Goal: Task Accomplishment & Management: Use online tool/utility

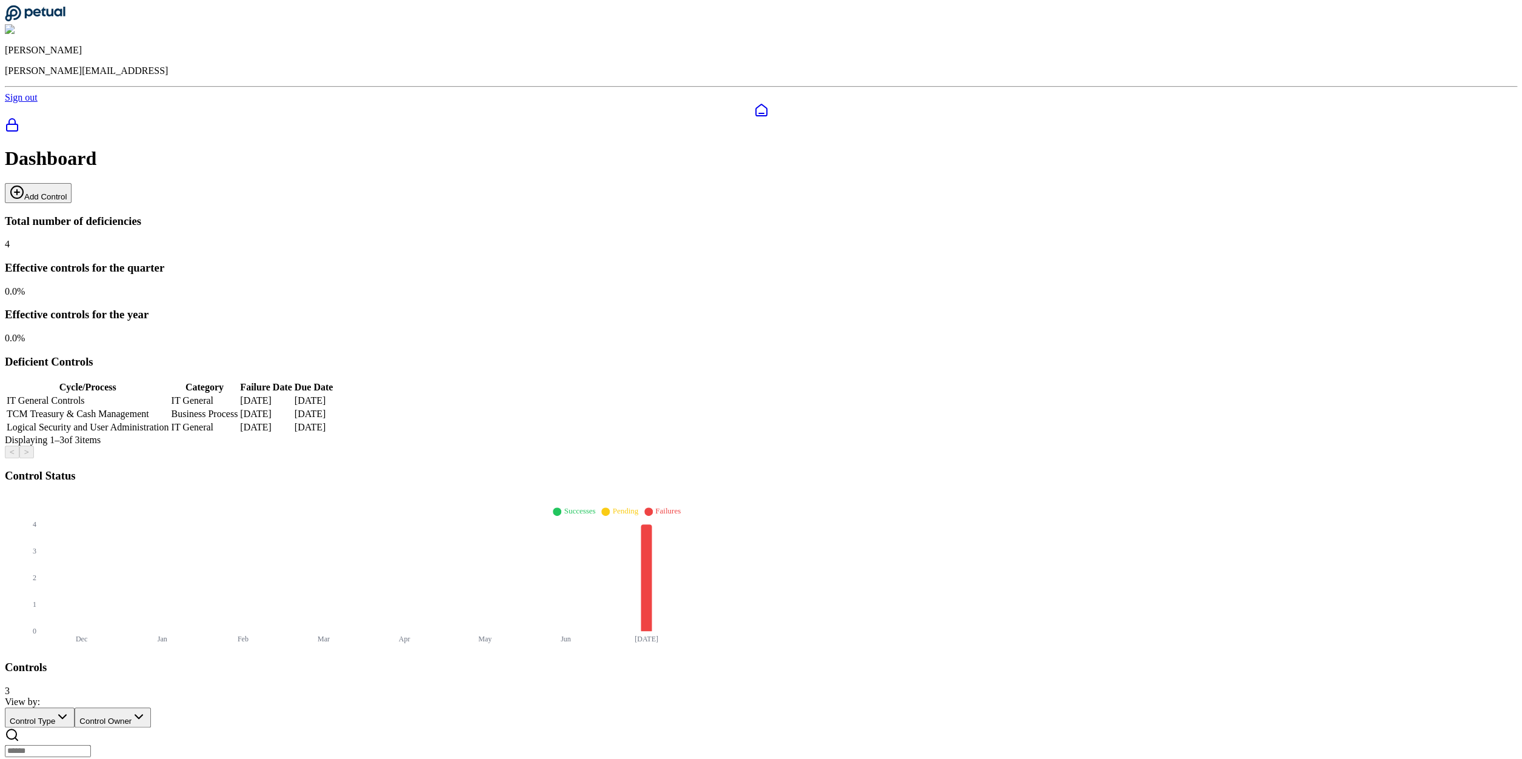
click at [72, 183] on button "Add Control" at bounding box center [38, 193] width 67 height 20
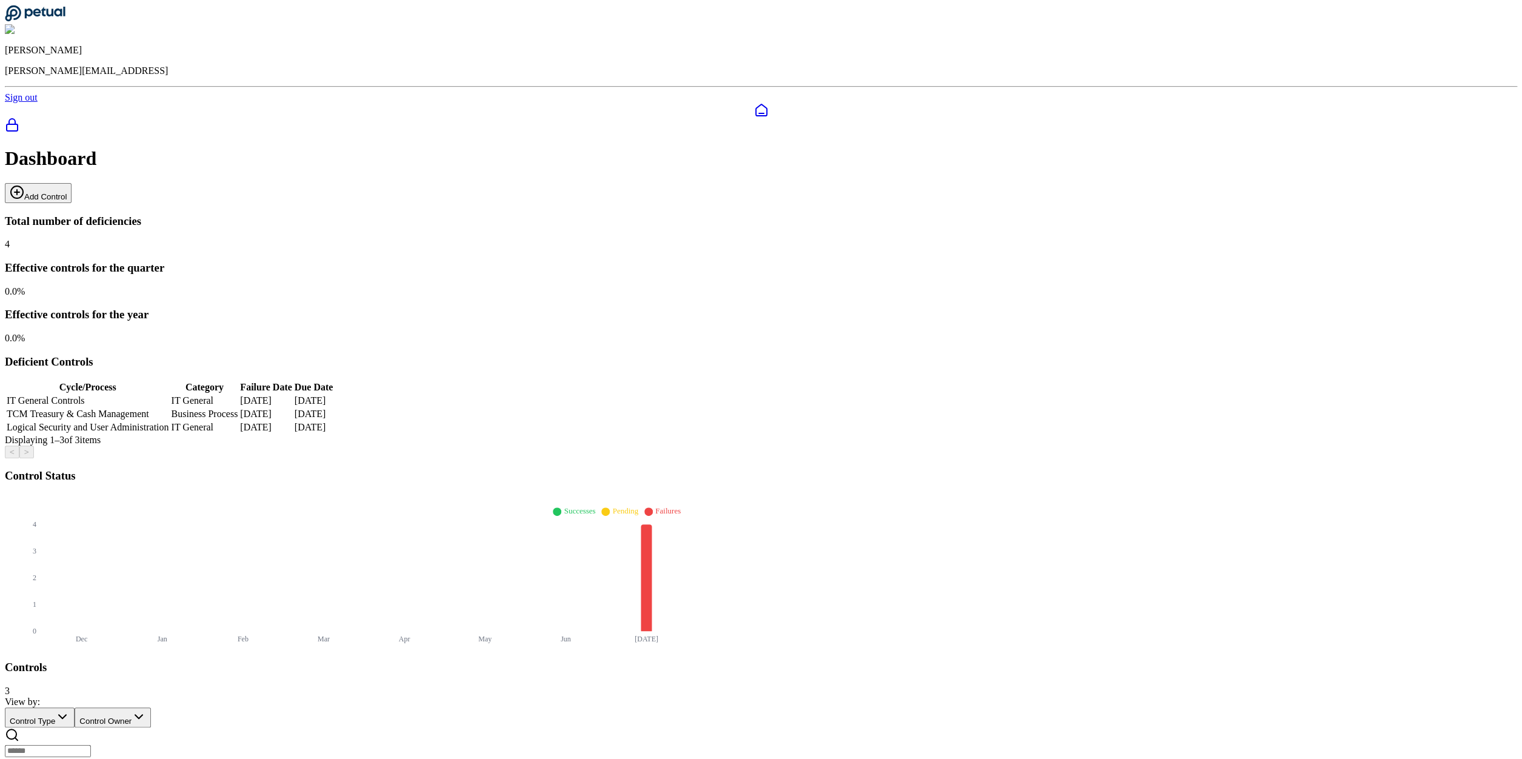
type input "**********"
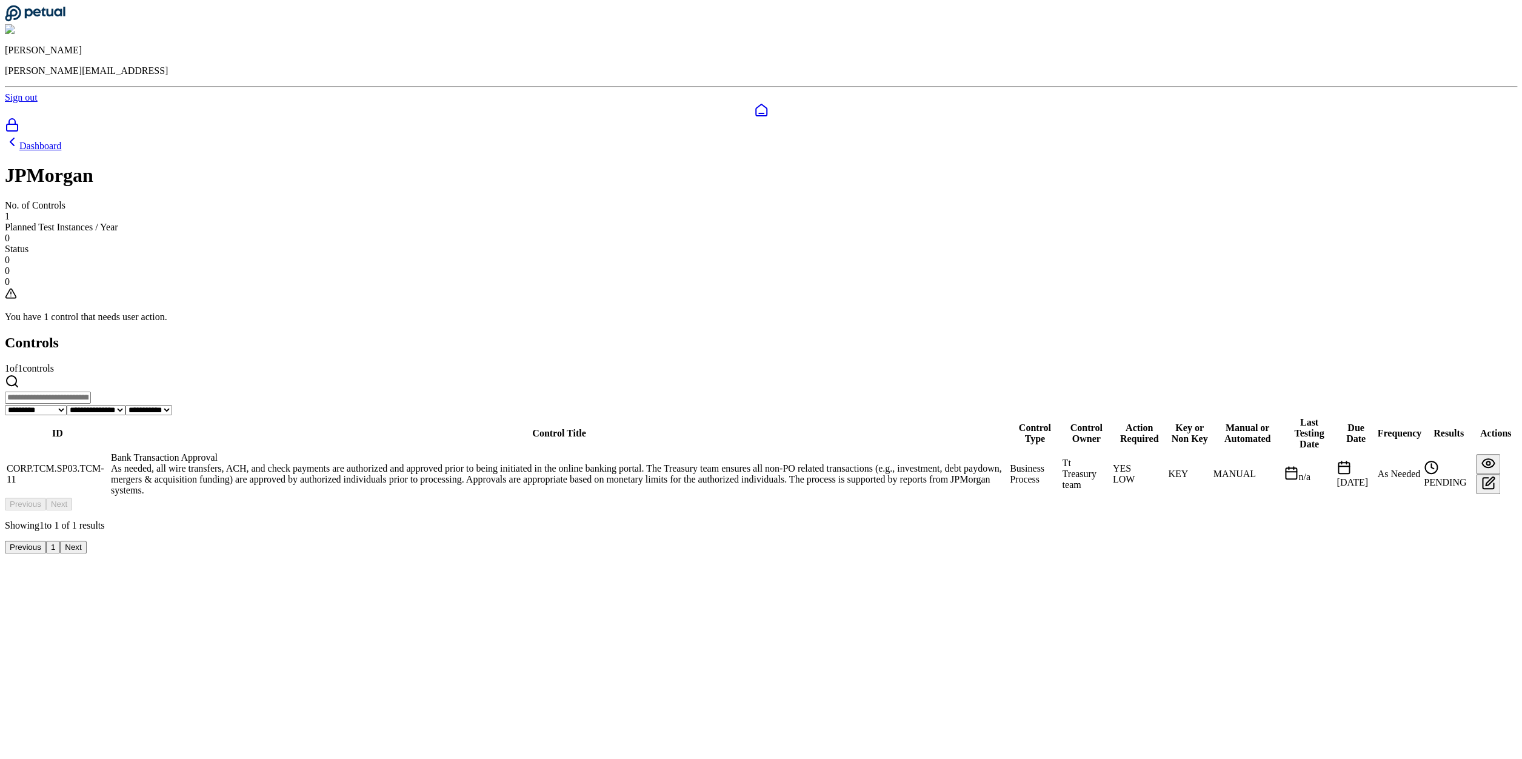
click at [609, 452] on td "Bank Transaction Approval As needed, all wire transfers, ACH, and check payment…" at bounding box center [559, 474] width 898 height 45
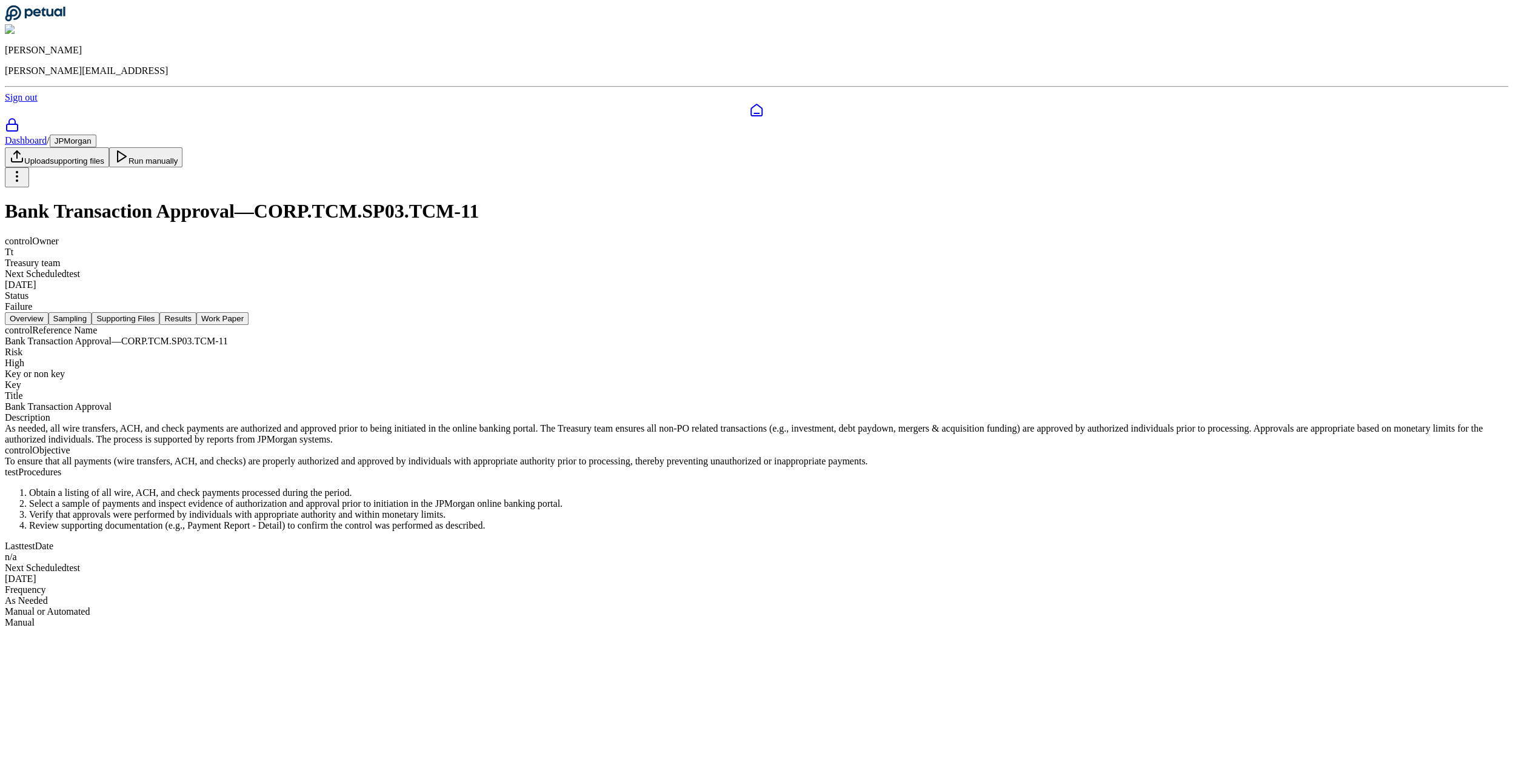
click at [92, 312] on button "Sampling" at bounding box center [70, 318] width 44 height 13
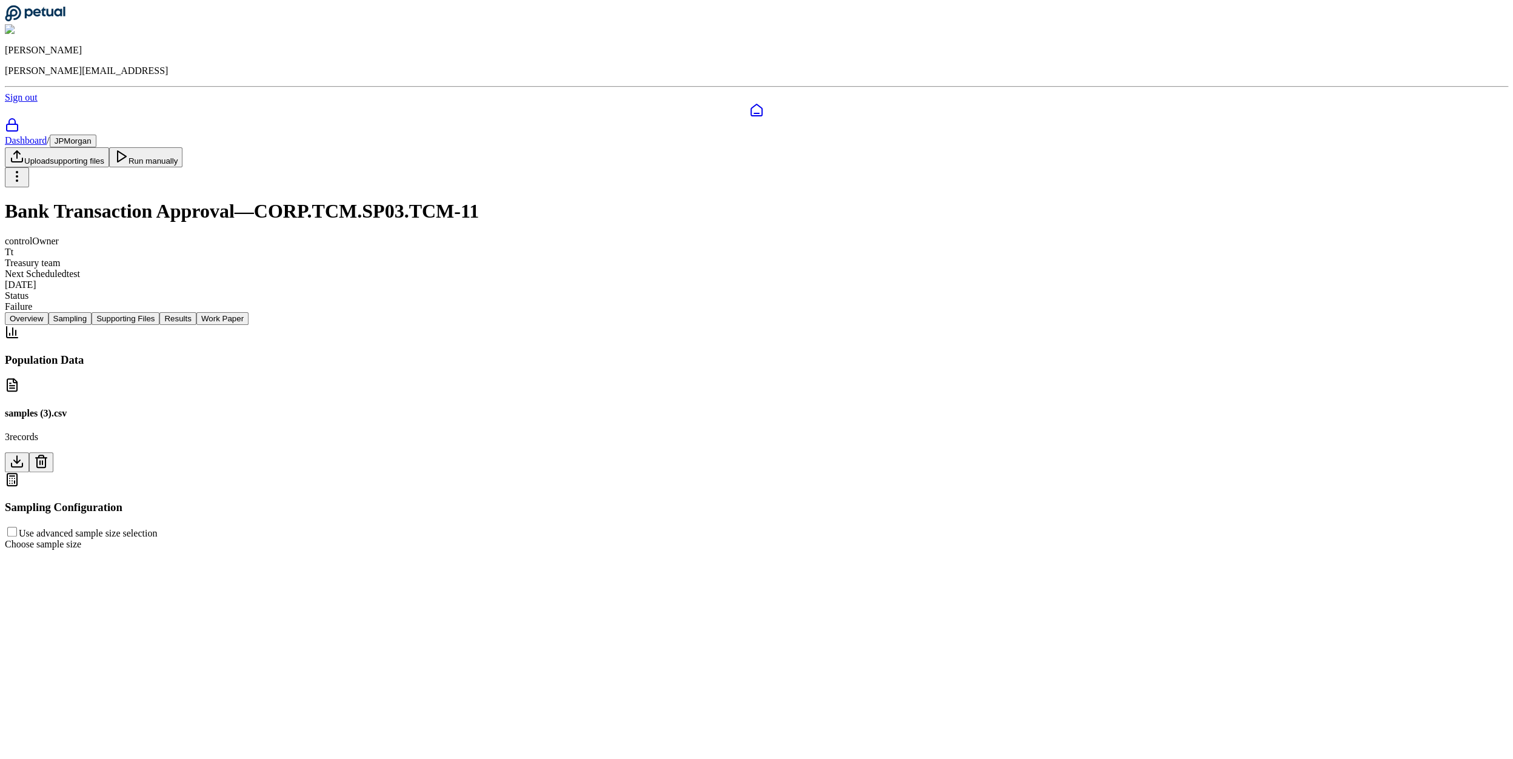
click at [53, 452] on button at bounding box center [41, 462] width 24 height 20
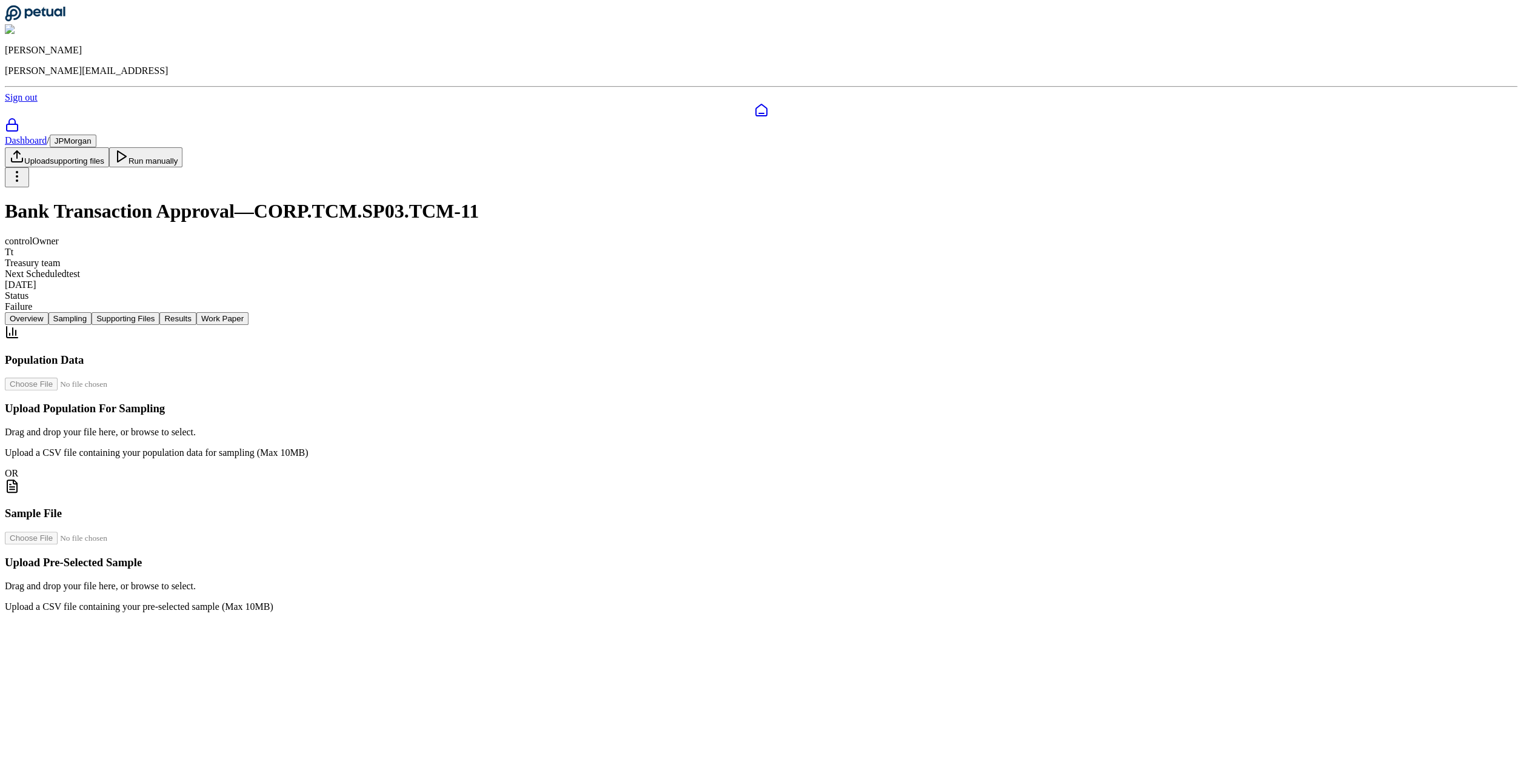
click at [159, 312] on button "Supporting Files" at bounding box center [126, 318] width 68 height 13
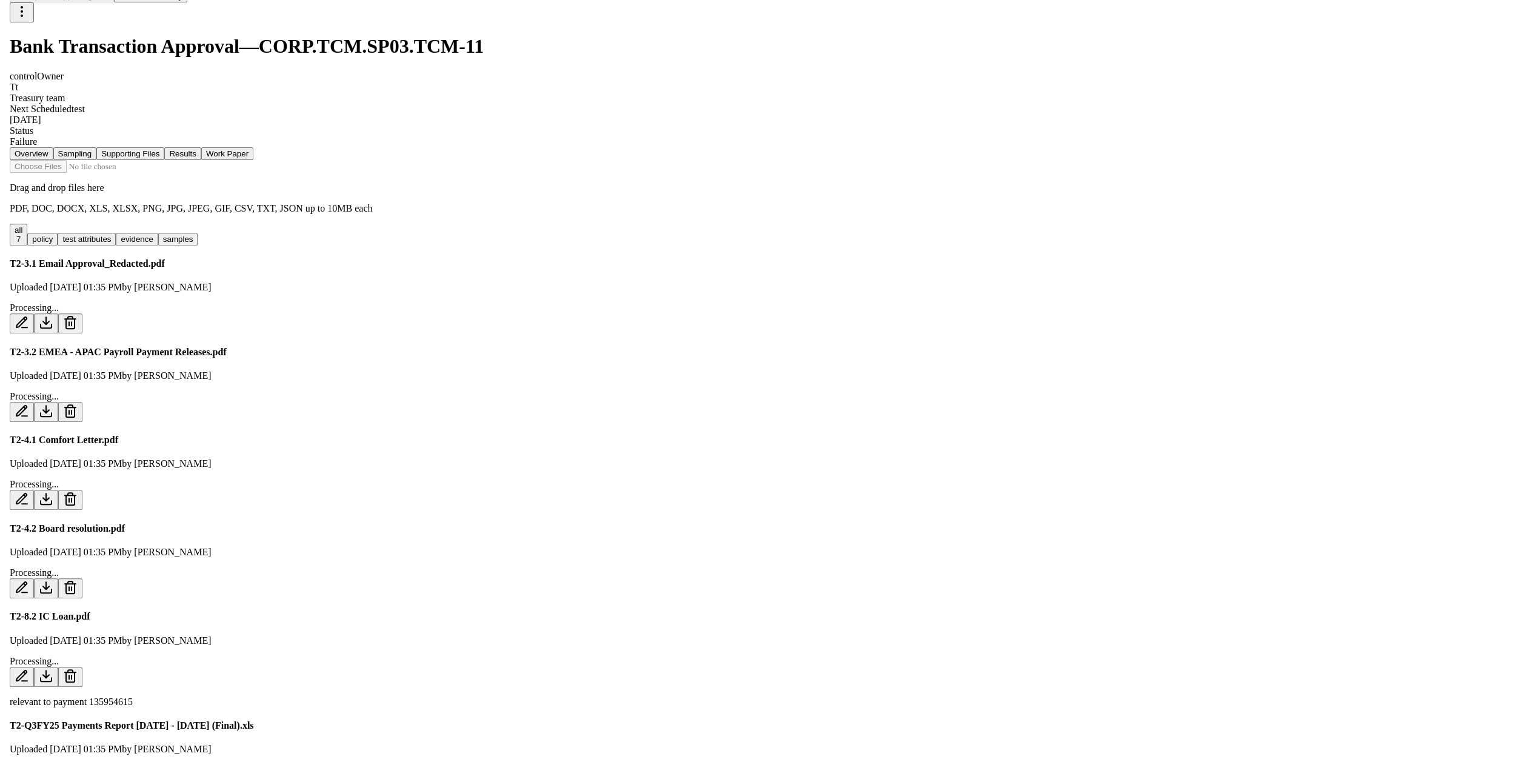
scroll to position [185, 0]
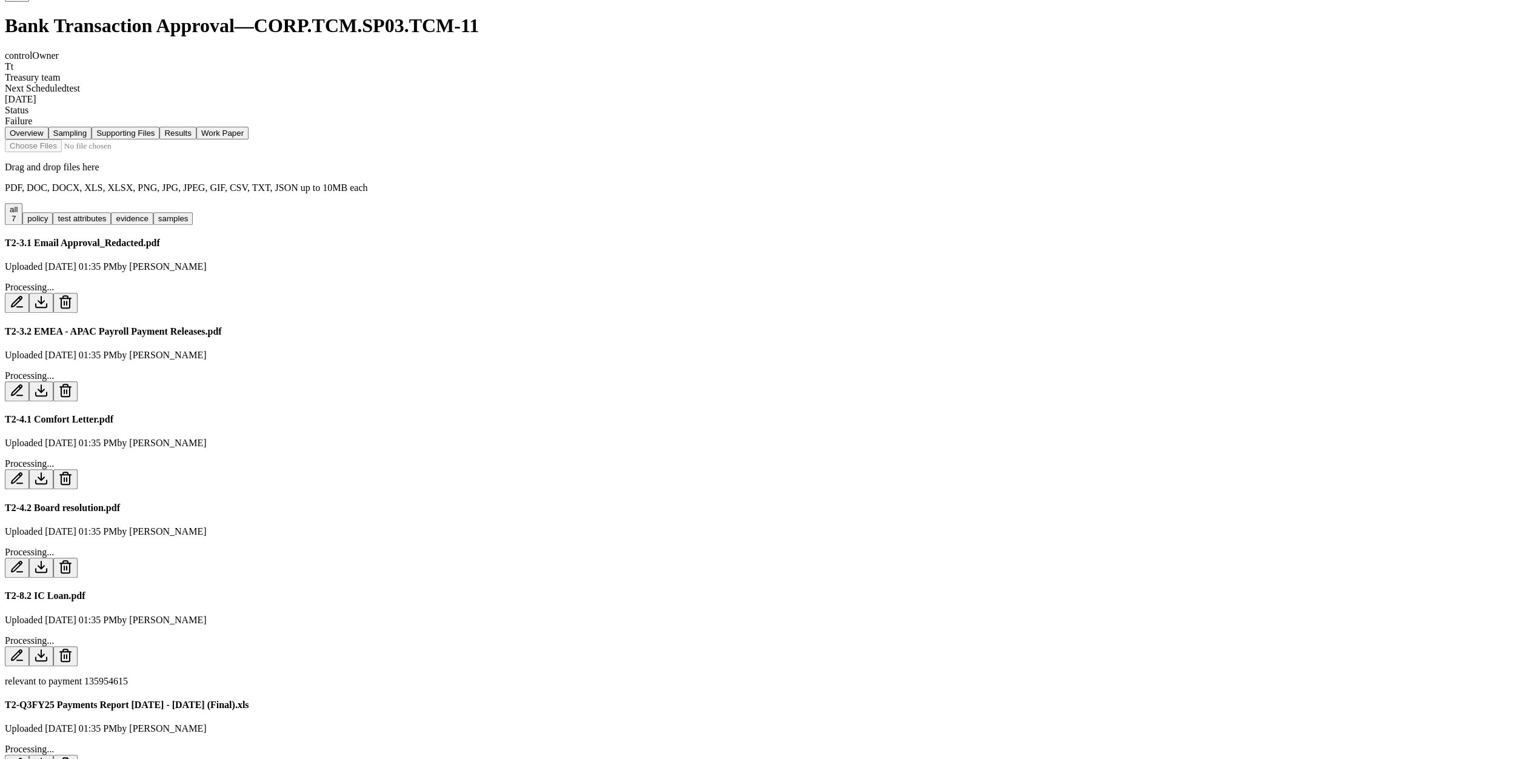
click at [73, 295] on icon at bounding box center [65, 302] width 15 height 15
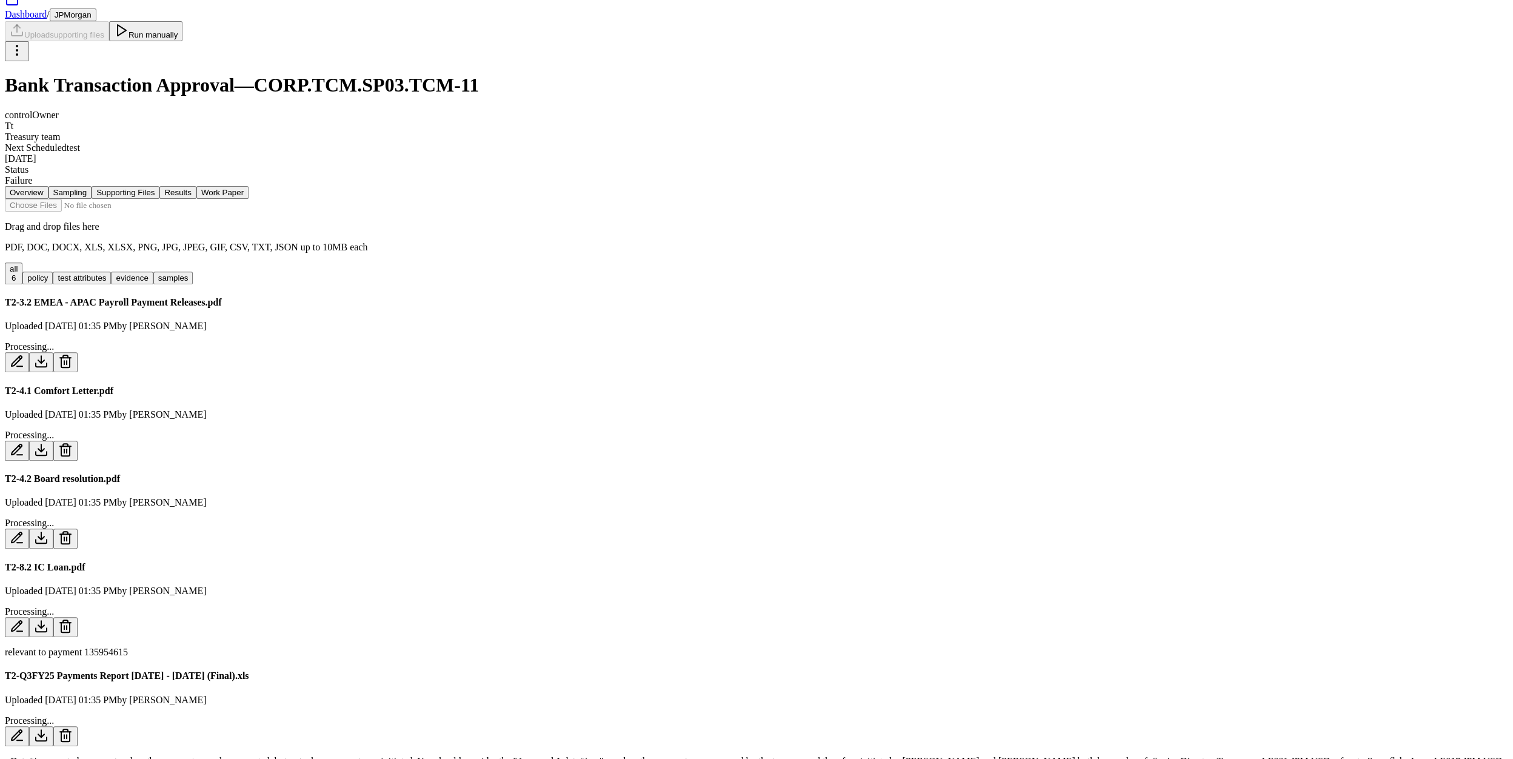
click at [68, 355] on icon at bounding box center [65, 356] width 5 height 2
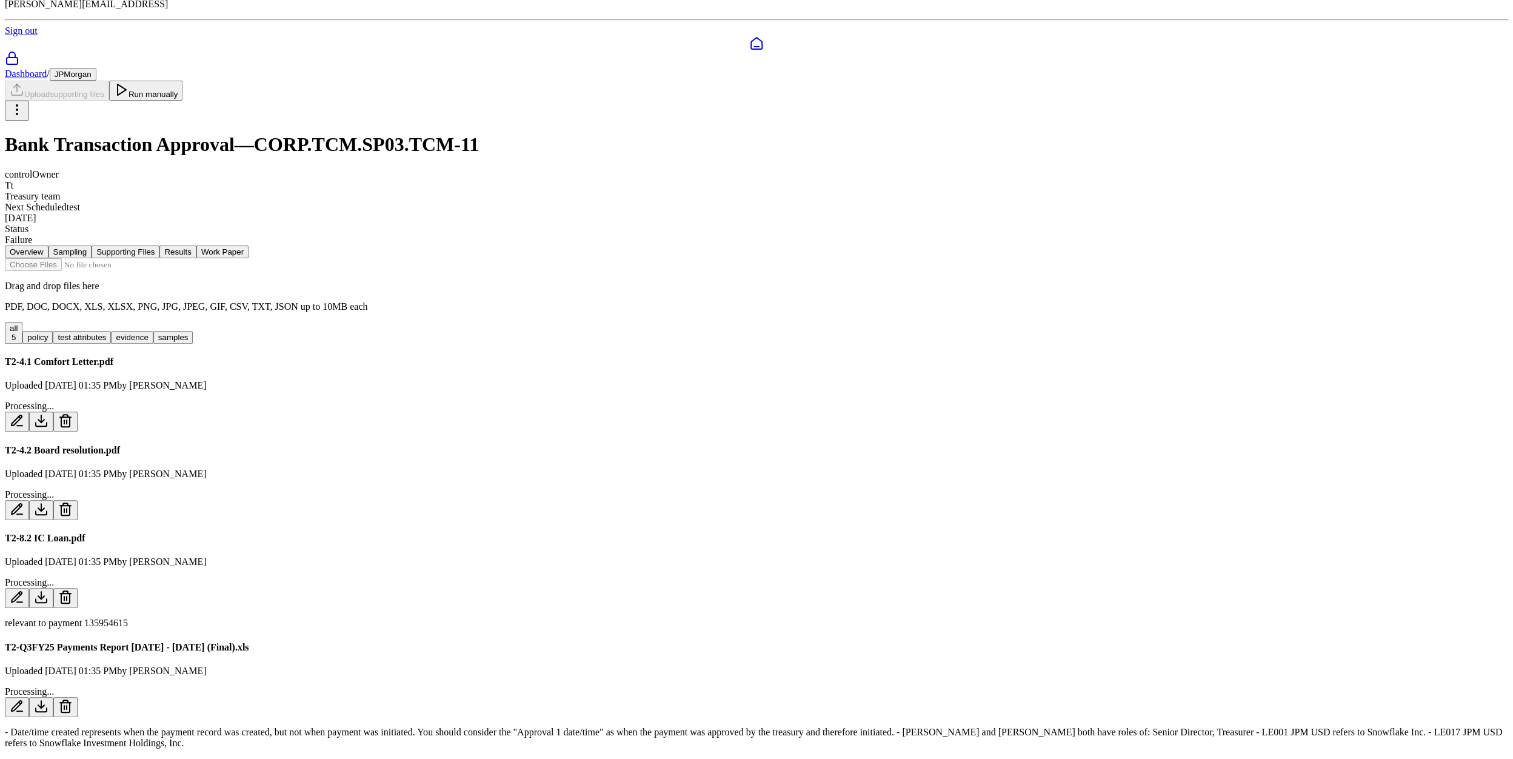
click at [73, 413] on icon at bounding box center [65, 420] width 15 height 15
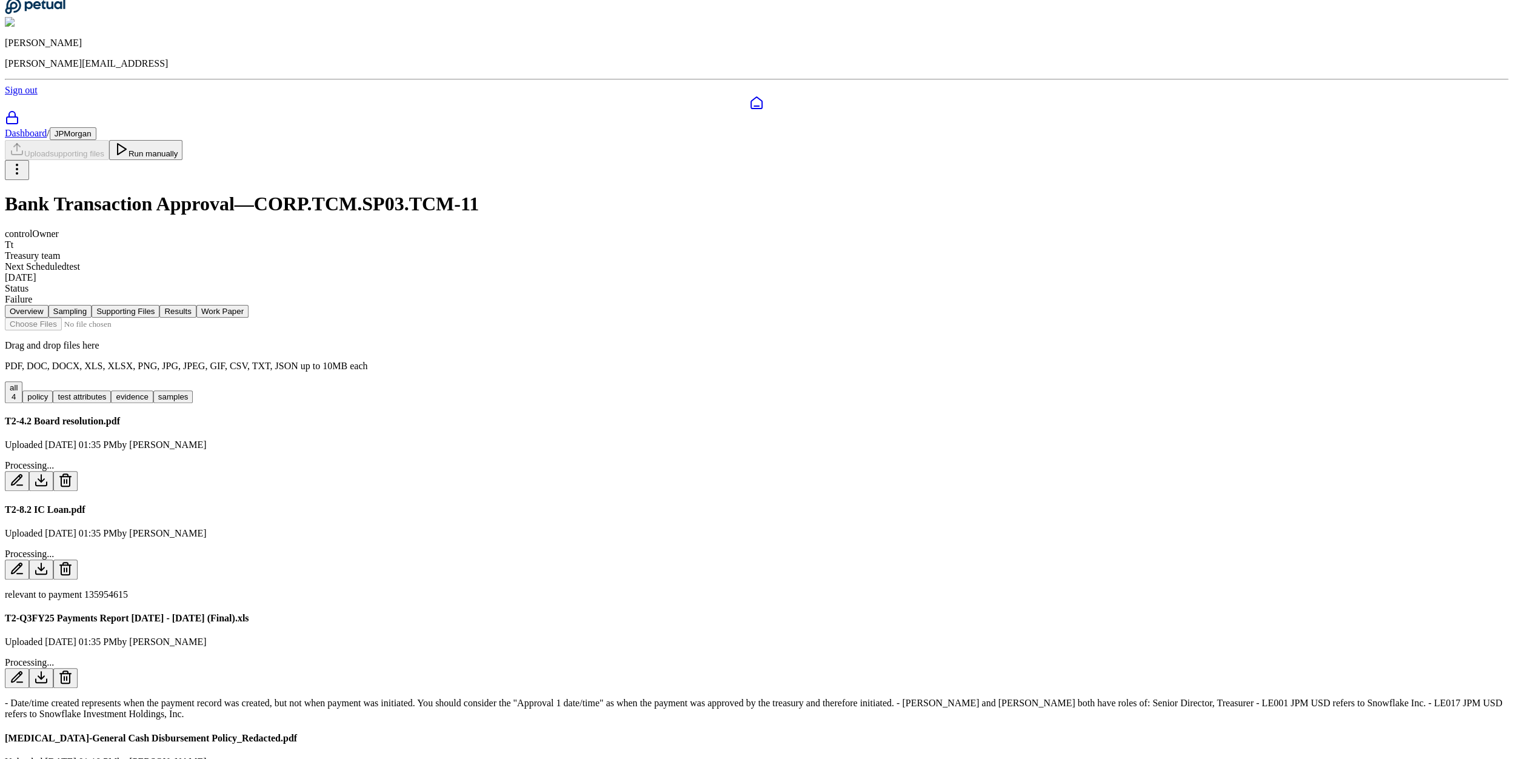
click at [68, 474] on icon at bounding box center [65, 475] width 5 height 2
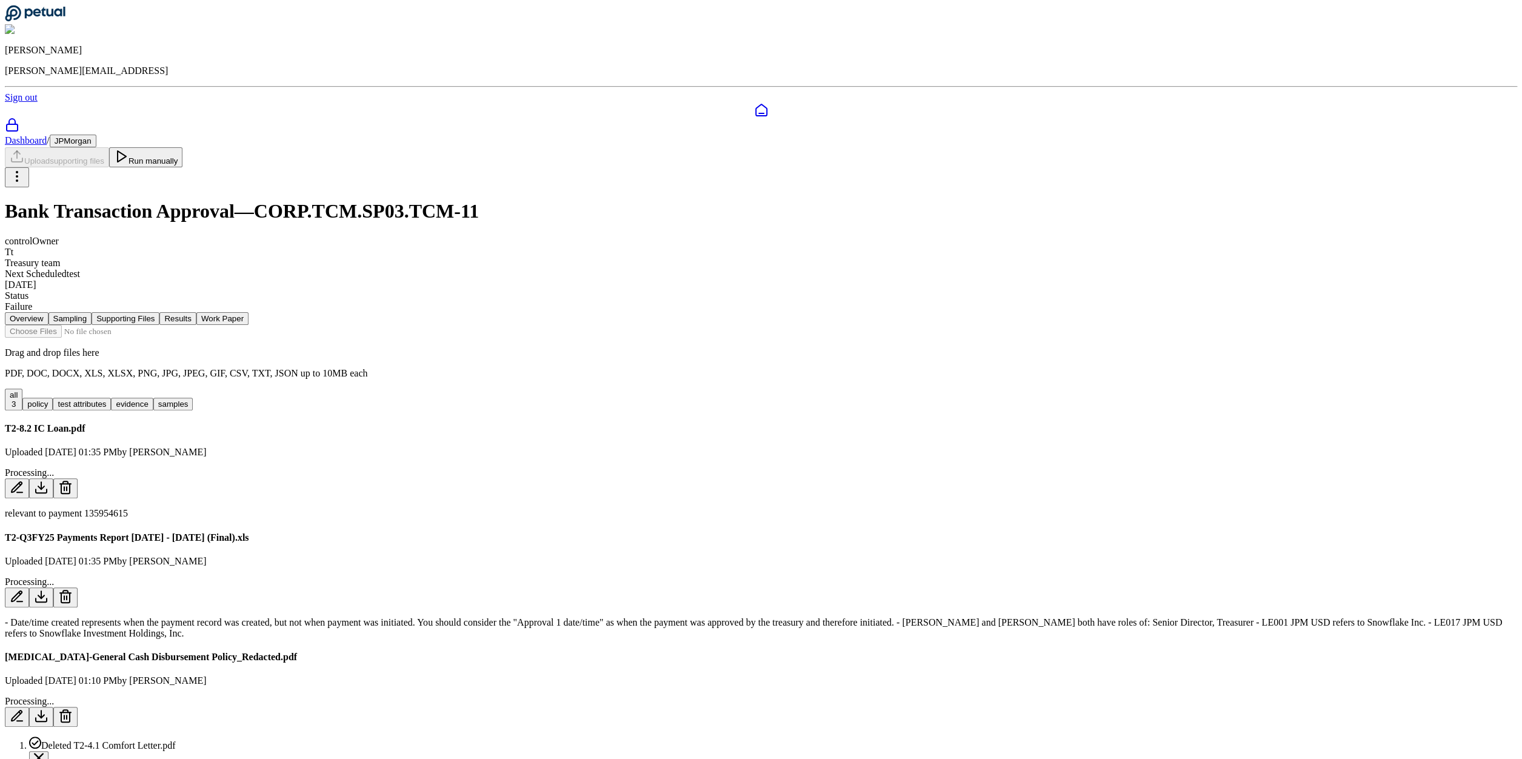
click at [78, 478] on button at bounding box center [65, 488] width 24 height 20
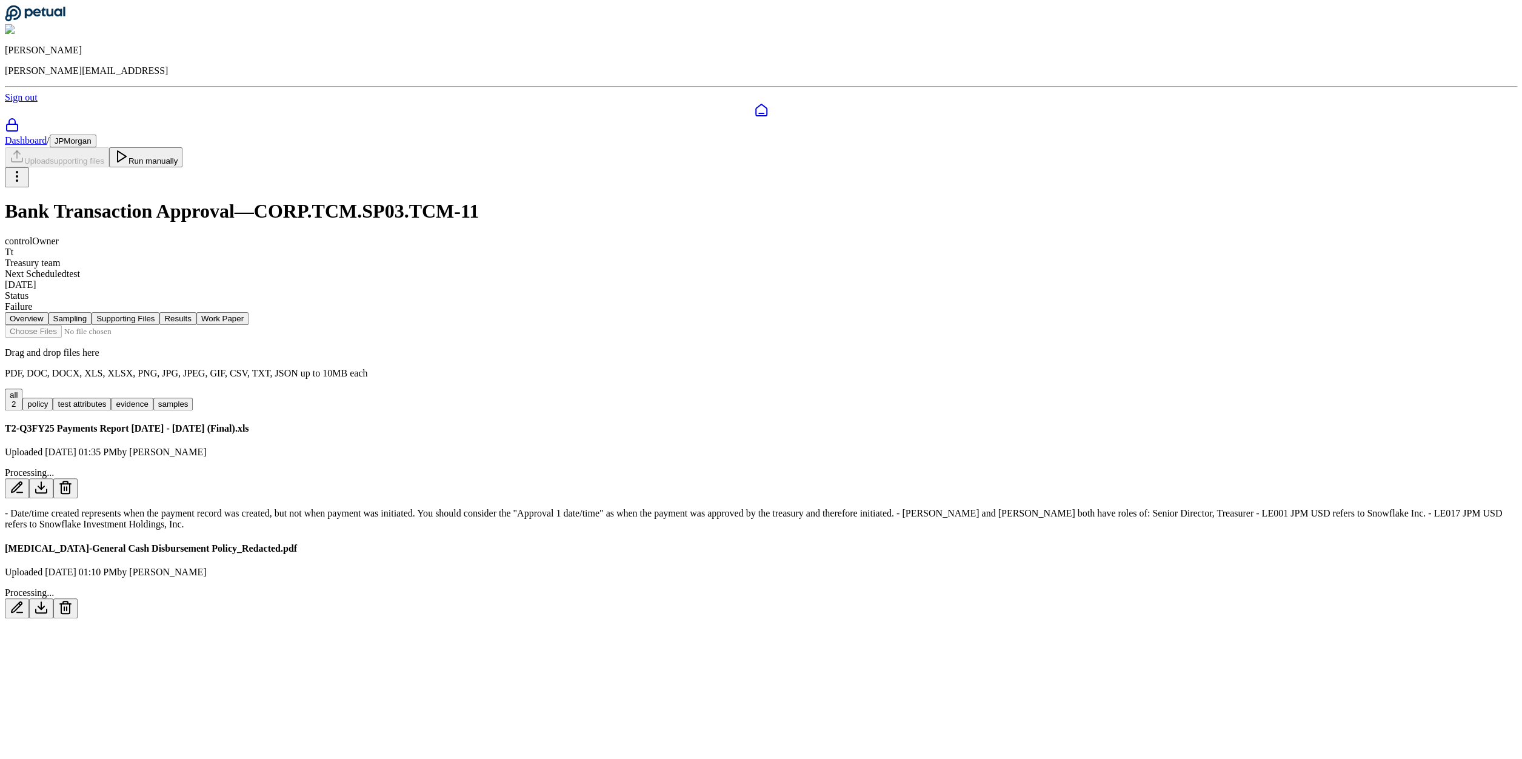
click at [73, 480] on icon at bounding box center [65, 487] width 15 height 15
click at [73, 709] on button "Delete" at bounding box center [56, 715] width 33 height 13
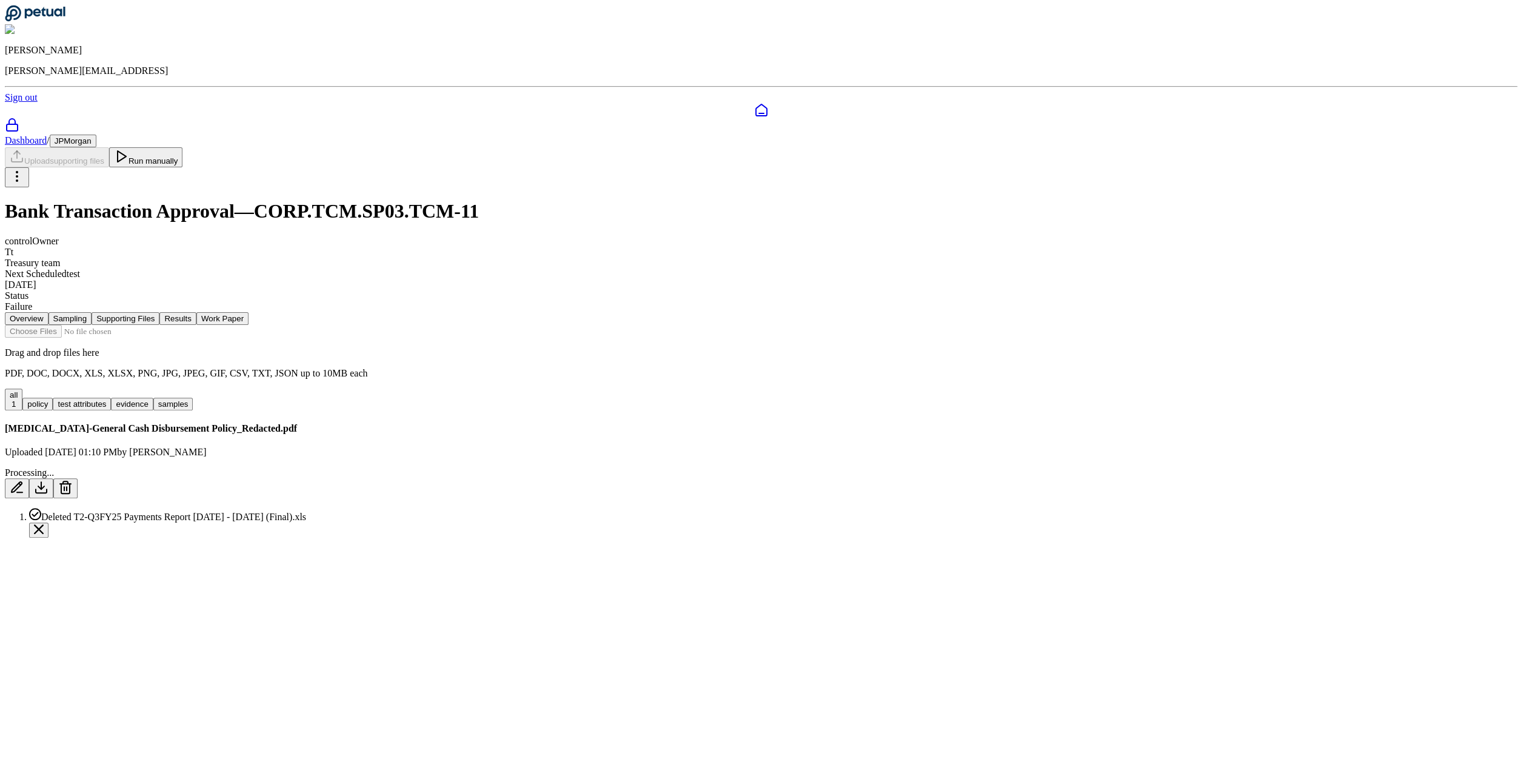
click at [78, 478] on button at bounding box center [65, 488] width 24 height 20
click at [73, 589] on button "Delete" at bounding box center [56, 595] width 33 height 13
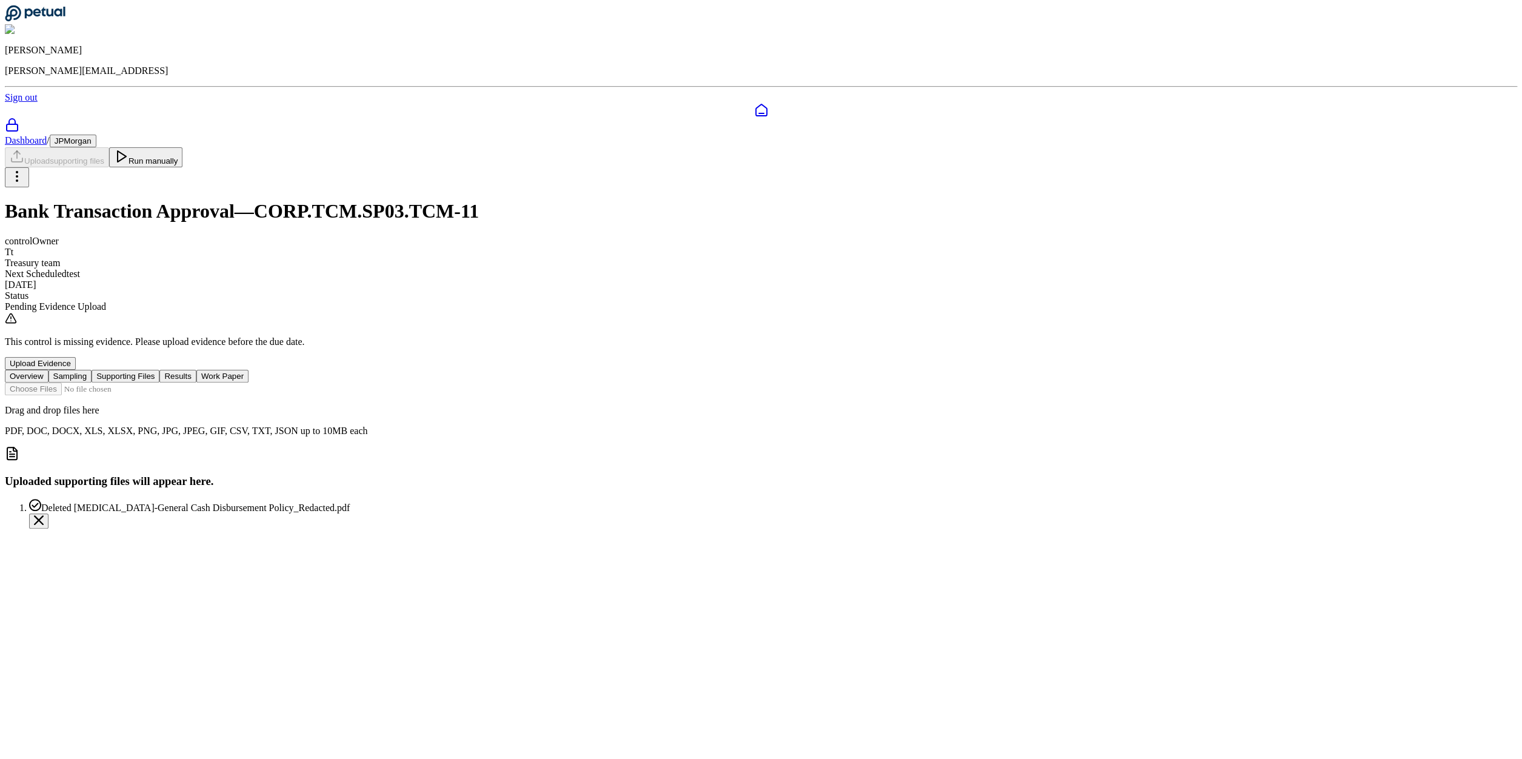
click at [142, 382] on input "file" at bounding box center [74, 388] width 138 height 13
type input "**********"
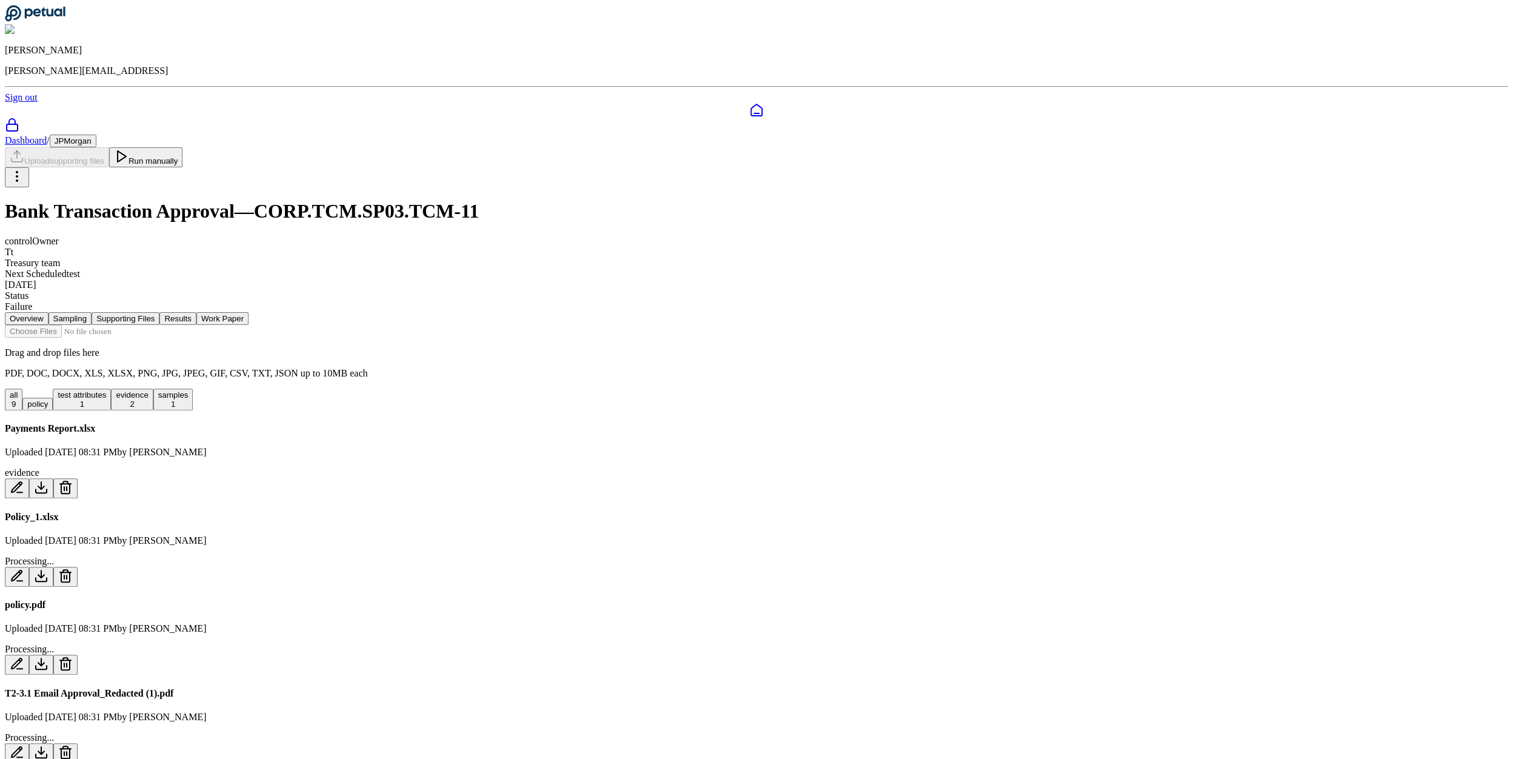
click at [142, 325] on input "file" at bounding box center [74, 331] width 138 height 13
click at [183, 147] on button "Run manually" at bounding box center [146, 157] width 74 height 20
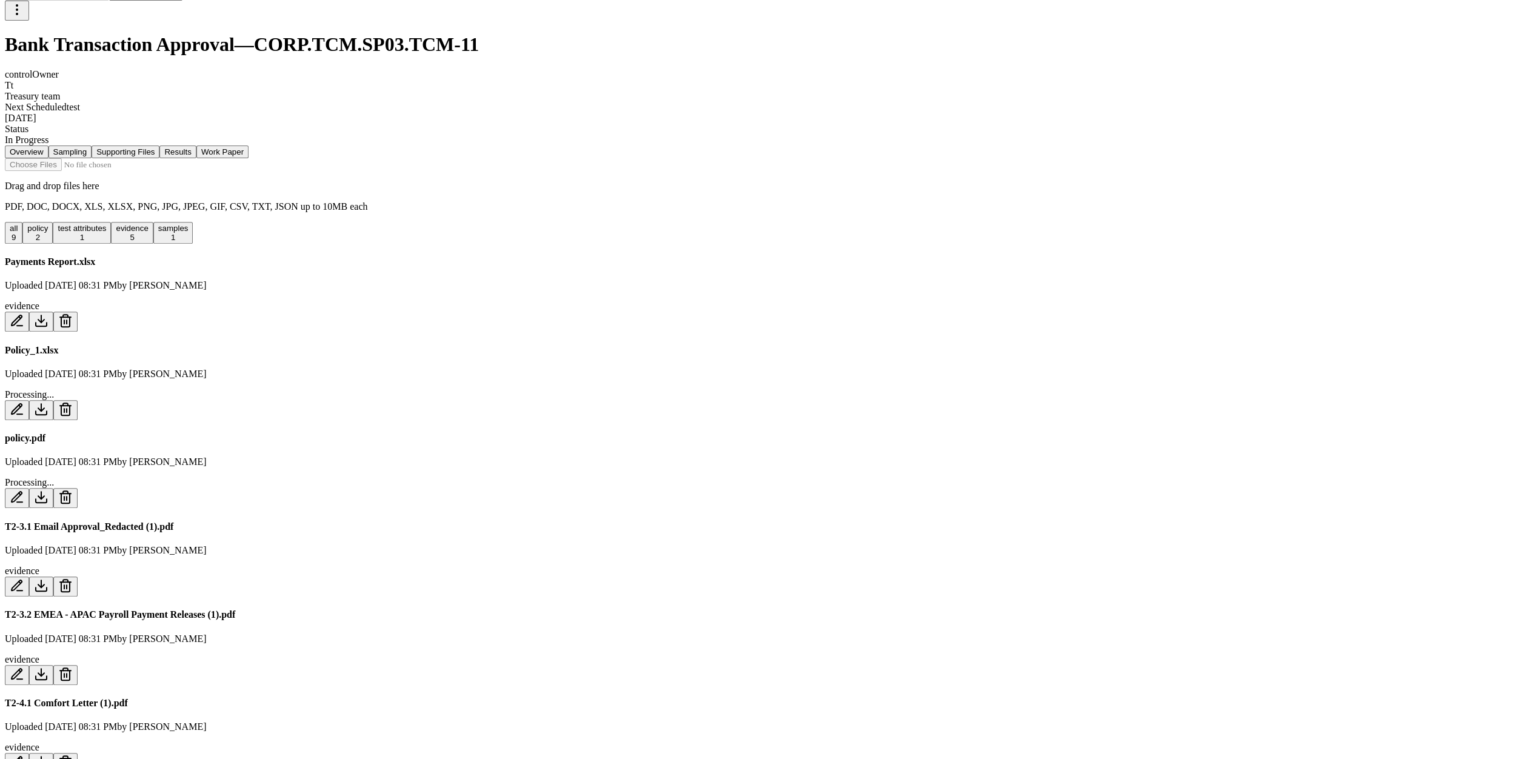
scroll to position [184, 0]
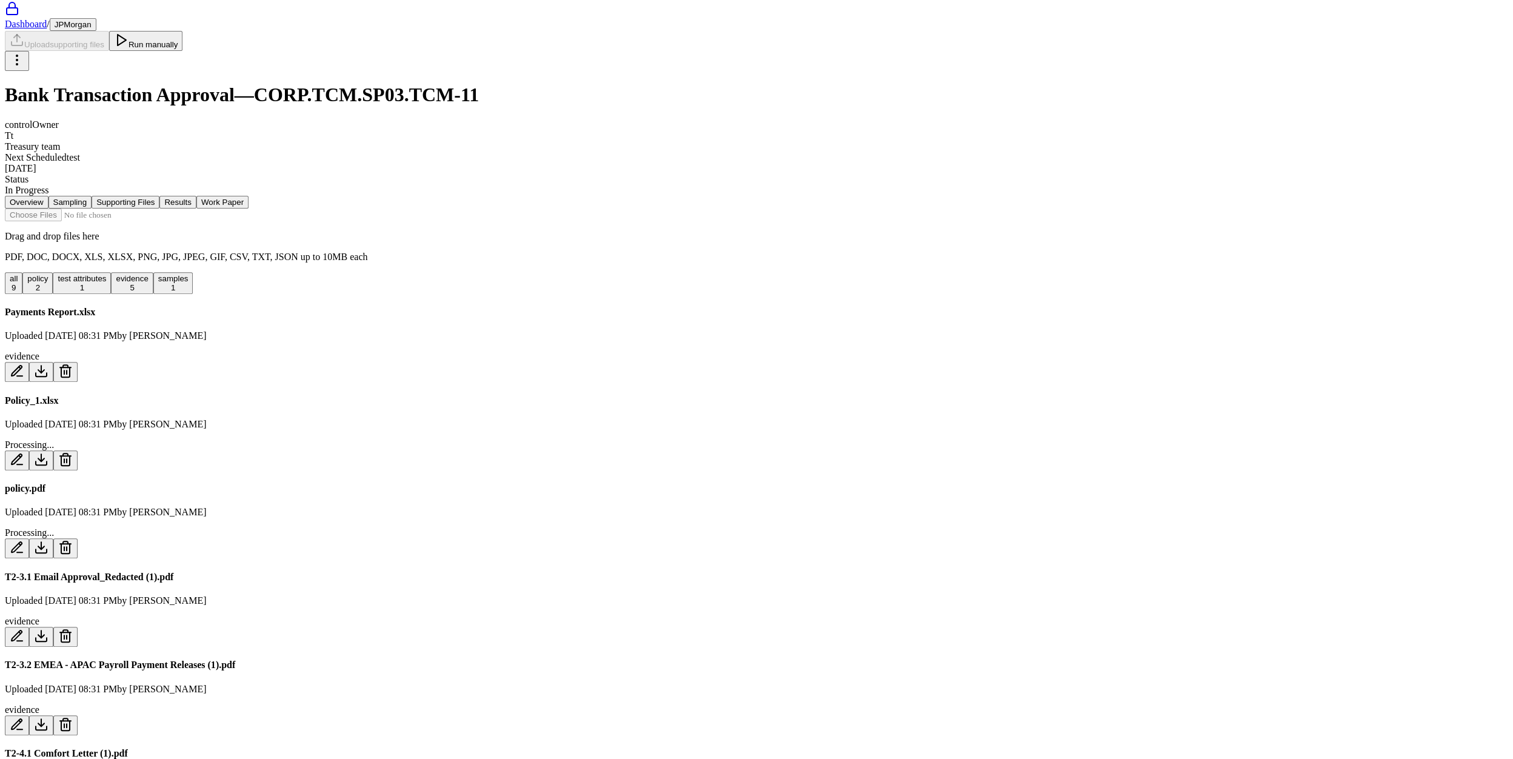
scroll to position [217, 0]
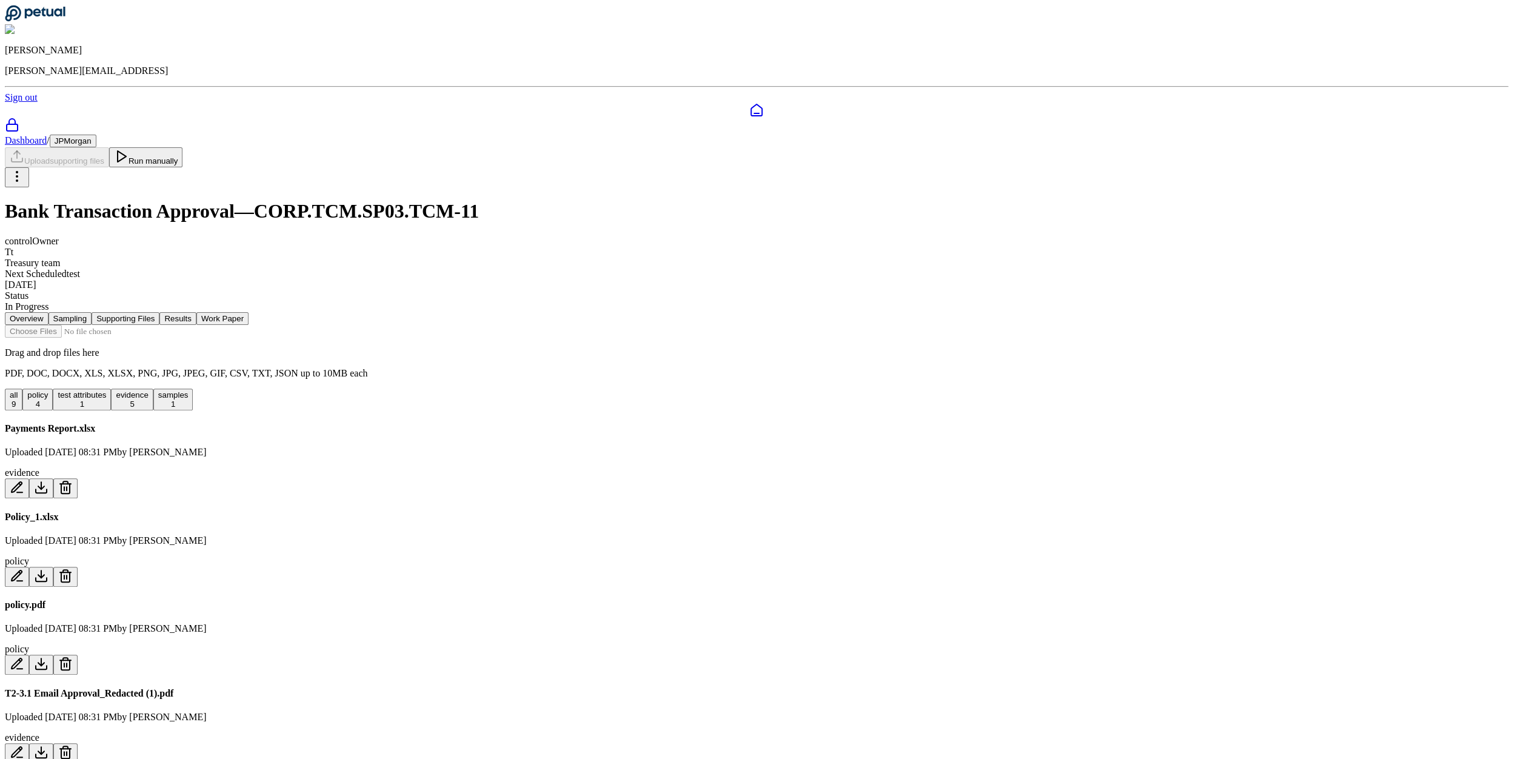
drag, startPoint x: 36, startPoint y: 76, endPoint x: 27, endPoint y: 76, distance: 9.1
click at [33, 103] on div at bounding box center [756, 119] width 1503 height 32
click at [27, 103] on div at bounding box center [756, 110] width 1503 height 15
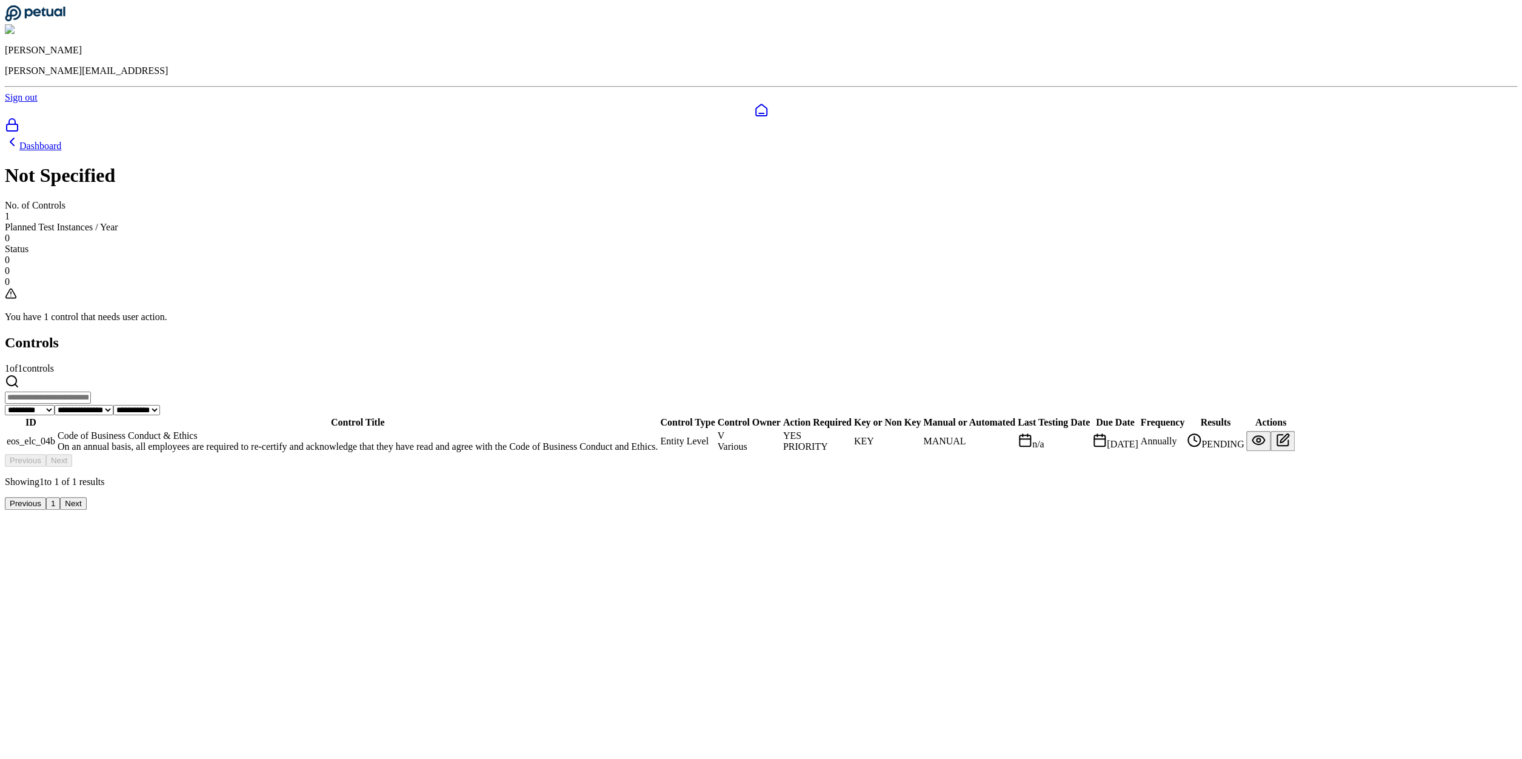
click at [534, 430] on div "Code of Business Conduct & Ethics" at bounding box center [358, 435] width 600 height 11
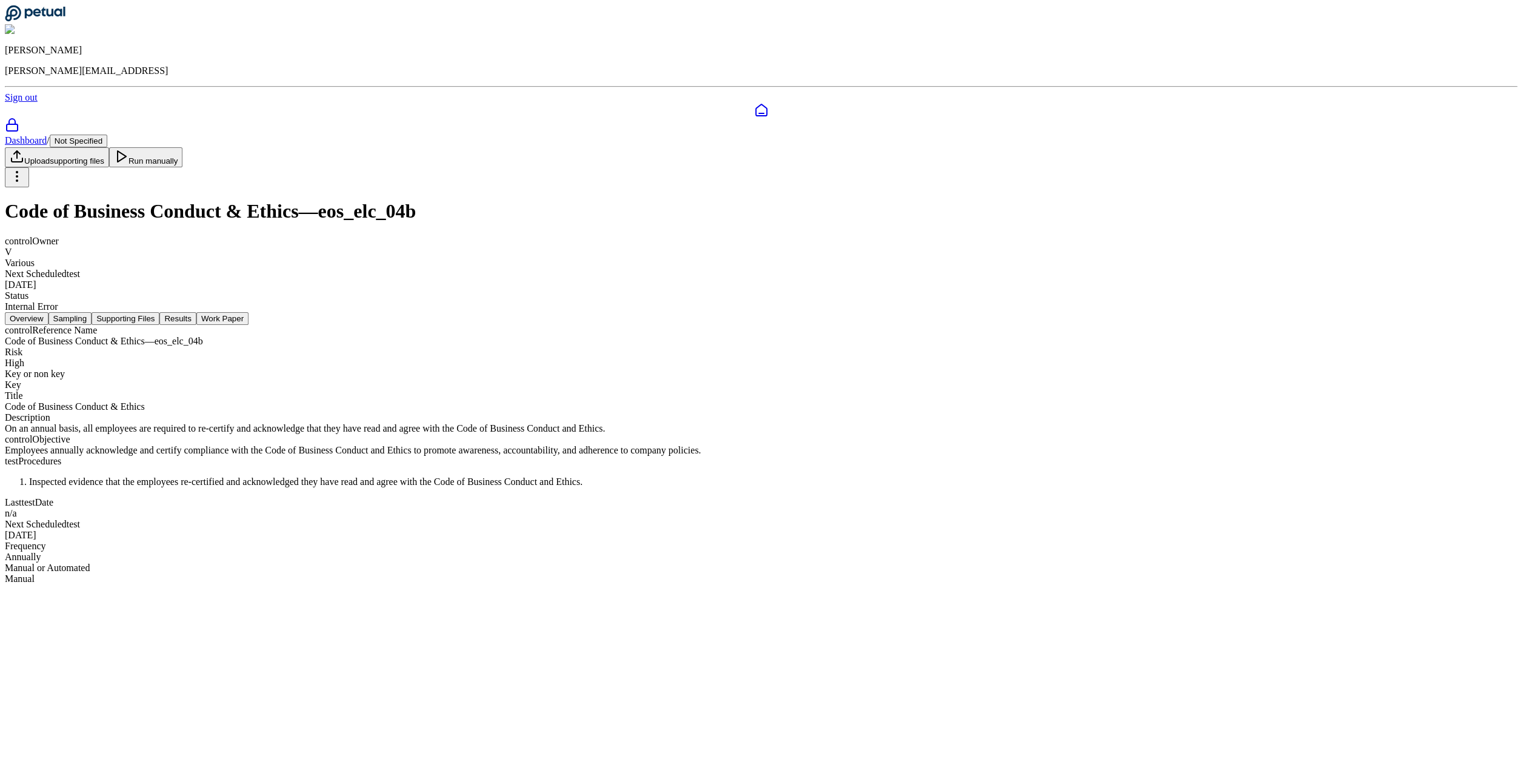
click at [92, 312] on button "Sampling" at bounding box center [70, 318] width 44 height 13
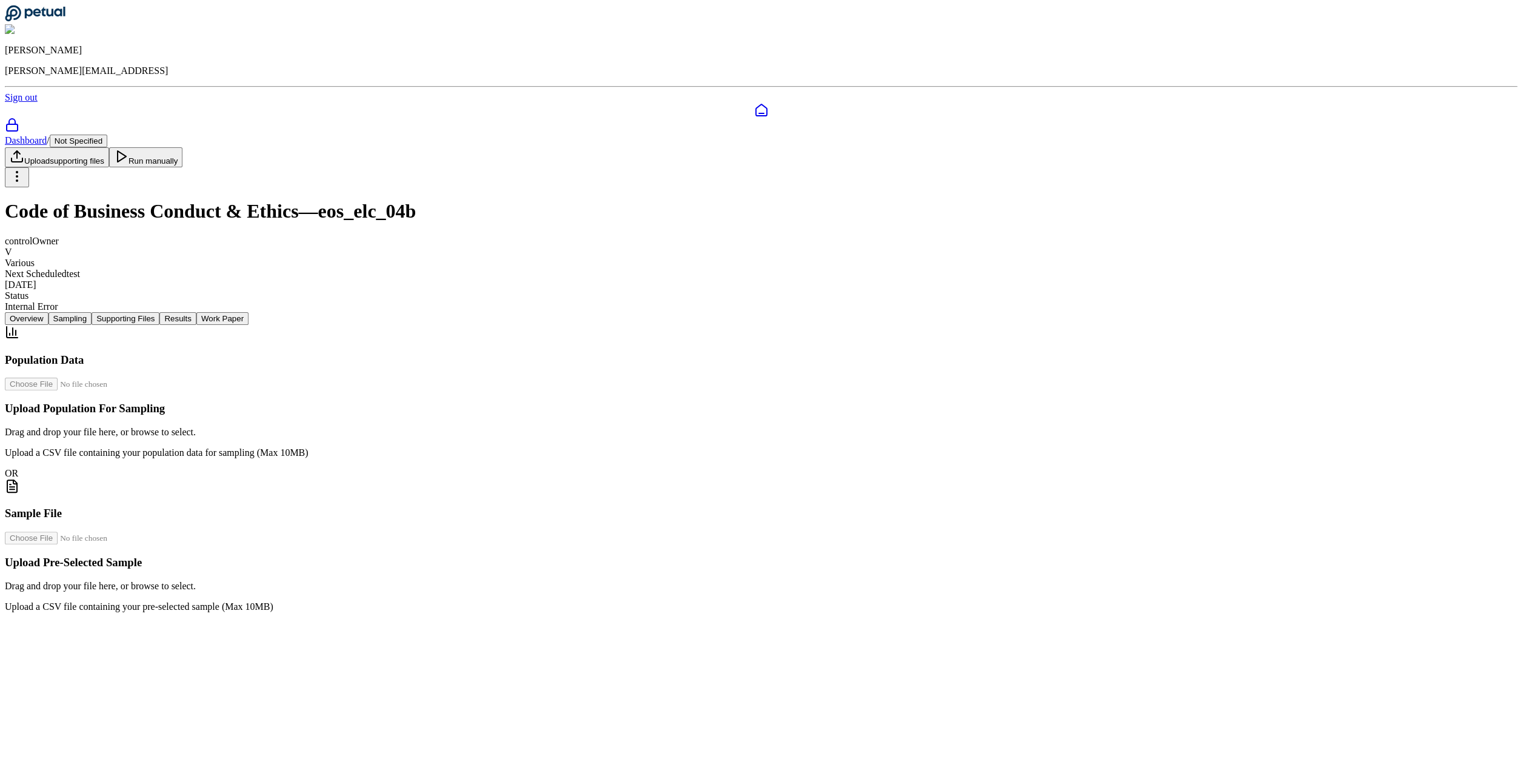
click at [159, 312] on button "Supporting Files" at bounding box center [126, 318] width 68 height 13
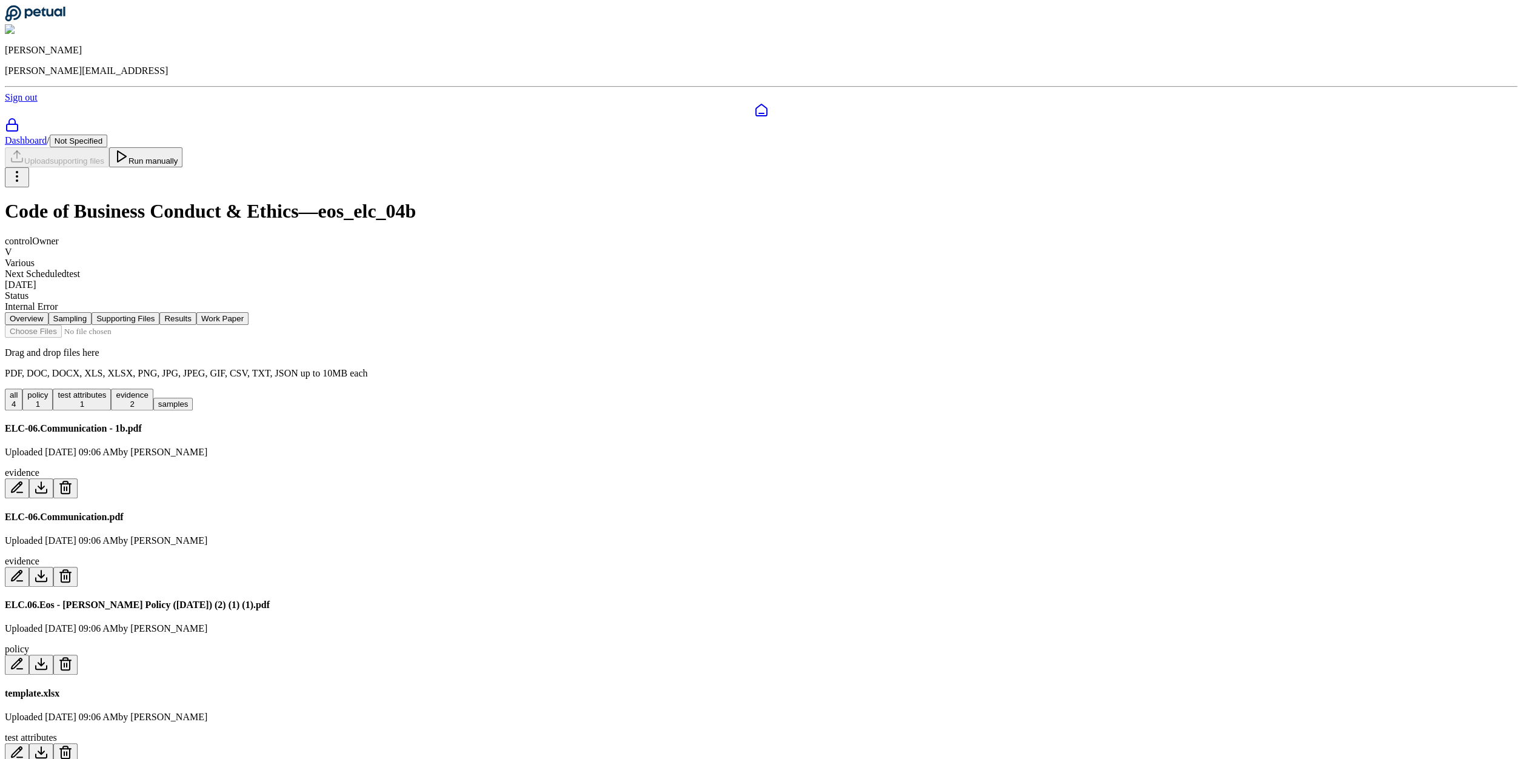
click at [73, 480] on icon at bounding box center [65, 487] width 15 height 15
drag, startPoint x: 833, startPoint y: 419, endPoint x: 841, endPoint y: 416, distance: 8.4
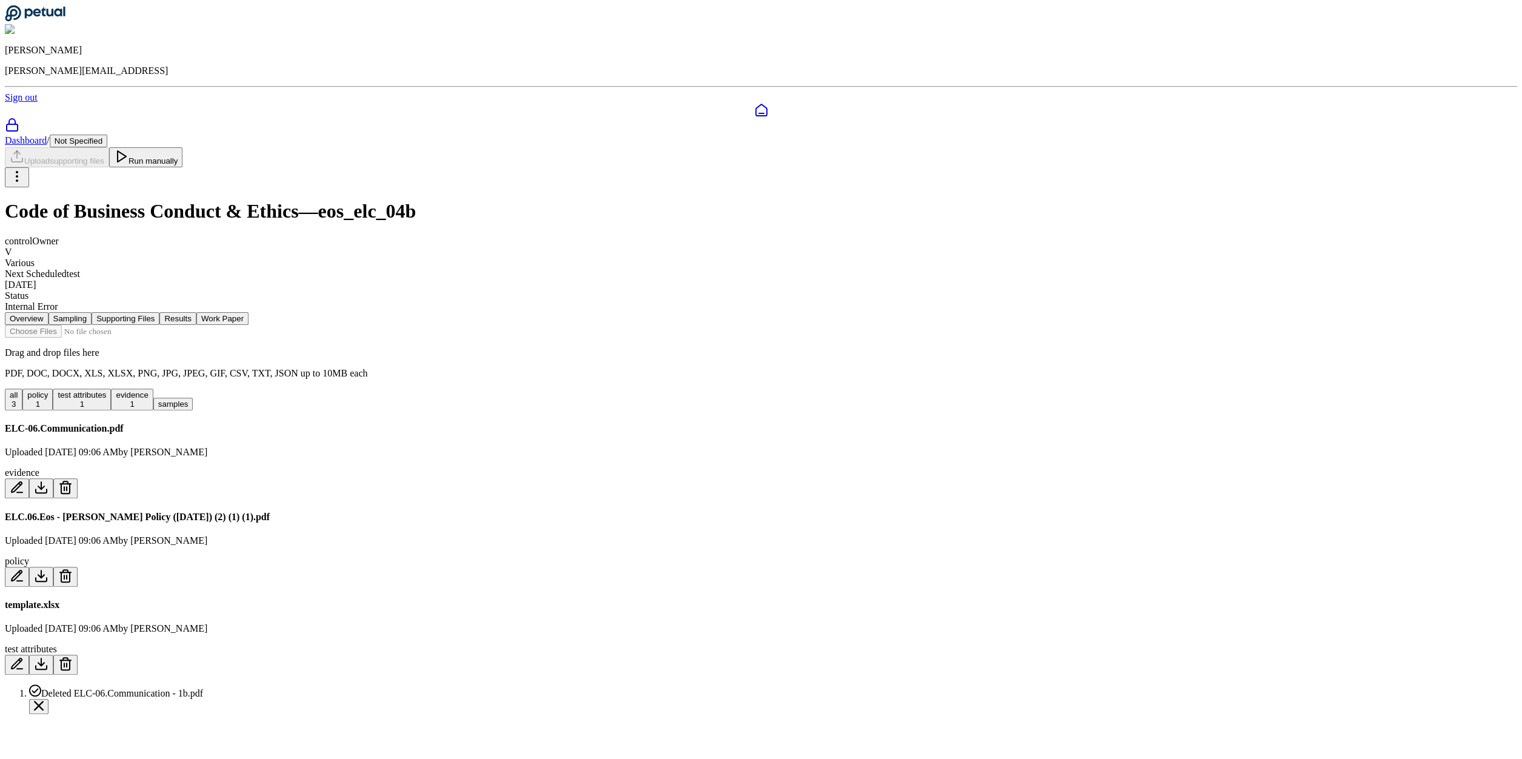
click at [73, 480] on icon at bounding box center [65, 487] width 15 height 15
click at [73, 758] on button "Delete" at bounding box center [56, 772] width 33 height 13
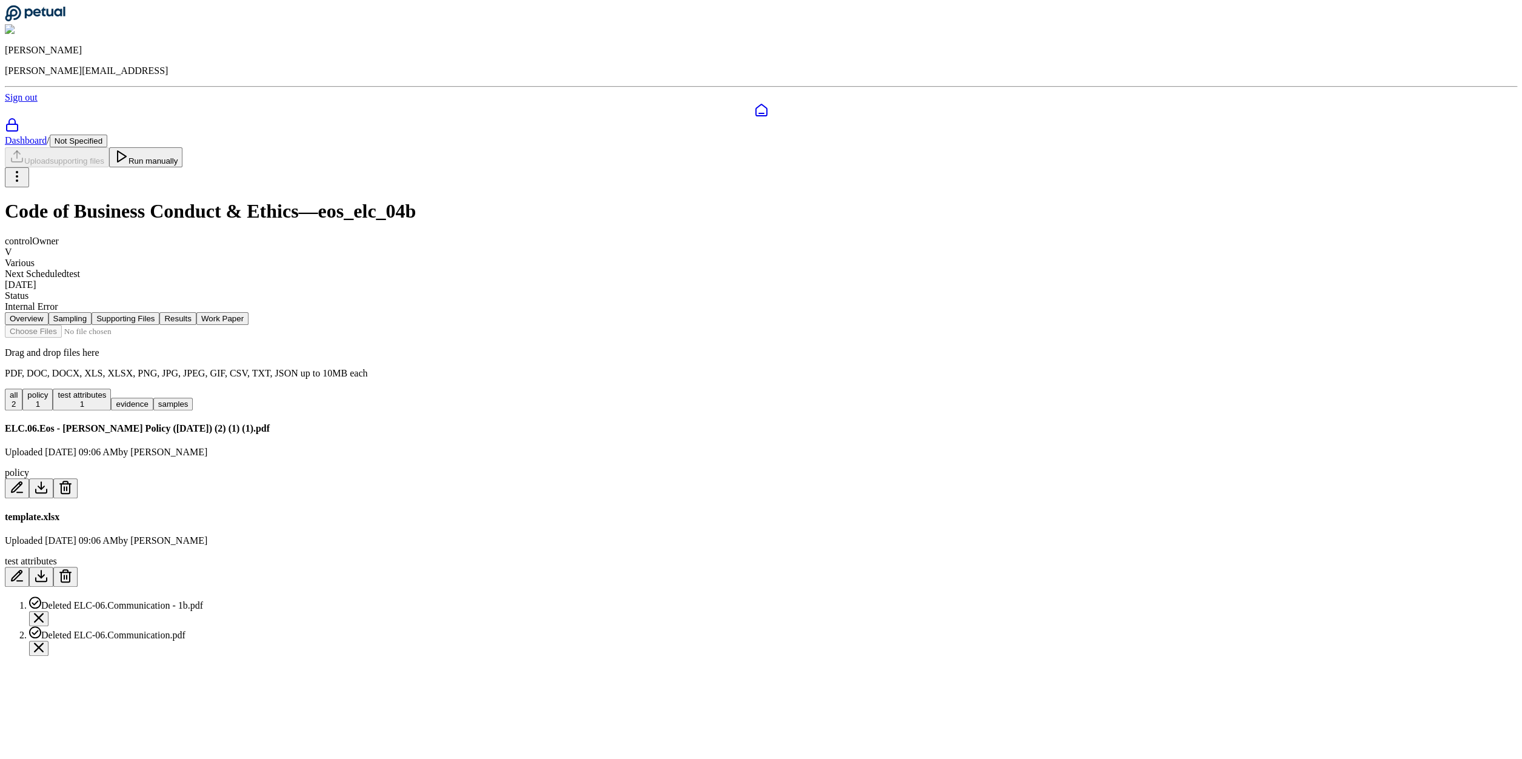
click at [73, 480] on icon at bounding box center [65, 487] width 15 height 15
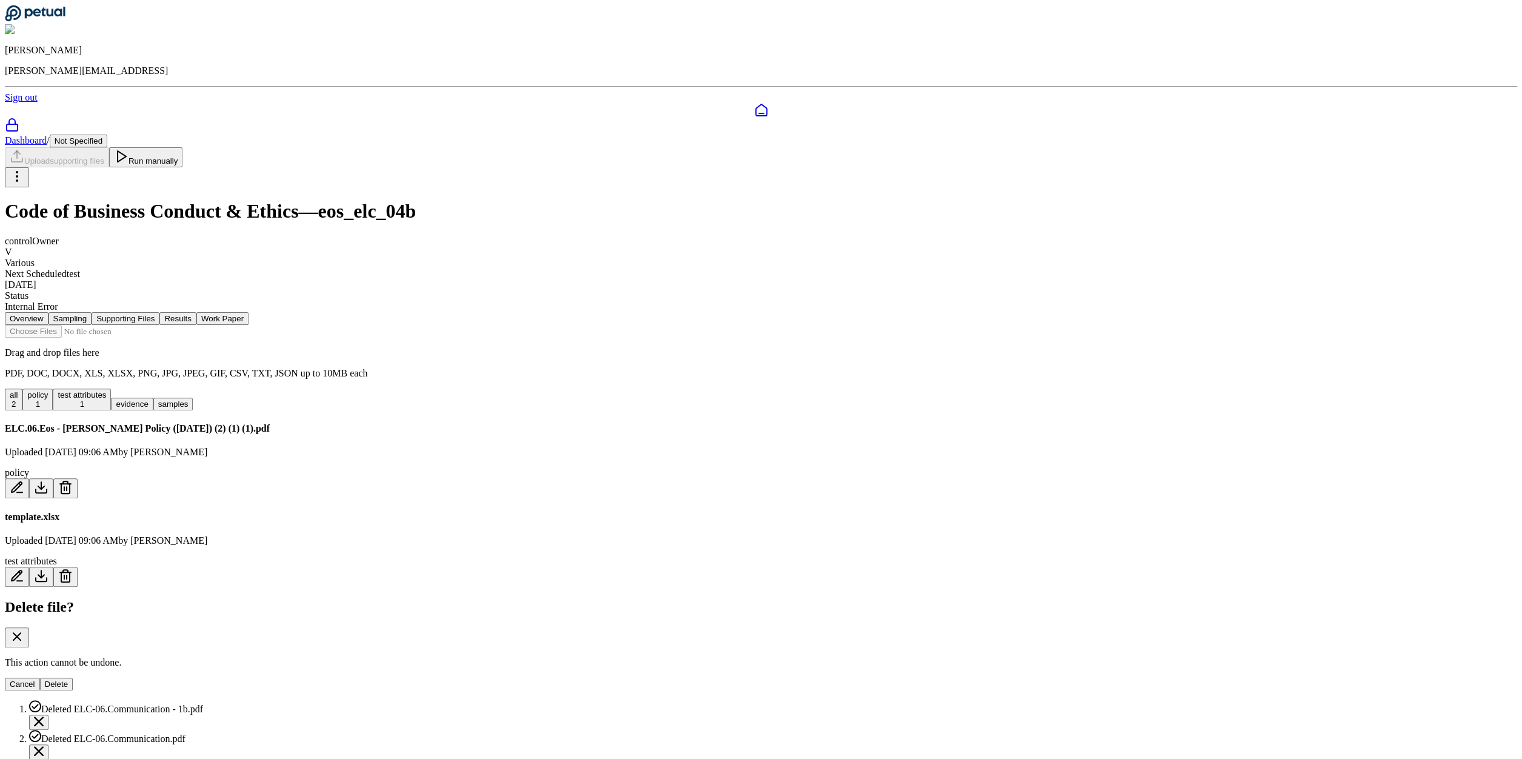
click at [73, 678] on button "Delete" at bounding box center [56, 684] width 33 height 13
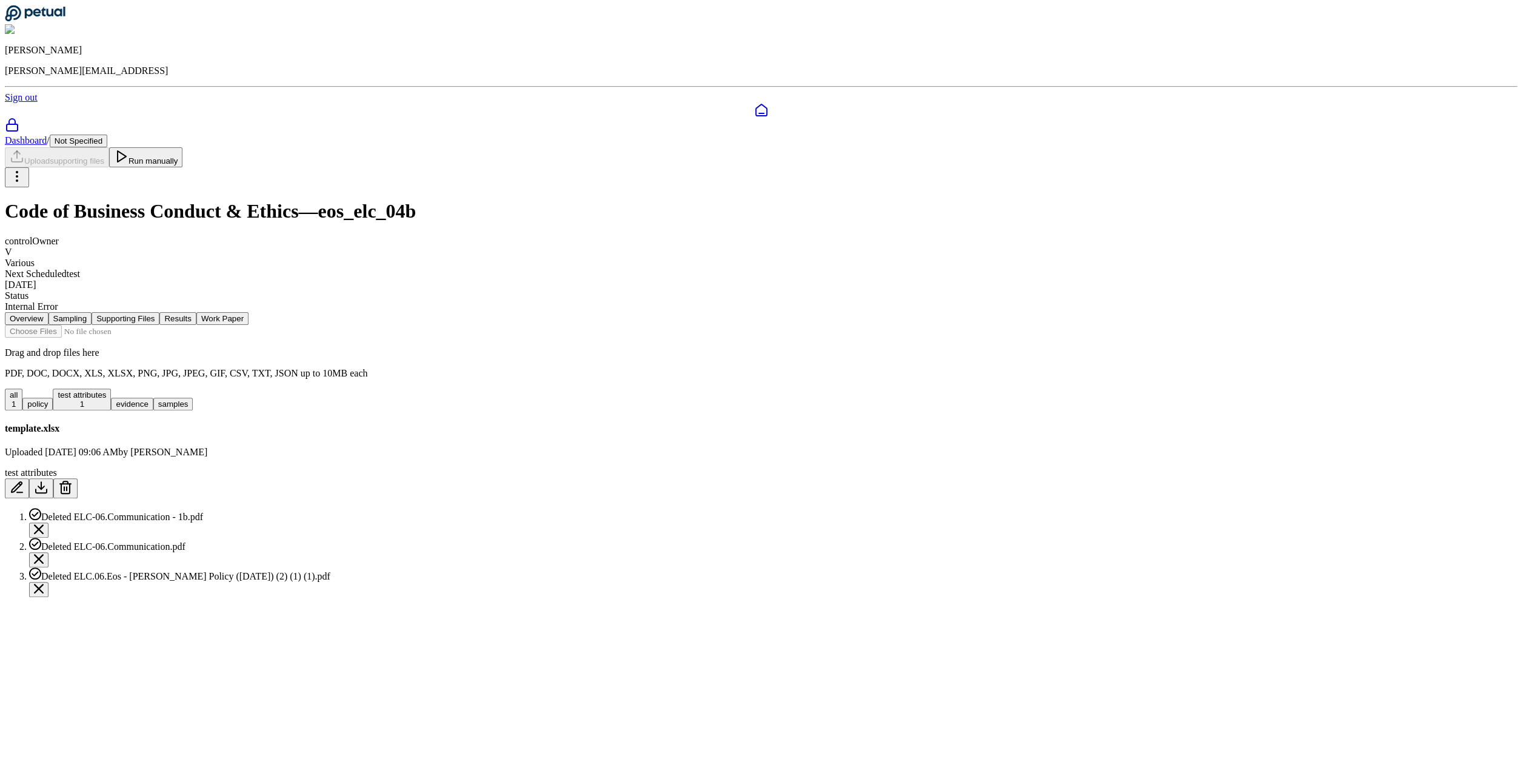
click at [78, 478] on button at bounding box center [65, 488] width 24 height 20
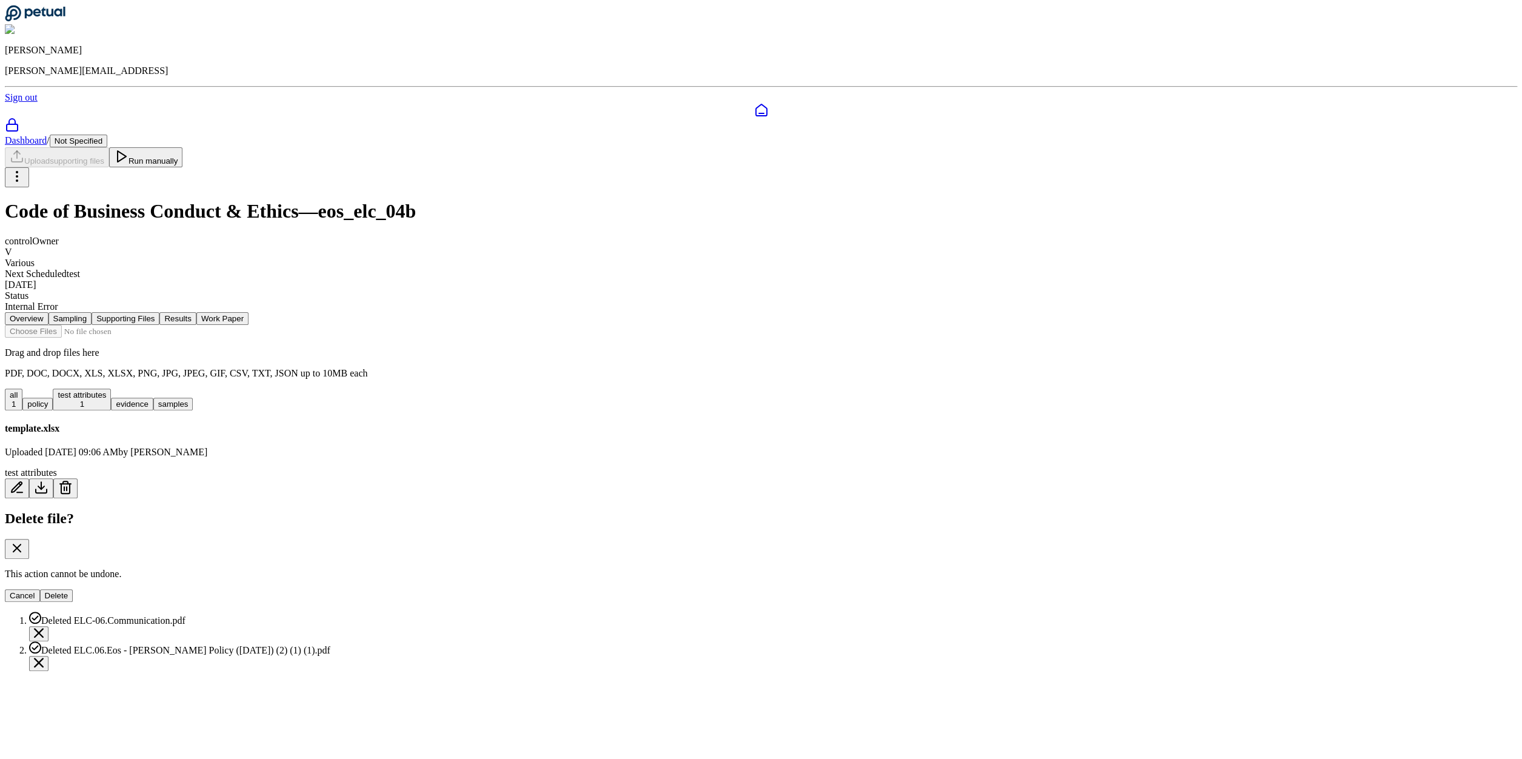
click at [73, 589] on button "Delete" at bounding box center [56, 595] width 33 height 13
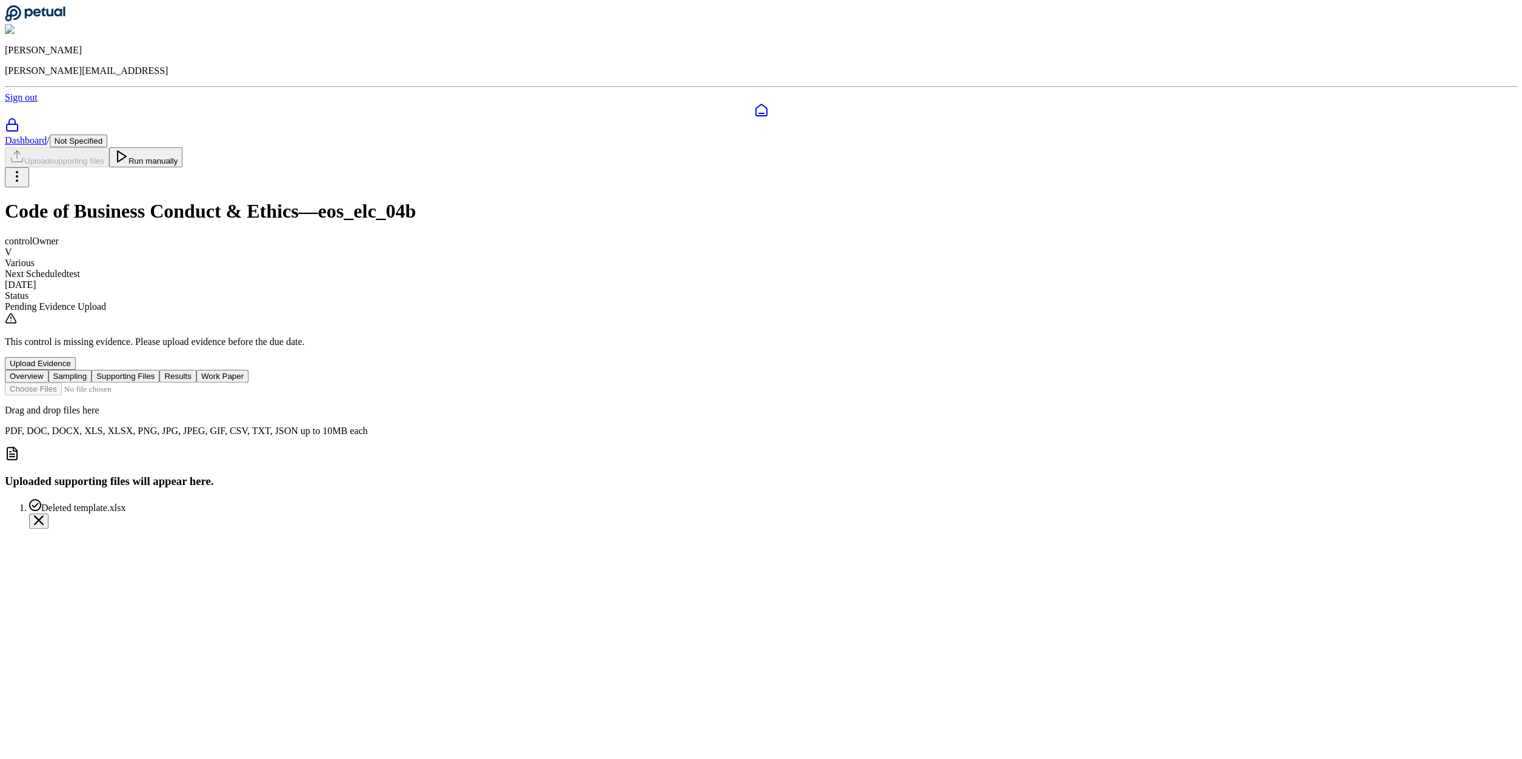
click at [142, 382] on input "file" at bounding box center [74, 388] width 138 height 13
type input "**********"
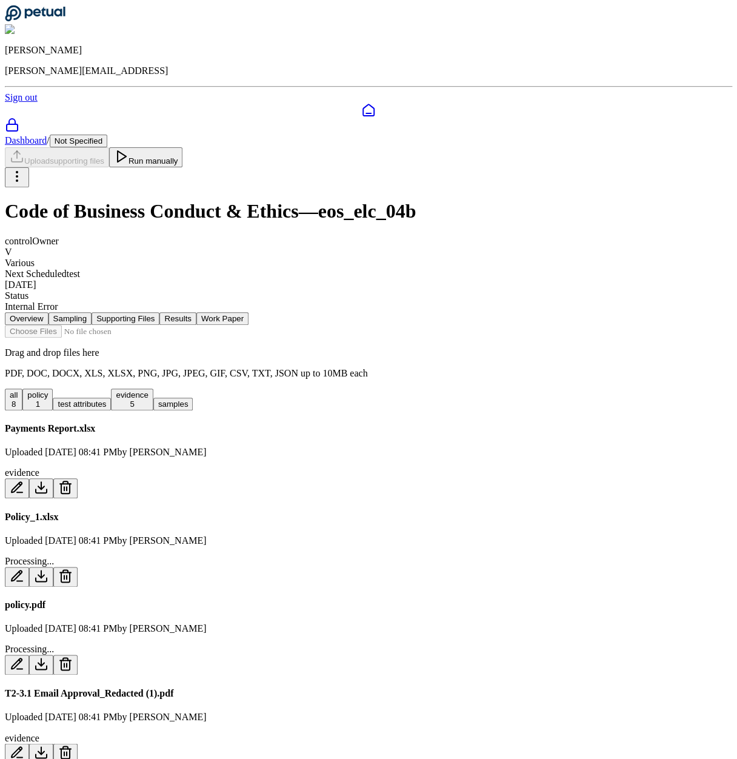
click at [479, 236] on div "control Owner V Various Next Scheduled test 9/29/2025 Status Internal Error" at bounding box center [368, 274] width 727 height 76
click at [361, 103] on icon at bounding box center [368, 110] width 15 height 15
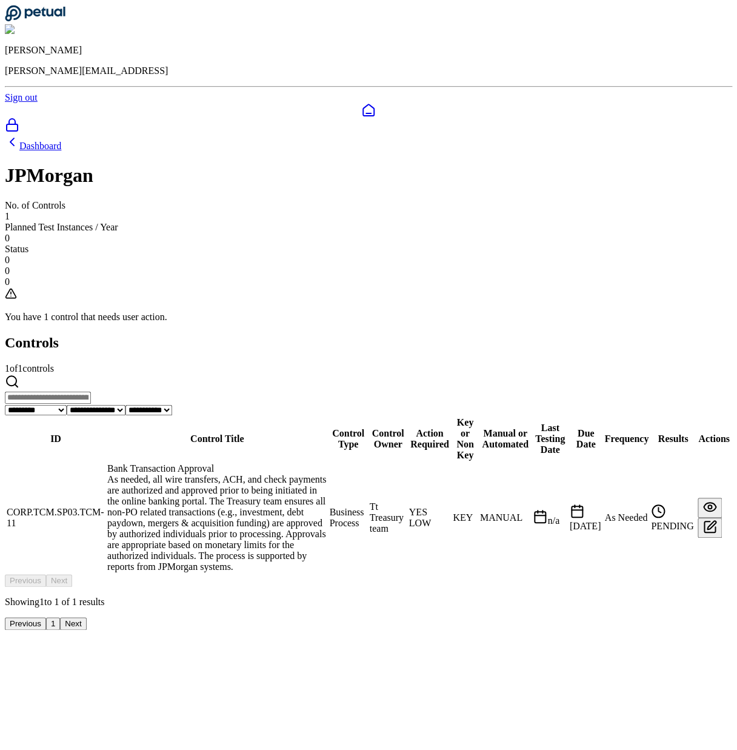
click at [105, 462] on td "CORP.TCM.SP03.TCM-11" at bounding box center [55, 517] width 99 height 110
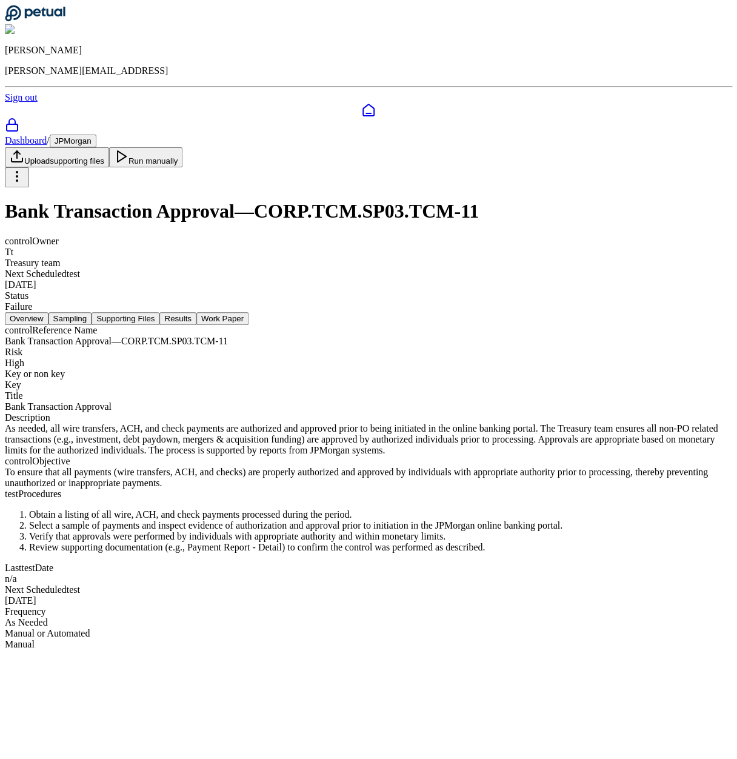
click at [249, 312] on button "Work Paper" at bounding box center [222, 318] width 52 height 13
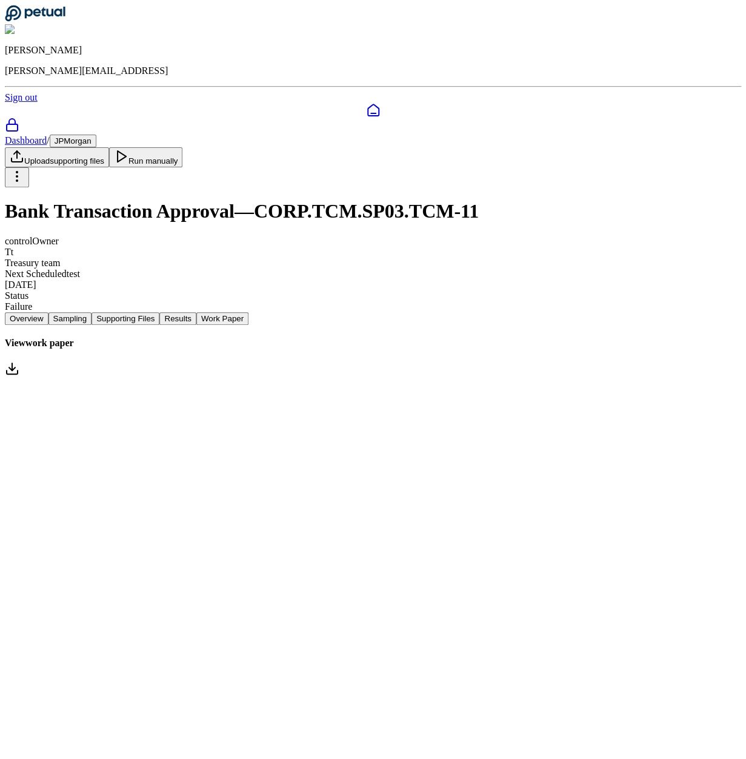
drag, startPoint x: 79, startPoint y: 208, endPoint x: 85, endPoint y: 206, distance: 6.9
click at [48, 312] on button "Overview" at bounding box center [27, 318] width 44 height 13
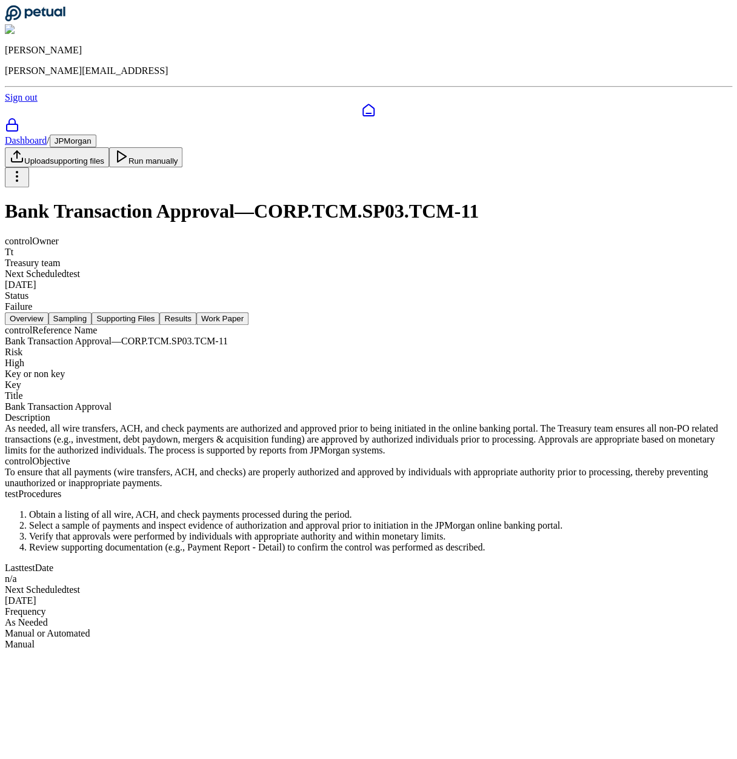
click at [159, 312] on button "Supporting Files" at bounding box center [126, 318] width 68 height 13
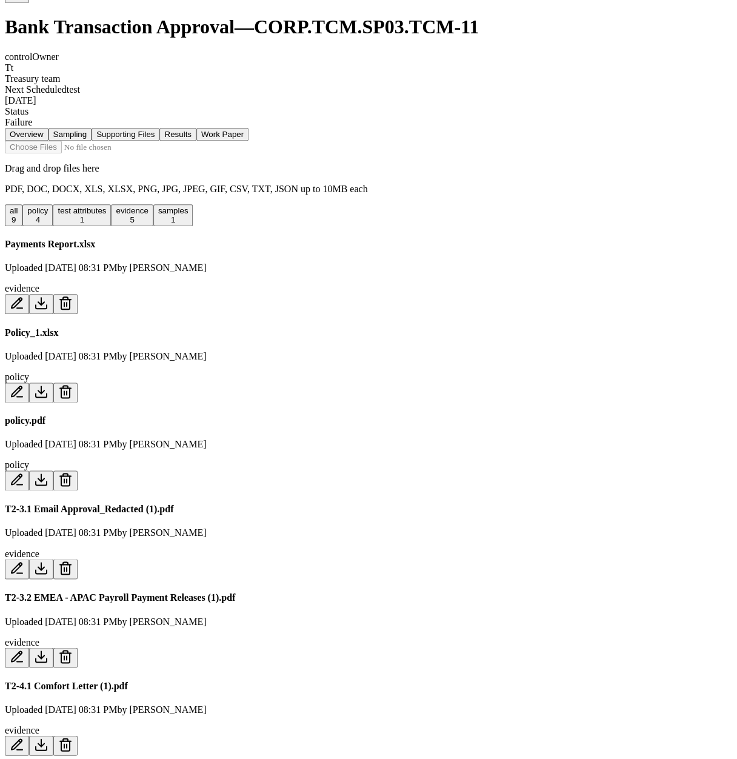
scroll to position [217, 0]
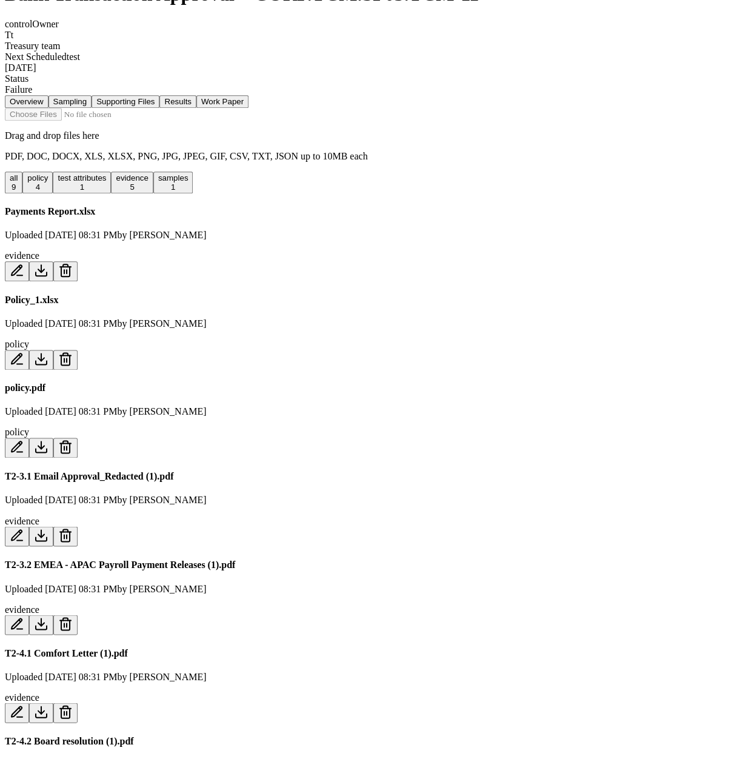
click at [48, 352] on icon at bounding box center [41, 359] width 15 height 15
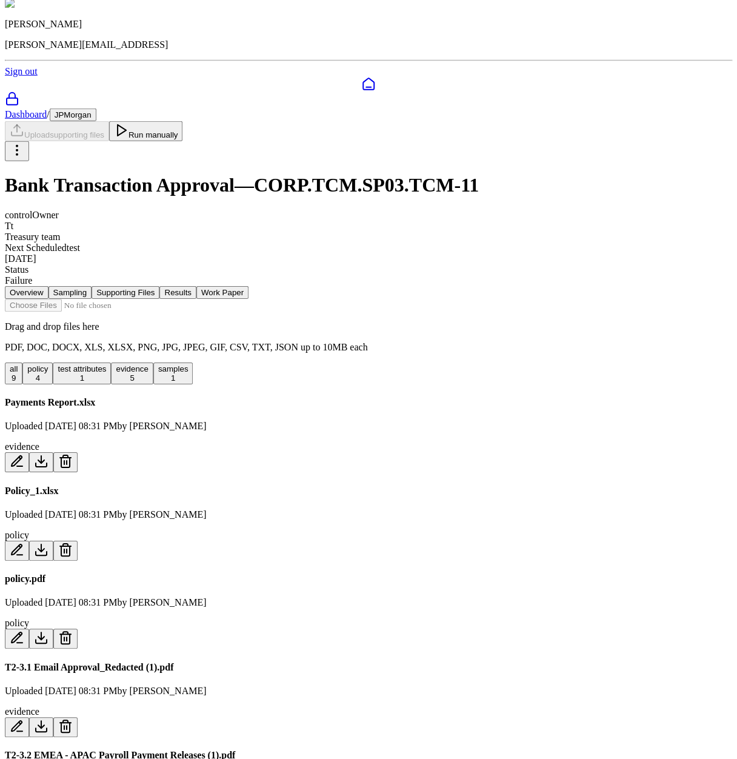
scroll to position [23, 0]
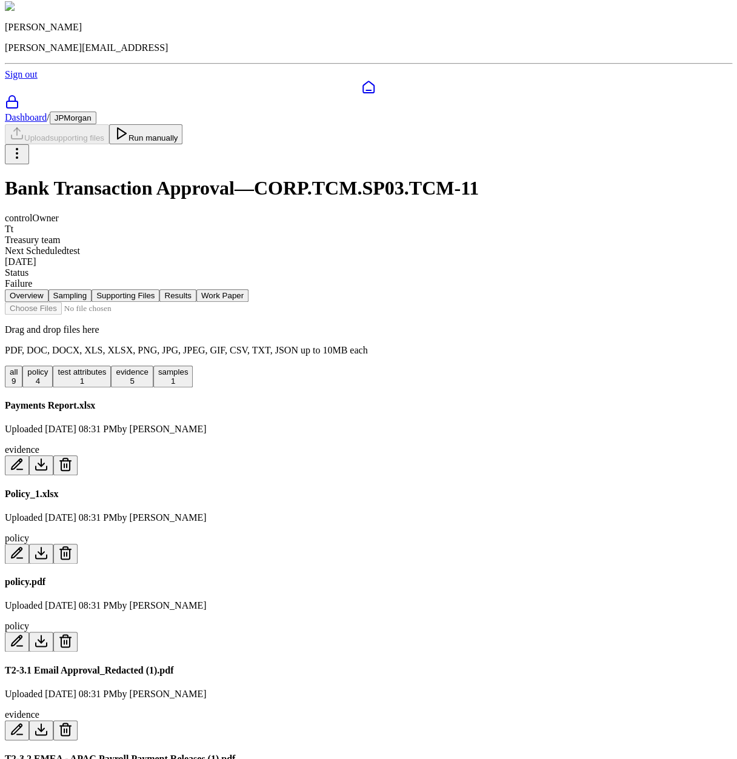
click at [249, 289] on button "Work Paper" at bounding box center [222, 295] width 52 height 13
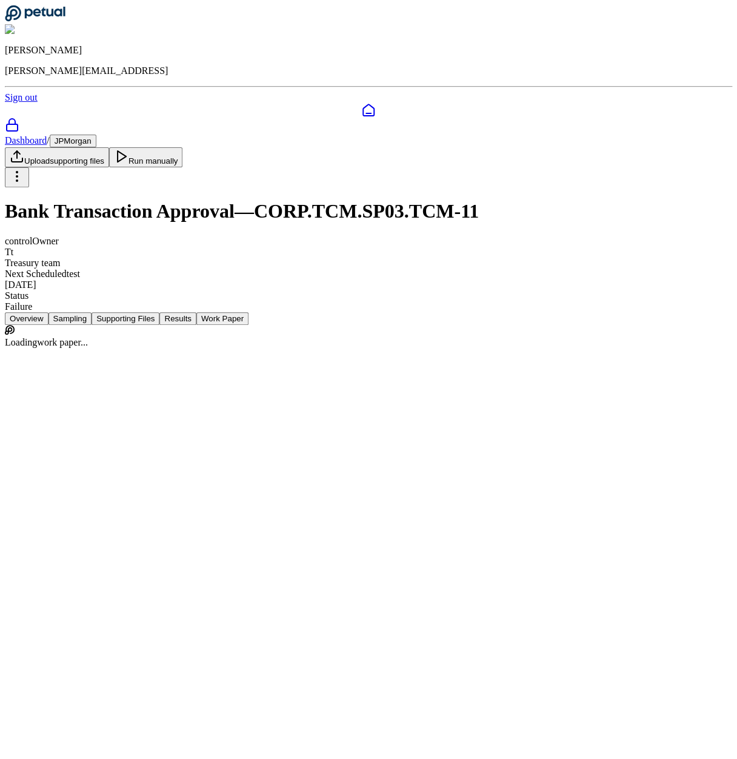
scroll to position [0, 0]
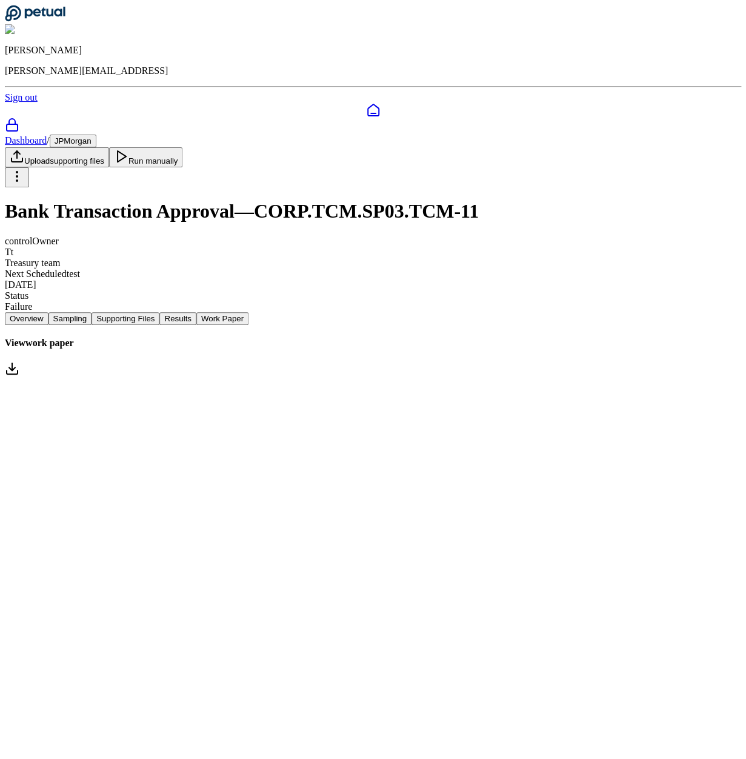
click at [263, 338] on link "View work paper" at bounding box center [373, 358] width 736 height 41
click at [48, 312] on button "Overview" at bounding box center [27, 318] width 44 height 13
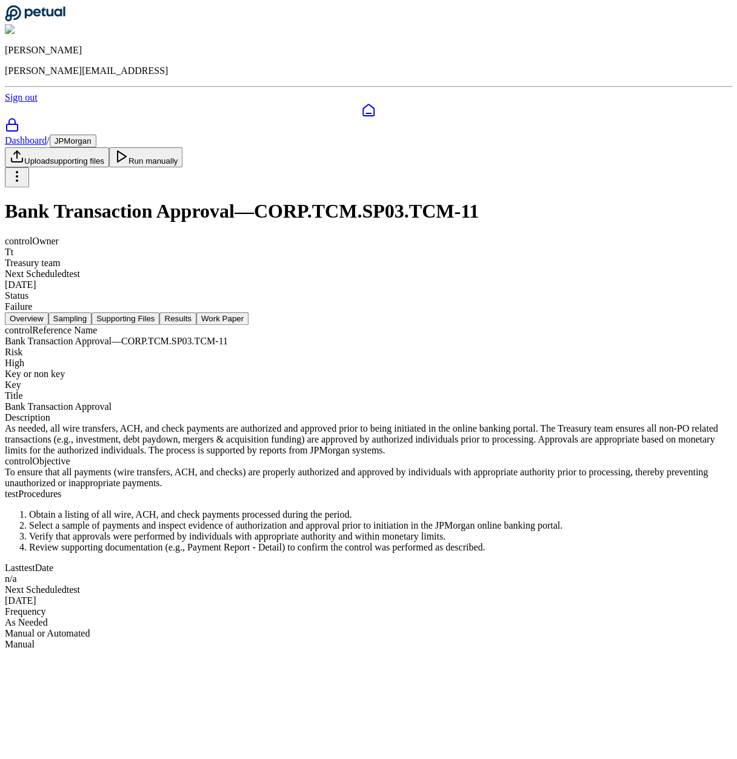
click at [249, 312] on button "Work Paper" at bounding box center [222, 318] width 52 height 13
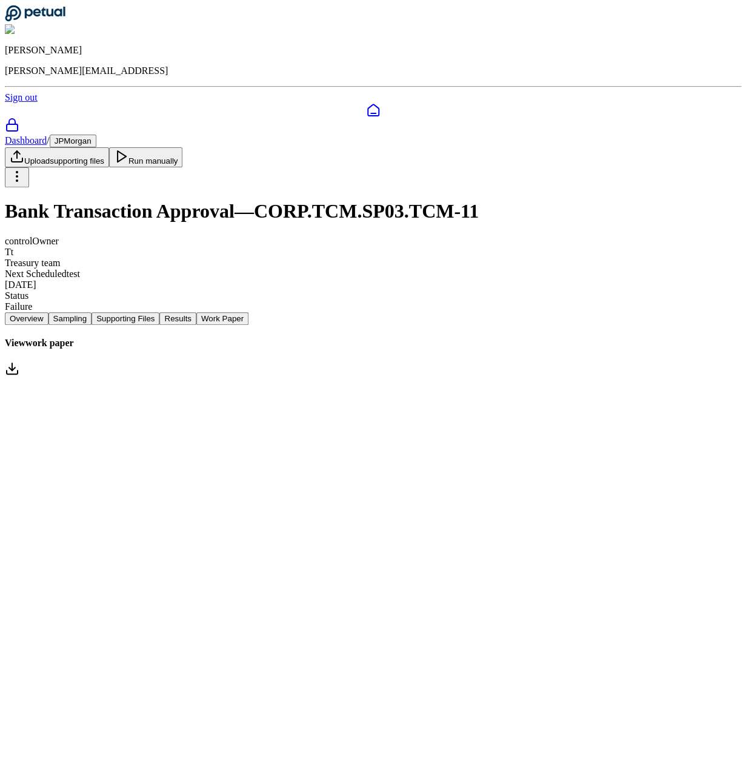
drag, startPoint x: 32, startPoint y: 81, endPoint x: 25, endPoint y: 79, distance: 7.5
click at [32, 103] on div at bounding box center [373, 110] width 736 height 15
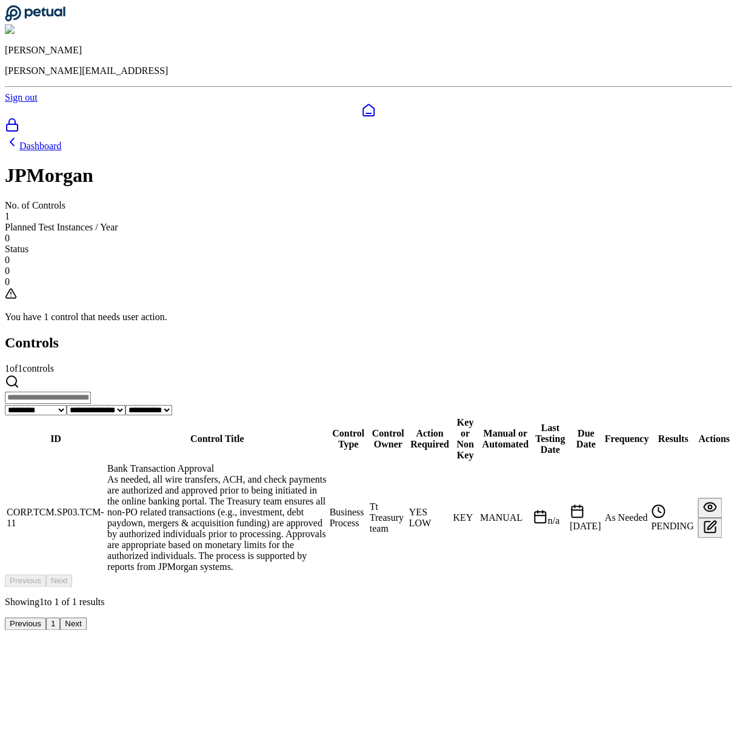
click at [105, 462] on td "CORP.TCM.SP03.TCM-11" at bounding box center [55, 517] width 99 height 110
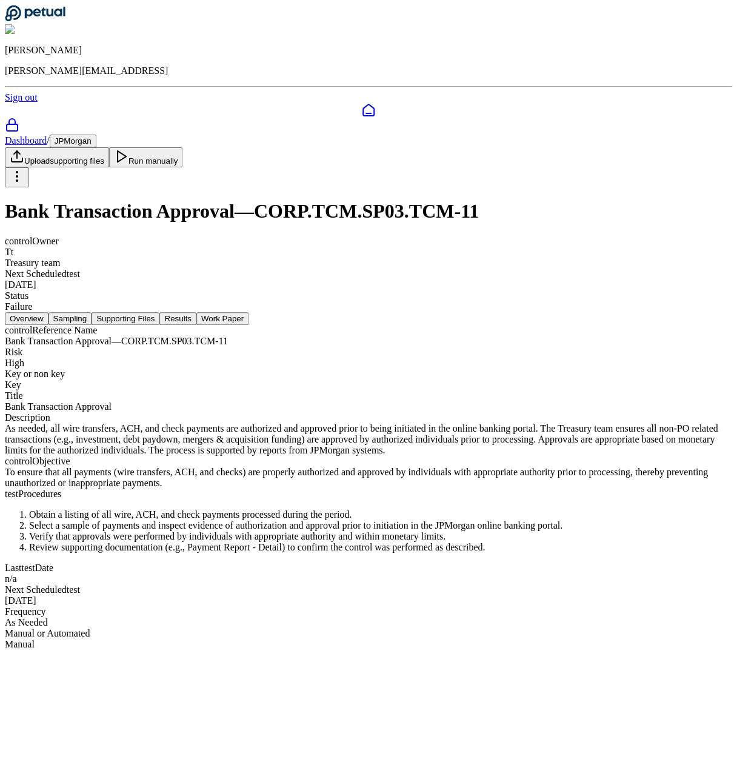
click at [451, 467] on div "control Reference Name Bank Transaction Approval — CORP.TCM.SP03.TCM-11 Risk Hi…" at bounding box center [368, 439] width 727 height 228
click at [47, 135] on link "Dashboard" at bounding box center [26, 140] width 42 height 10
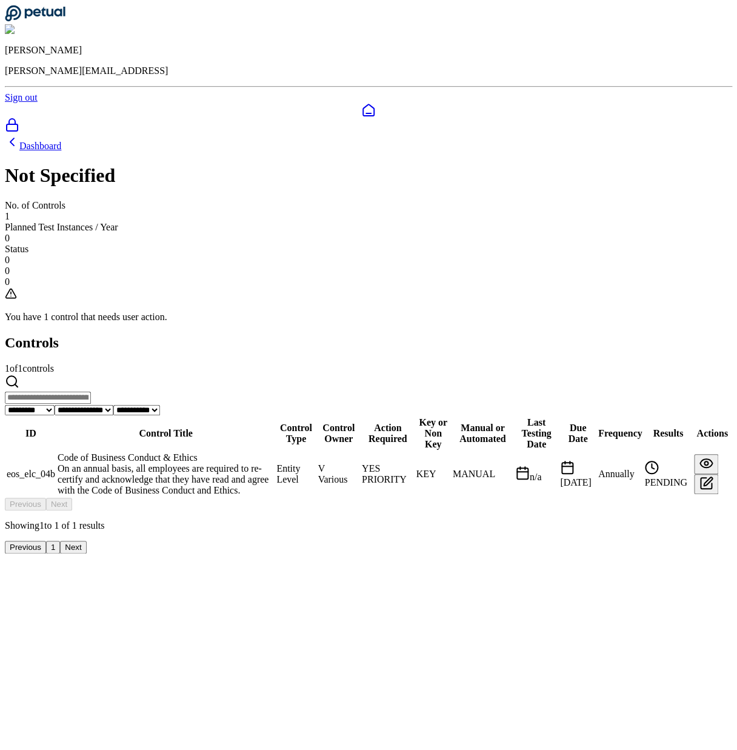
click at [249, 452] on div "Code of Business Conduct & Ethics" at bounding box center [166, 457] width 216 height 11
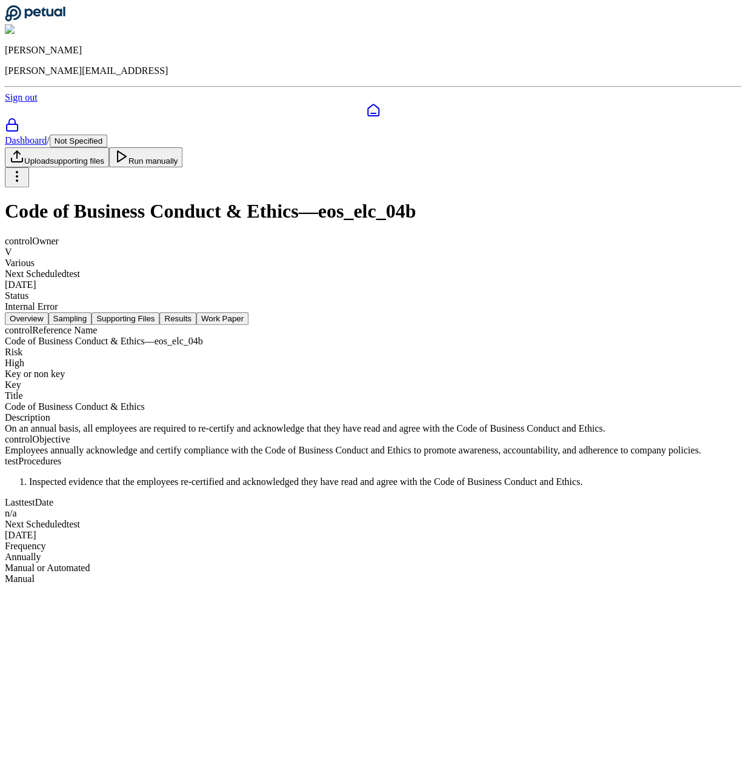
click at [138, 312] on nav "Overview Sampling Supporting Files Results Work Paper" at bounding box center [373, 318] width 736 height 13
click at [92, 312] on button "Sampling" at bounding box center [70, 318] width 44 height 13
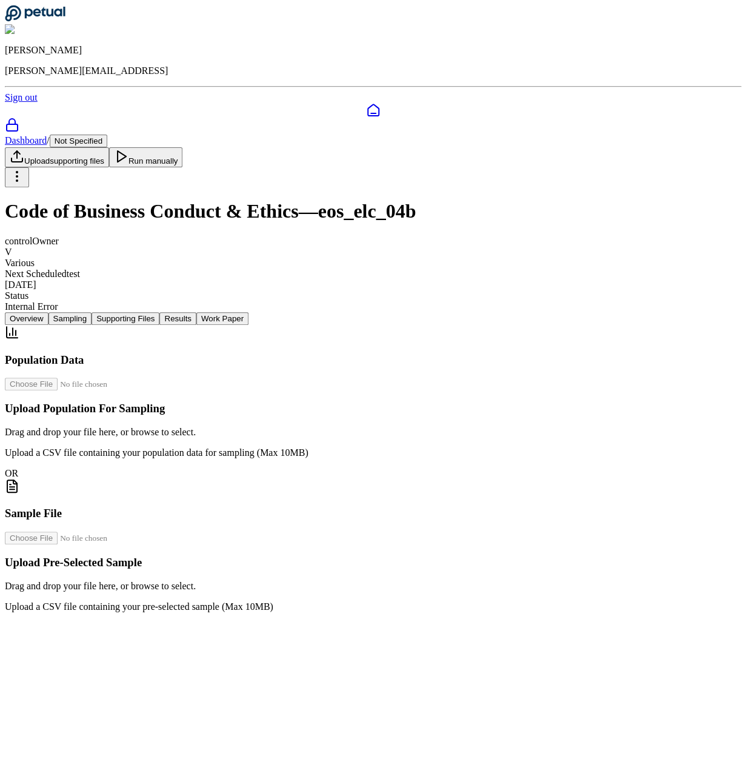
click at [29, 103] on div at bounding box center [373, 110] width 736 height 15
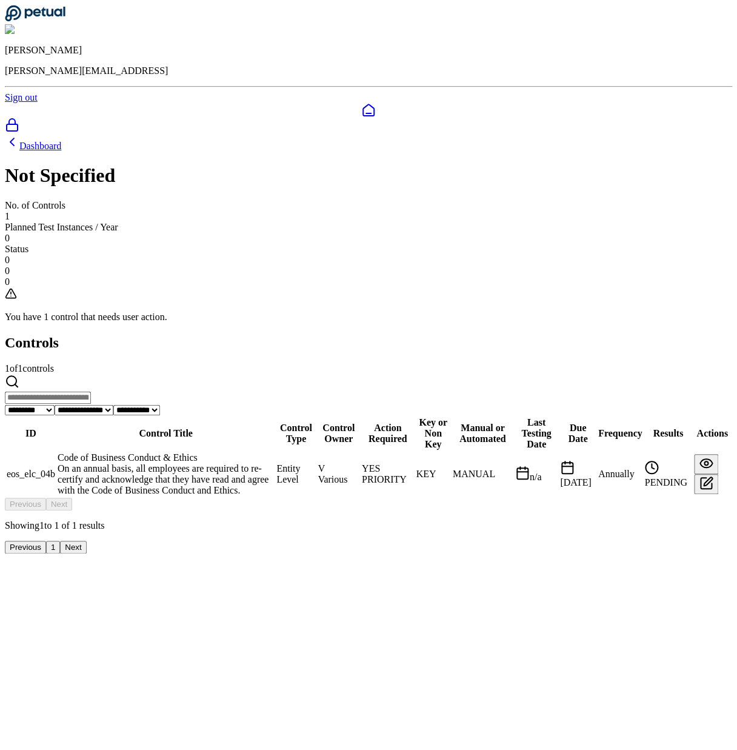
click at [10, 103] on div at bounding box center [368, 110] width 727 height 15
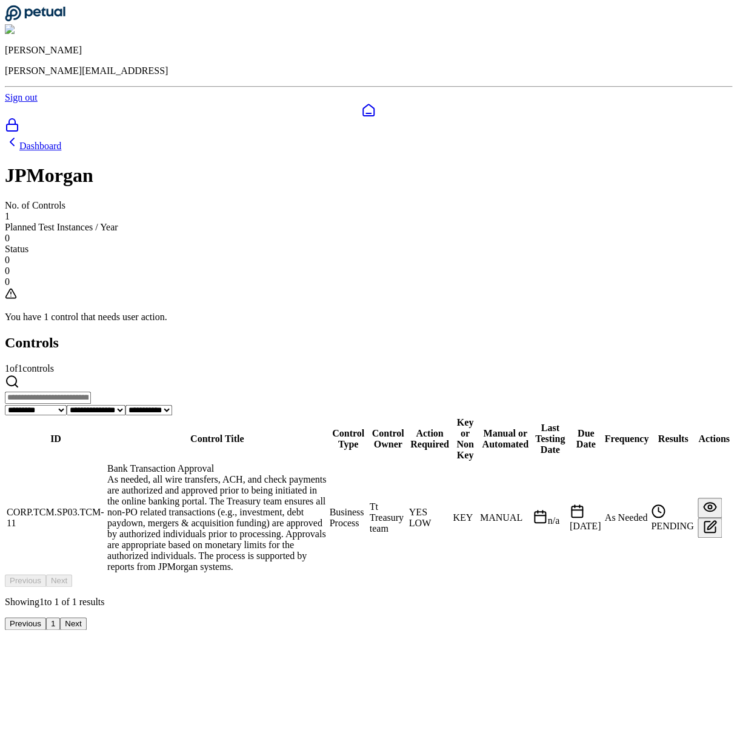
click at [105, 462] on td "CORP.TCM.SP03.TCM-11" at bounding box center [55, 517] width 99 height 110
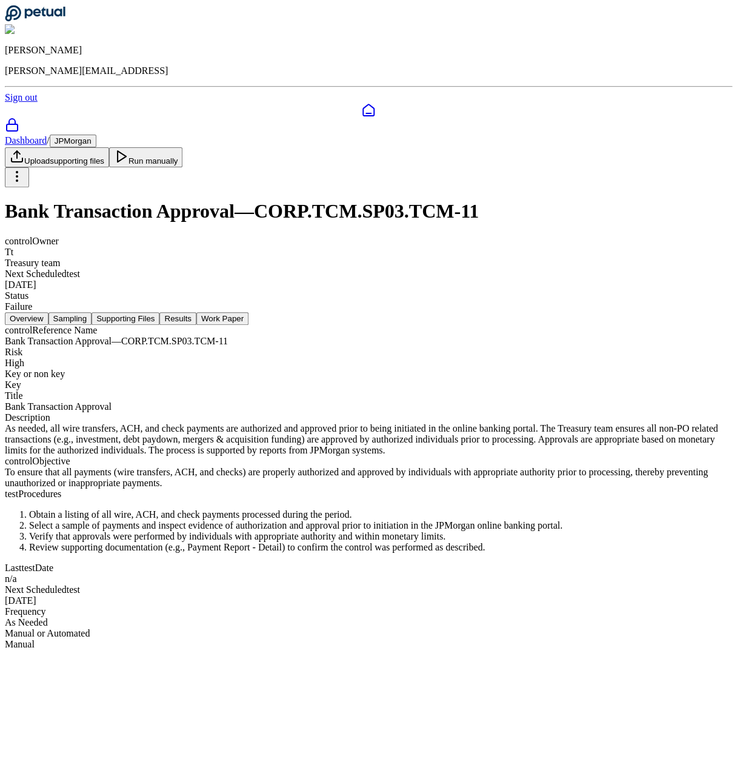
click at [92, 312] on button "Sampling" at bounding box center [70, 318] width 44 height 13
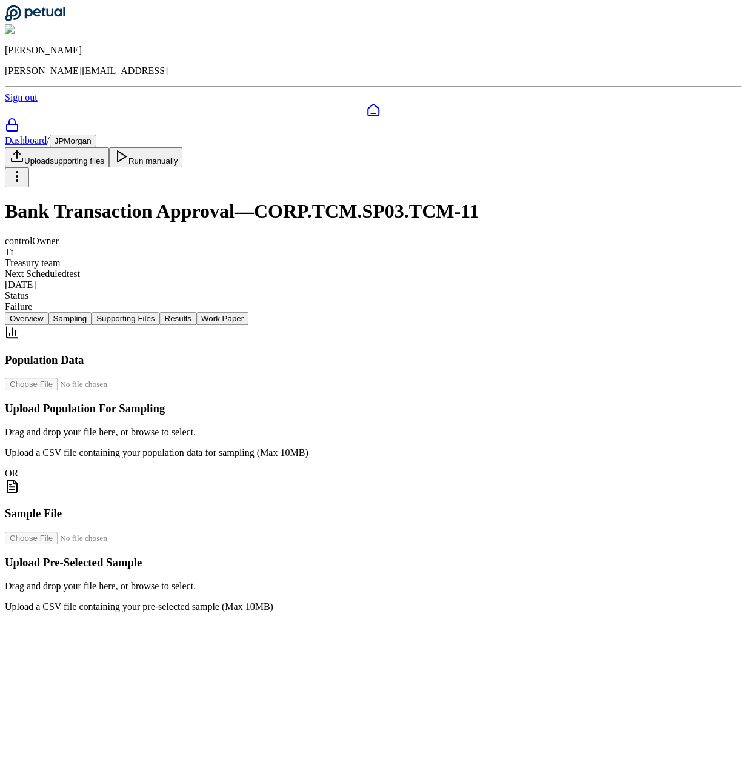
drag, startPoint x: 258, startPoint y: 207, endPoint x: 294, endPoint y: 204, distance: 35.8
click at [159, 312] on button "Supporting Files" at bounding box center [126, 318] width 68 height 13
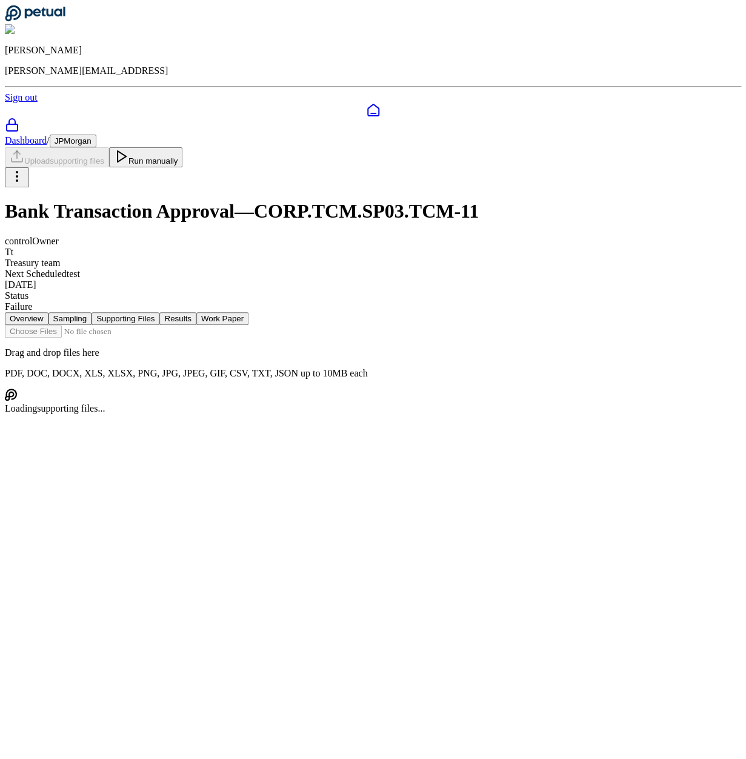
click at [196, 312] on button "Results" at bounding box center [177, 318] width 36 height 13
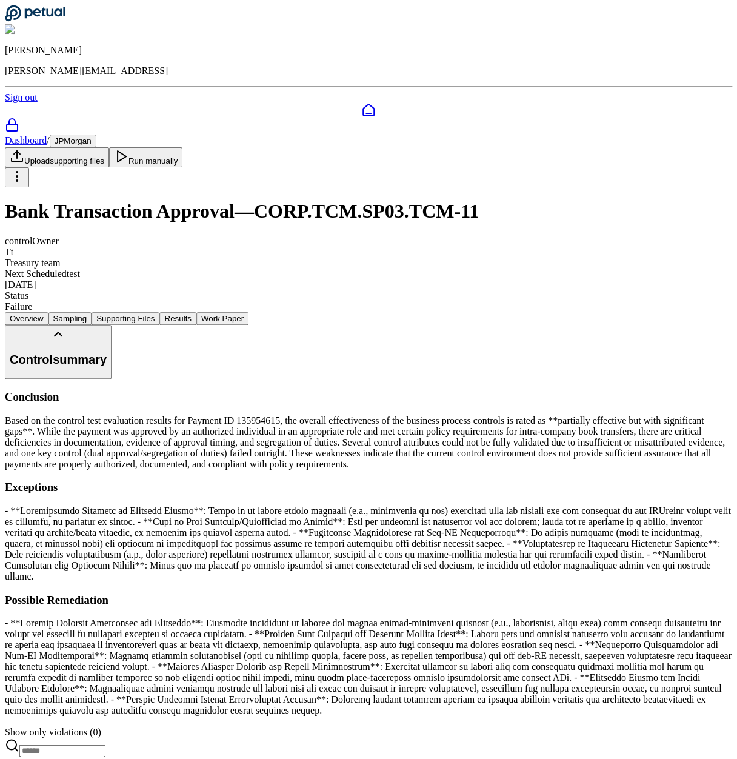
click at [159, 312] on button "Supporting Files" at bounding box center [126, 318] width 68 height 13
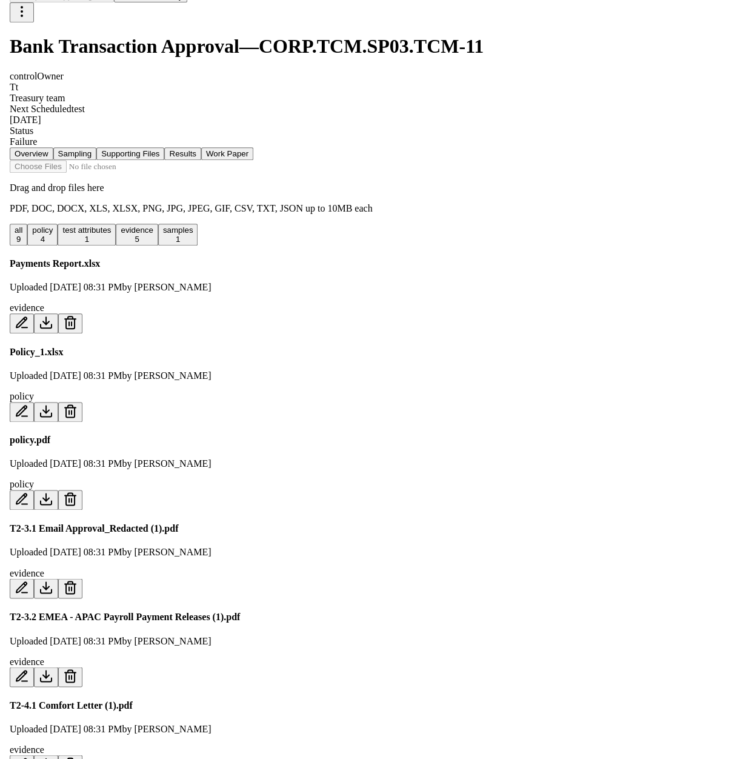
scroll to position [217, 0]
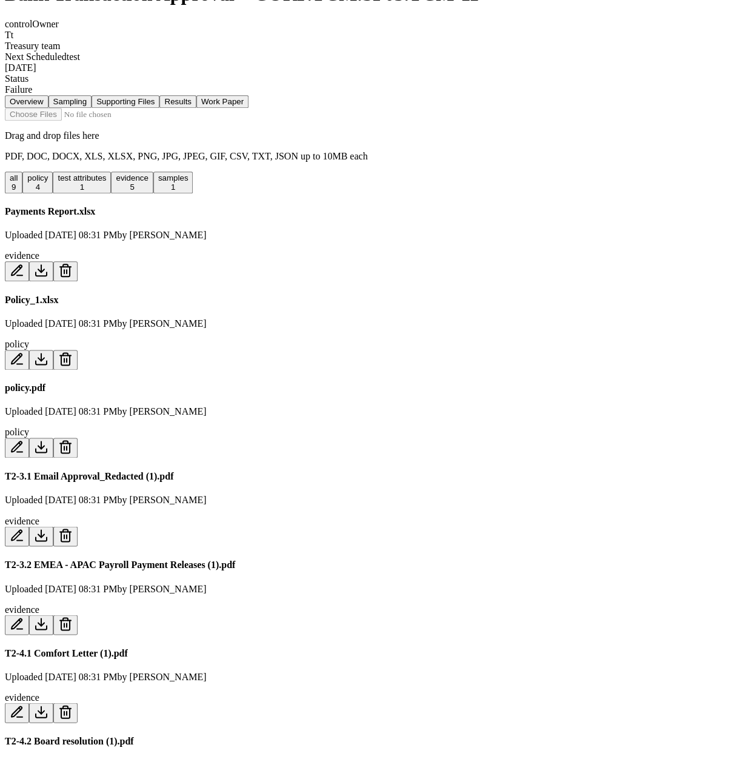
click at [73, 263] on icon at bounding box center [65, 270] width 15 height 15
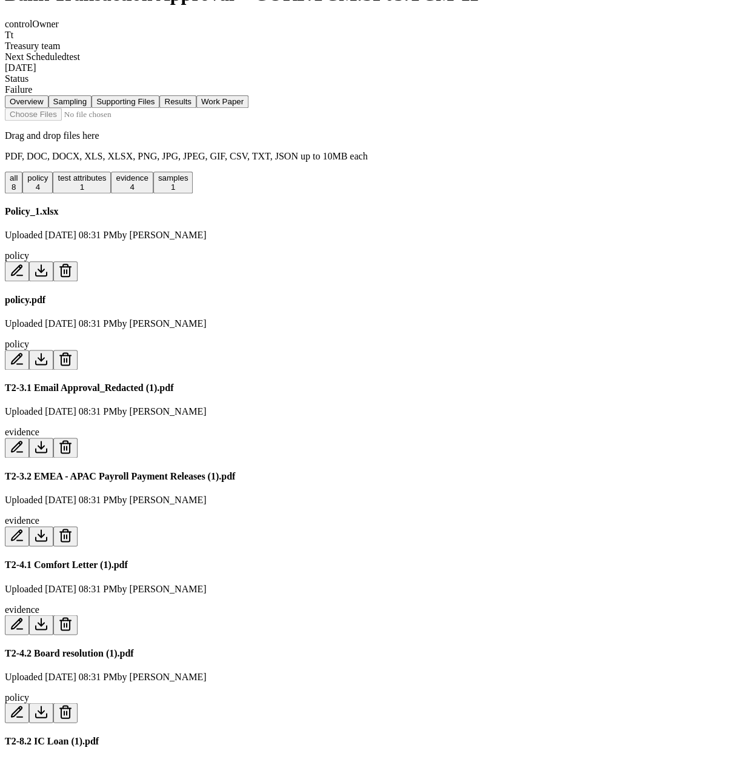
scroll to position [158, 0]
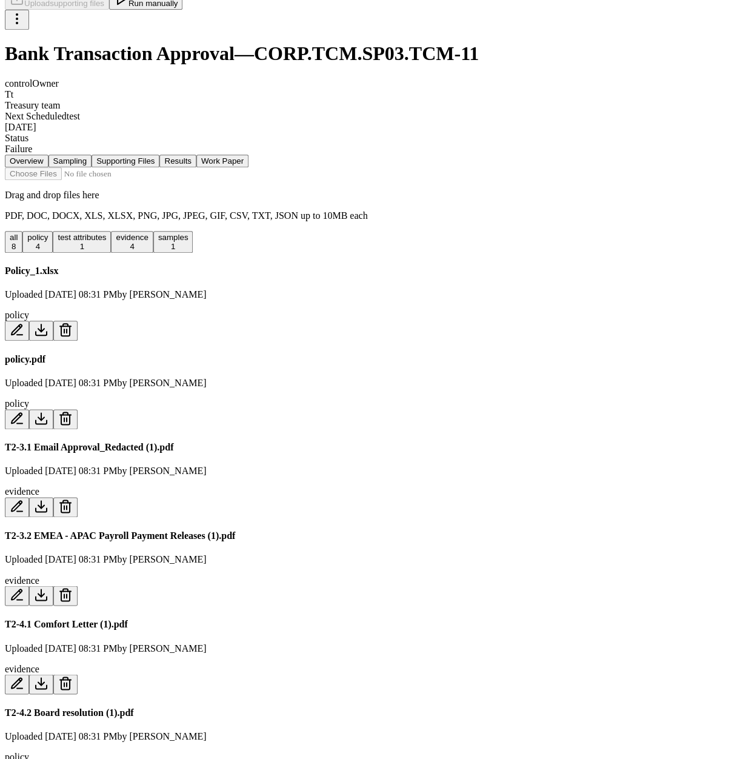
click at [78, 321] on button at bounding box center [65, 331] width 24 height 20
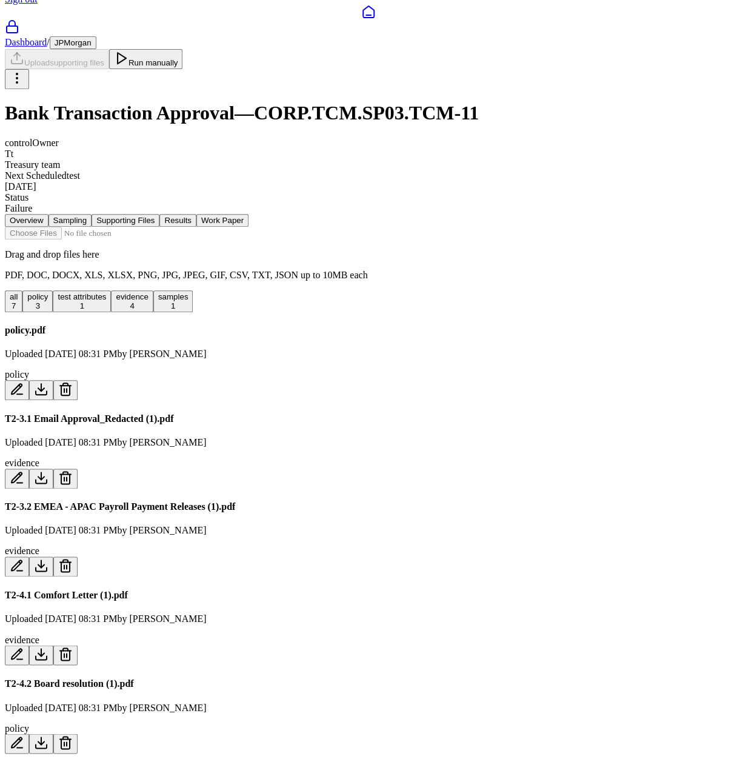
click at [78, 380] on button at bounding box center [65, 390] width 24 height 20
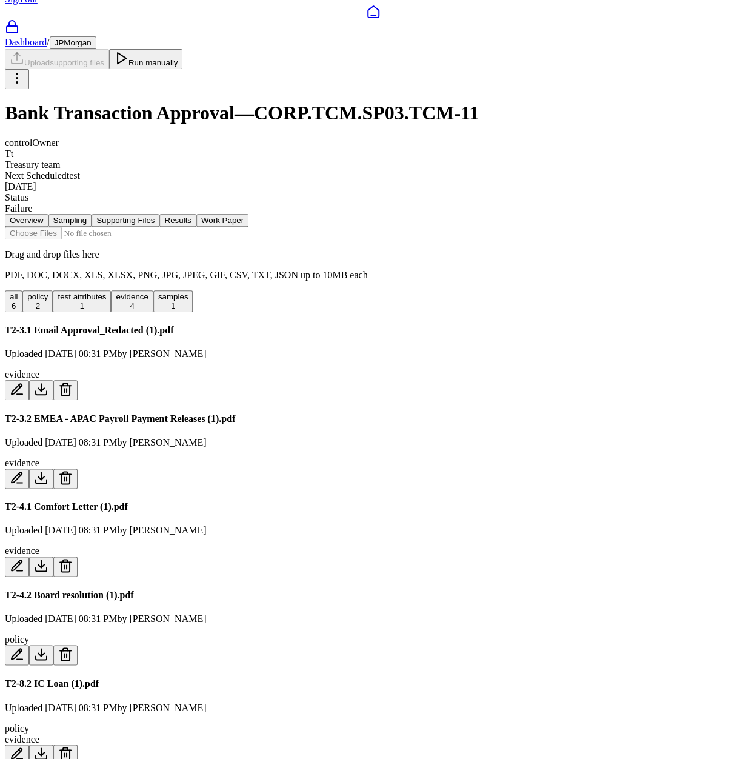
scroll to position [39, 0]
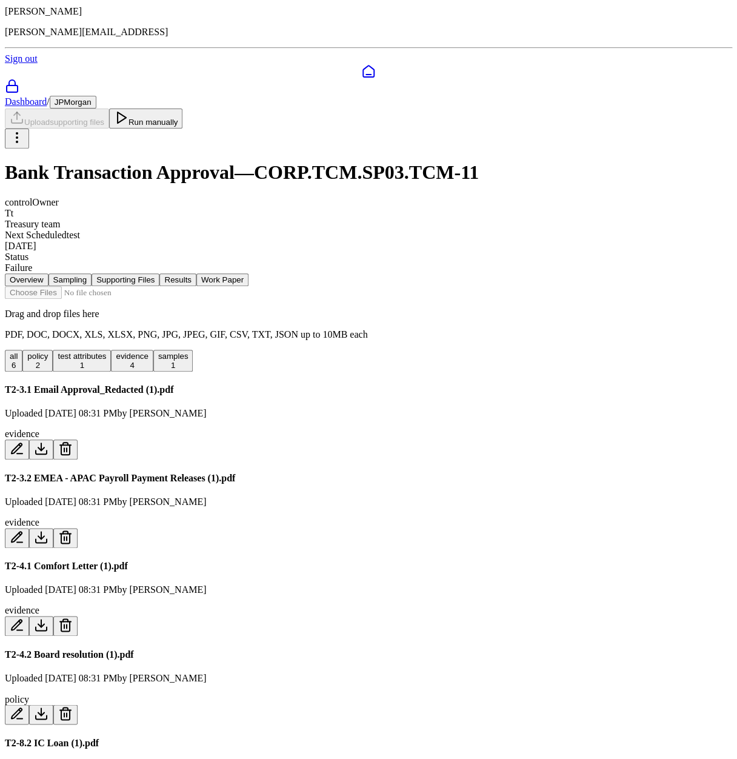
click at [78, 439] on button at bounding box center [65, 449] width 24 height 20
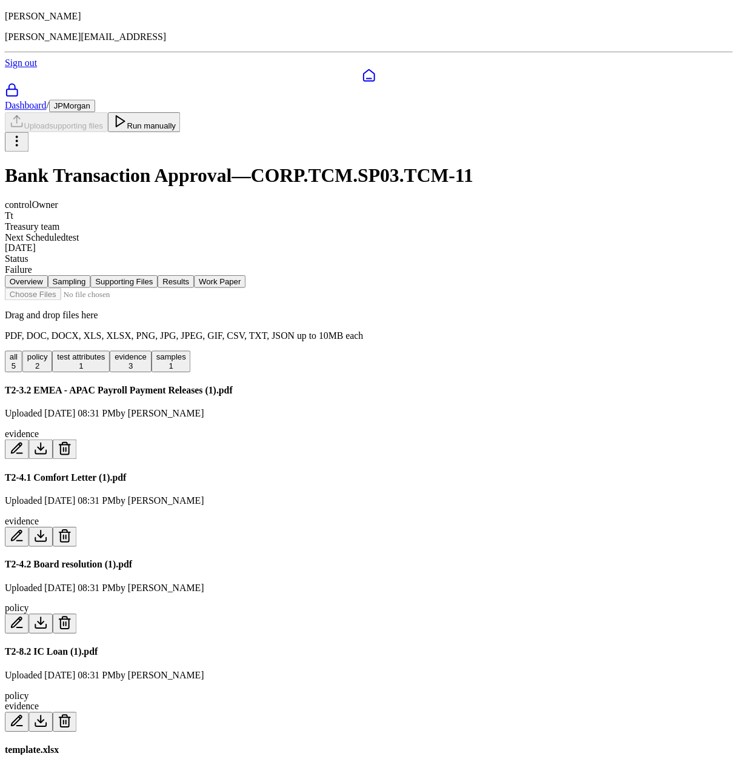
scroll to position [0, 0]
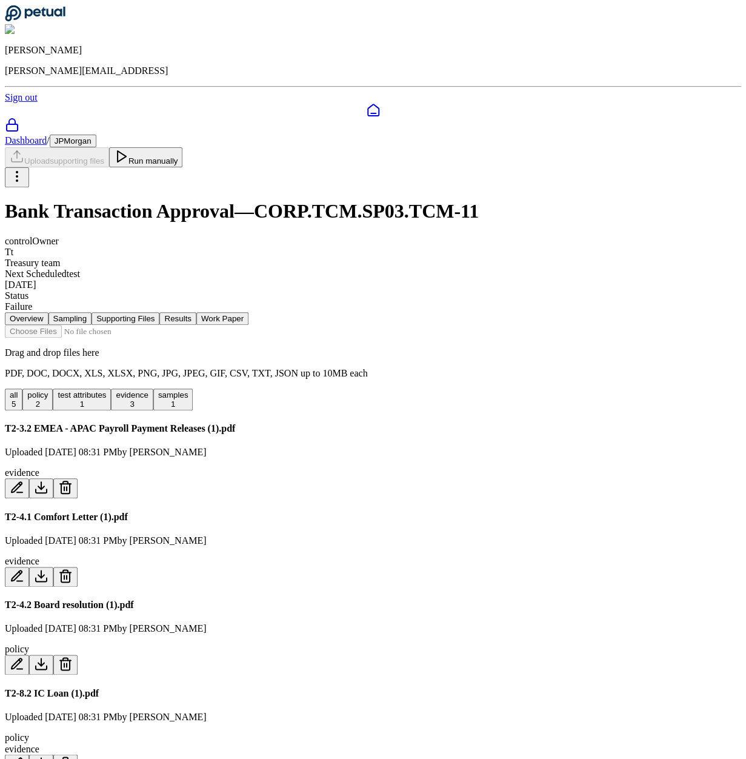
click at [78, 478] on button at bounding box center [65, 488] width 24 height 20
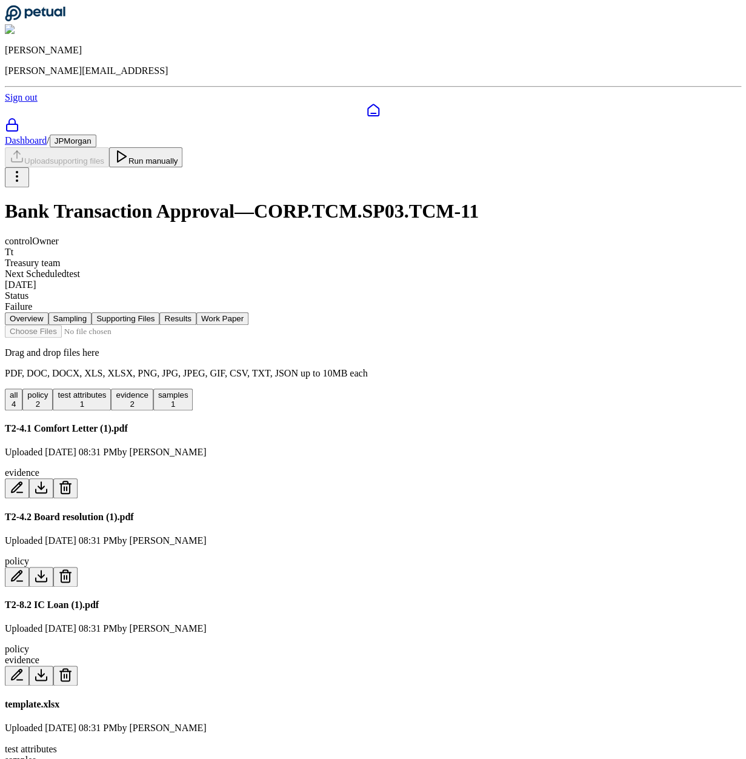
click at [73, 480] on icon at bounding box center [65, 487] width 15 height 15
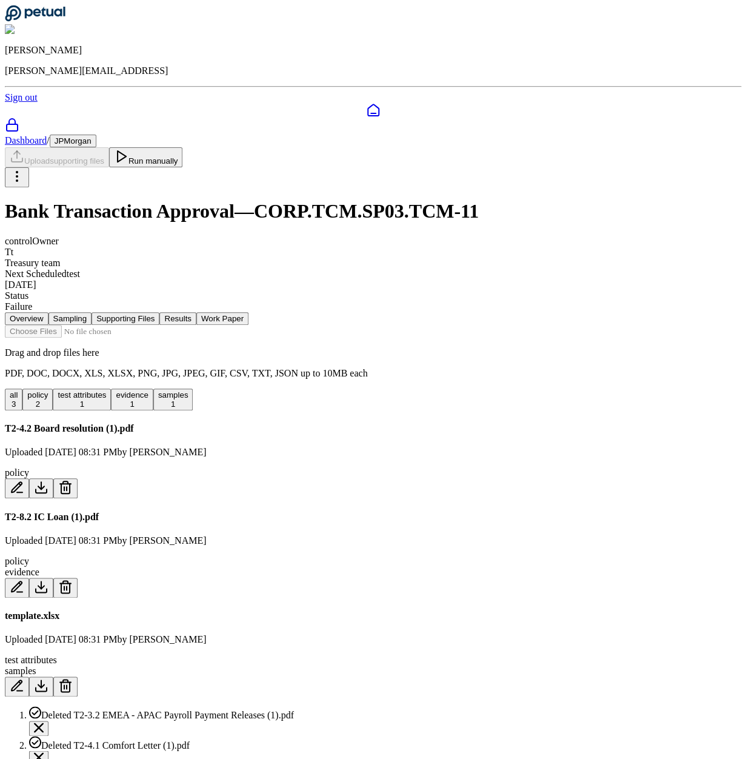
click at [78, 478] on button at bounding box center [65, 488] width 24 height 20
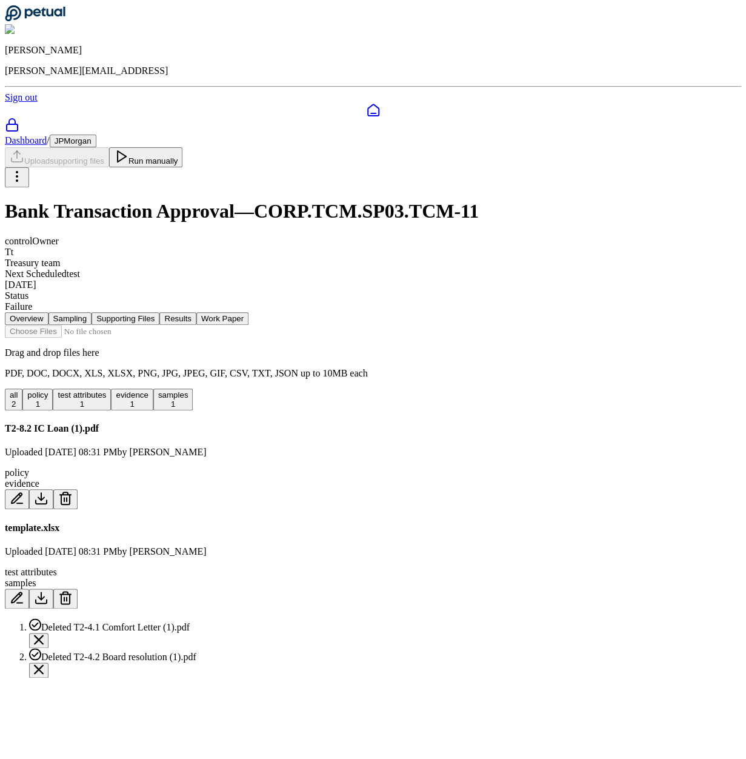
click at [78, 489] on button at bounding box center [65, 499] width 24 height 20
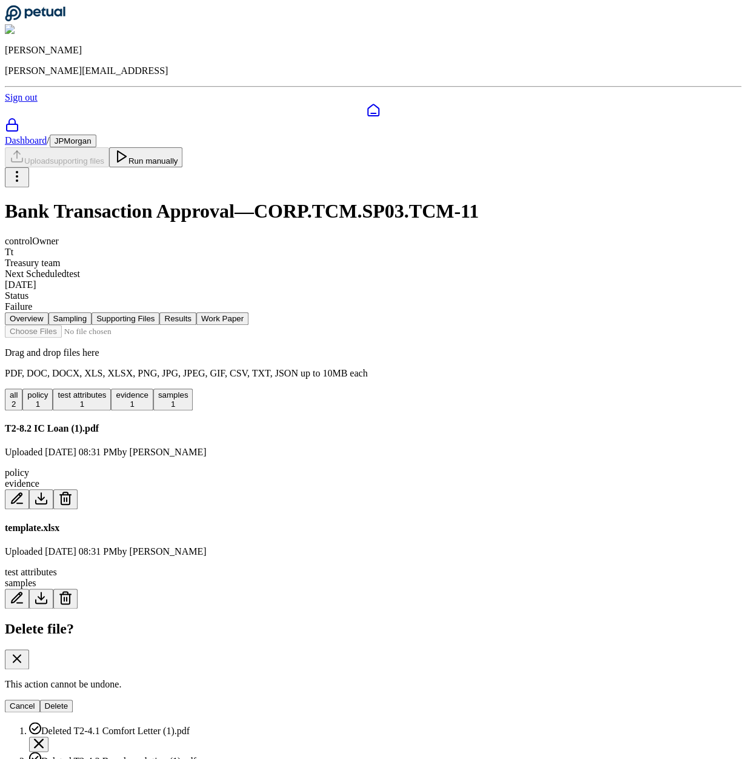
click at [452, 699] on div "Cancel Delete" at bounding box center [373, 705] width 736 height 13
click at [73, 699] on button "Delete" at bounding box center [56, 705] width 33 height 13
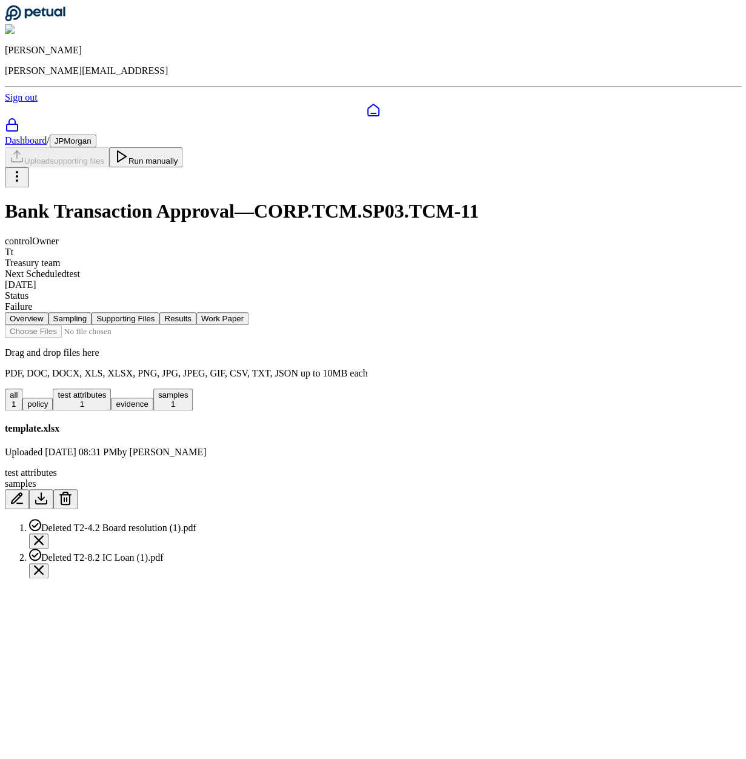
click at [70, 495] on icon at bounding box center [65, 500] width 8 height 10
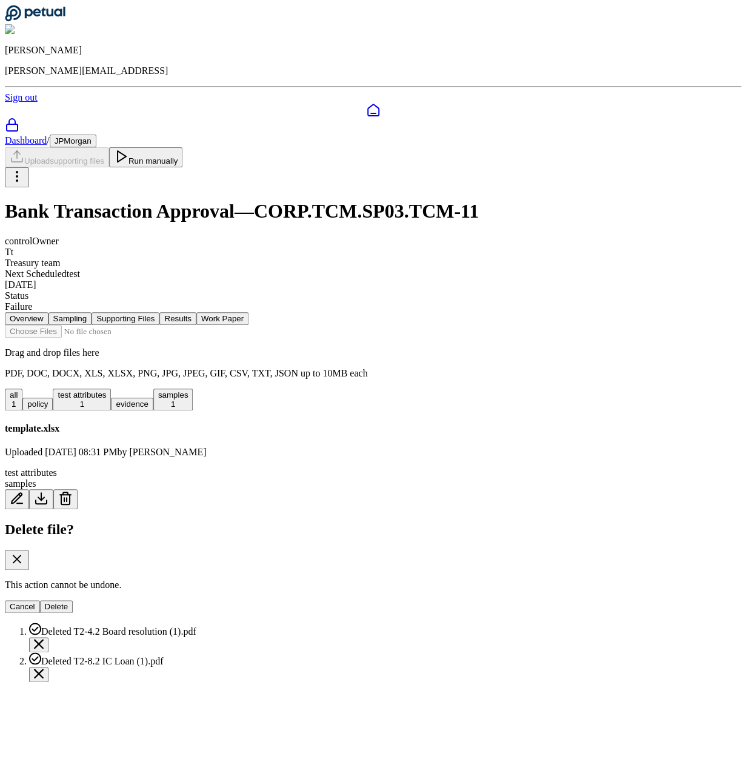
click at [481, 600] on div "Cancel Delete" at bounding box center [373, 606] width 736 height 13
click at [73, 600] on button "Delete" at bounding box center [56, 606] width 33 height 13
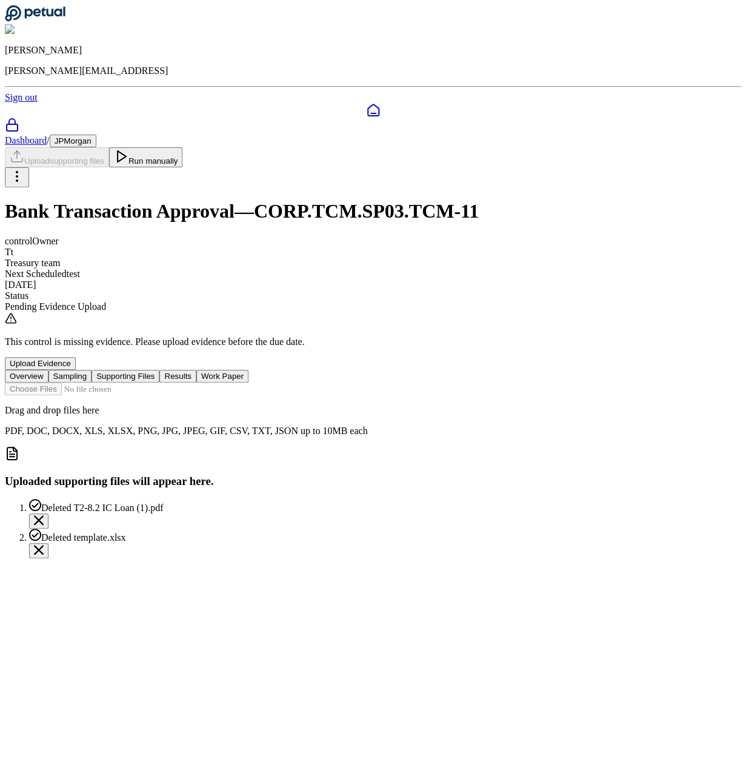
click at [142, 382] on input "file" at bounding box center [74, 388] width 138 height 13
type input "**********"
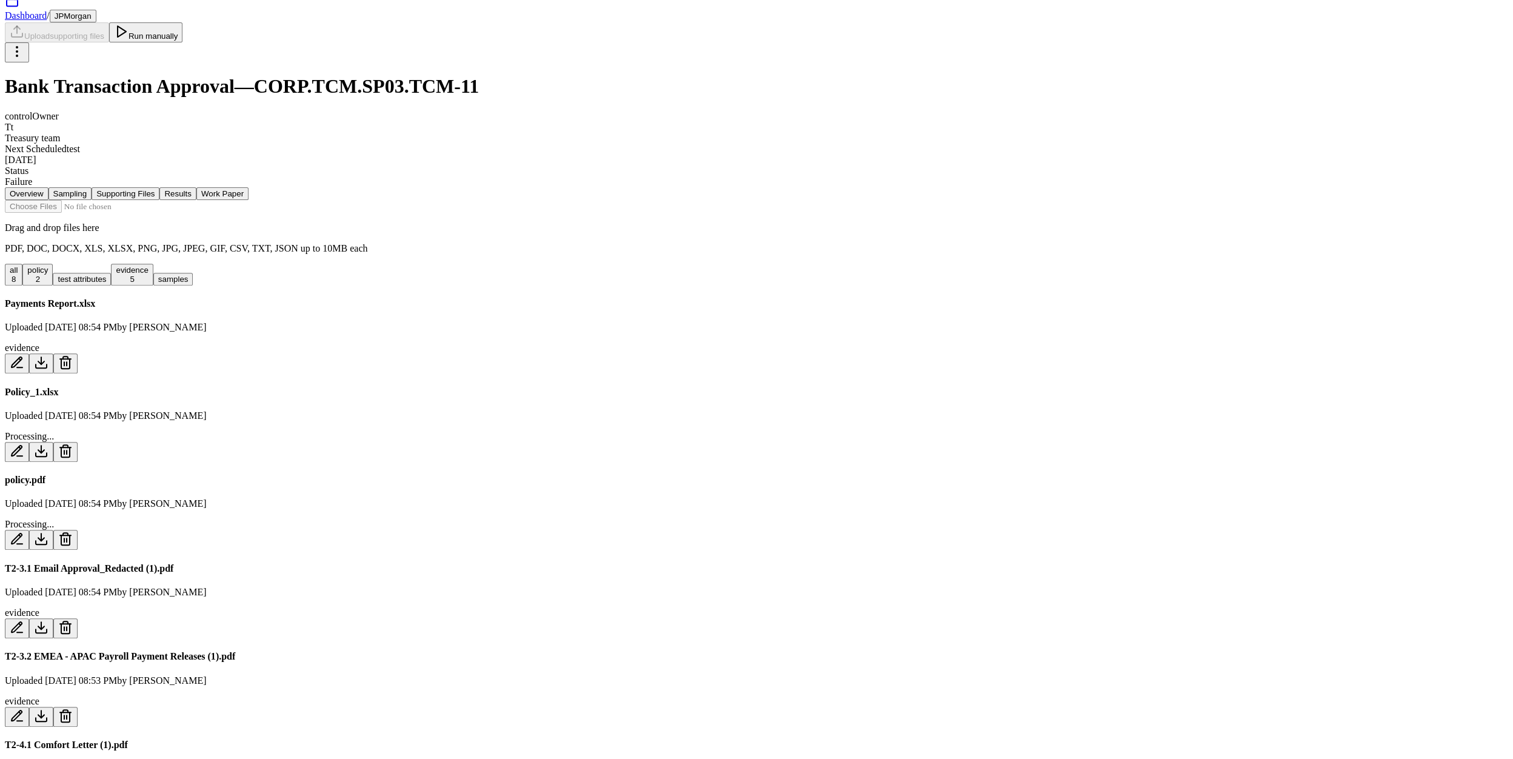
scroll to position [51, 0]
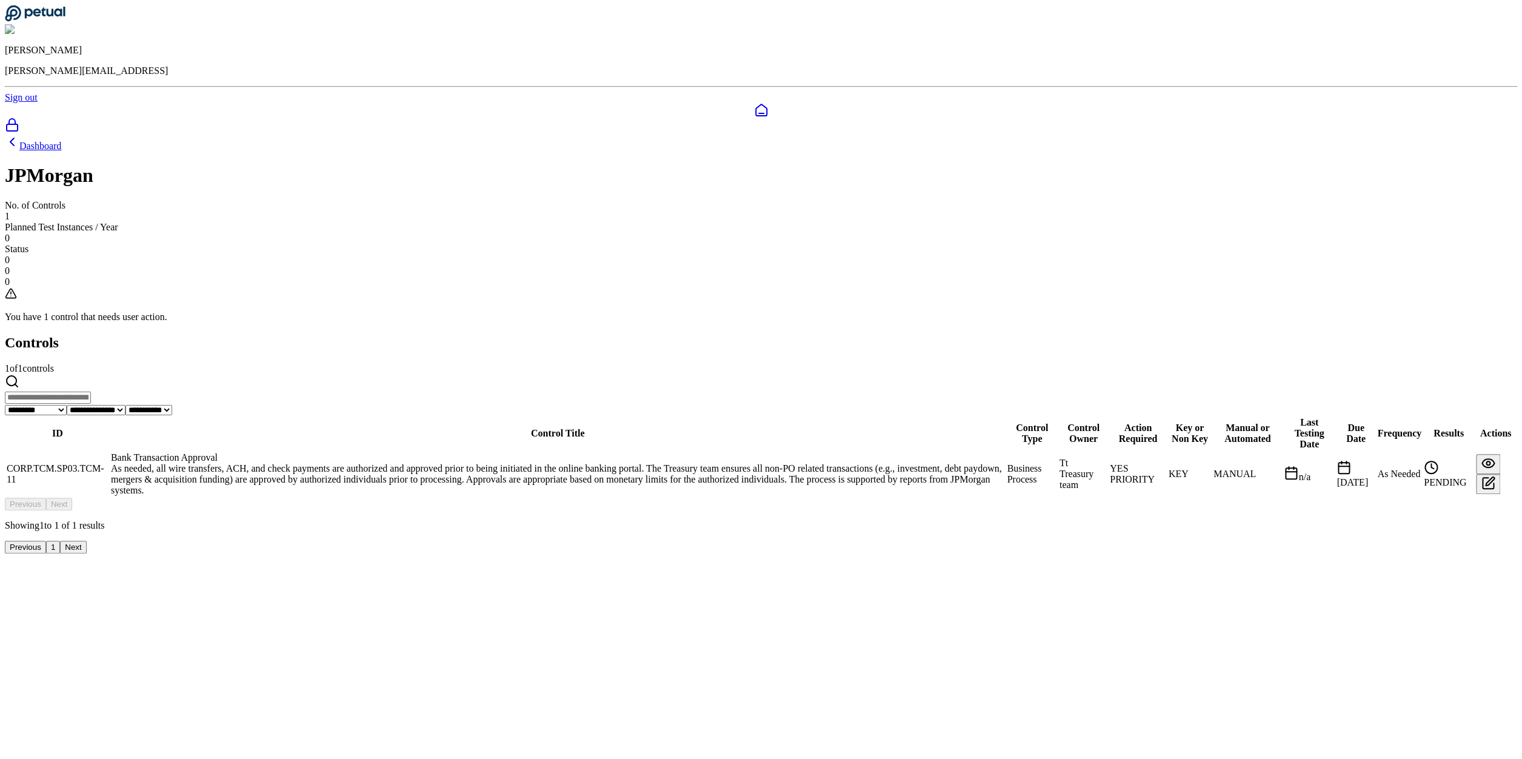
click at [603, 452] on td "Bank Transaction Approval As needed, all wire transfers, ACH, and check payment…" at bounding box center [557, 474] width 895 height 45
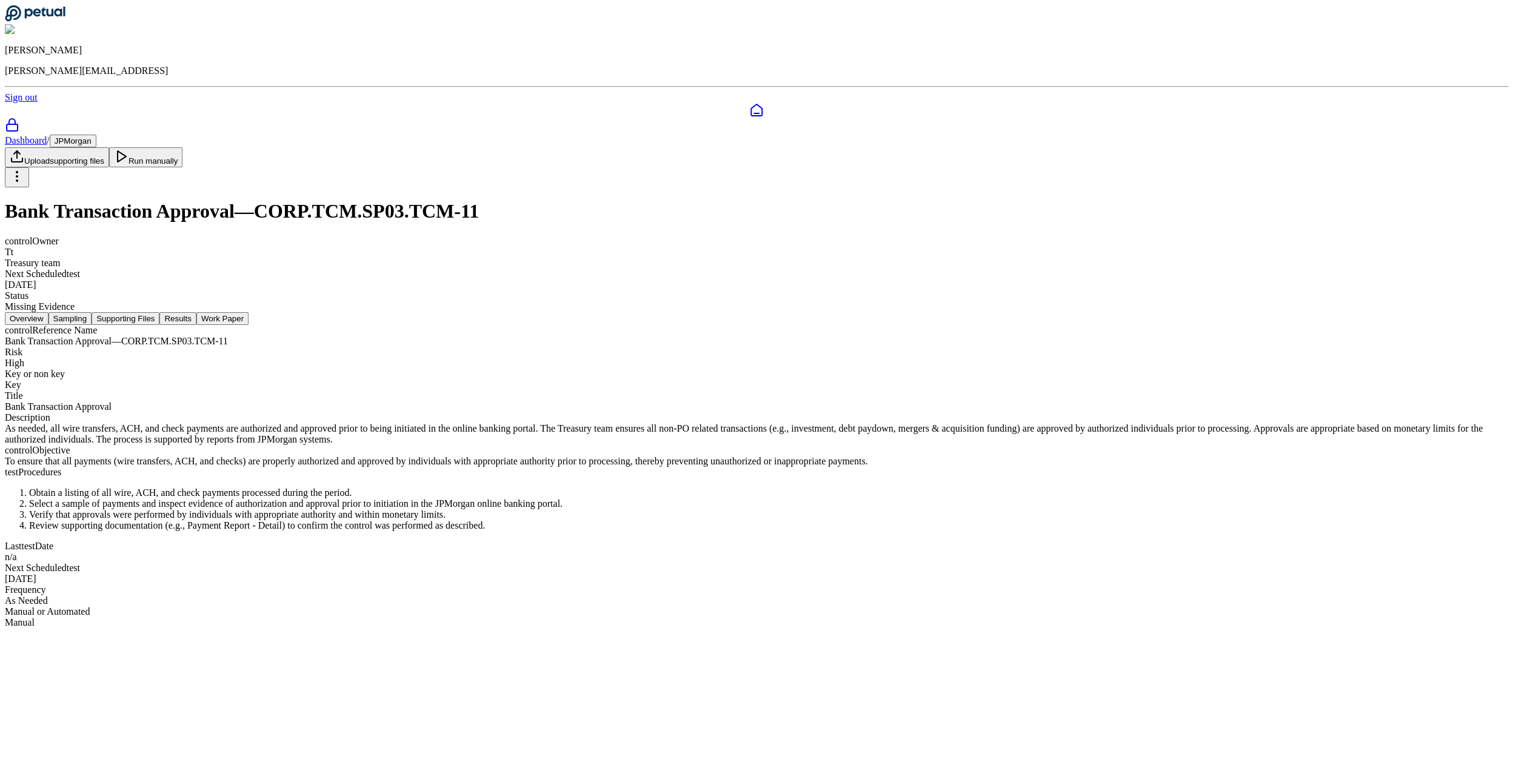
click at [552, 312] on nav "Overview Sampling Supporting Files Results Work Paper" at bounding box center [756, 318] width 1503 height 13
click at [92, 312] on button "Sampling" at bounding box center [70, 318] width 44 height 13
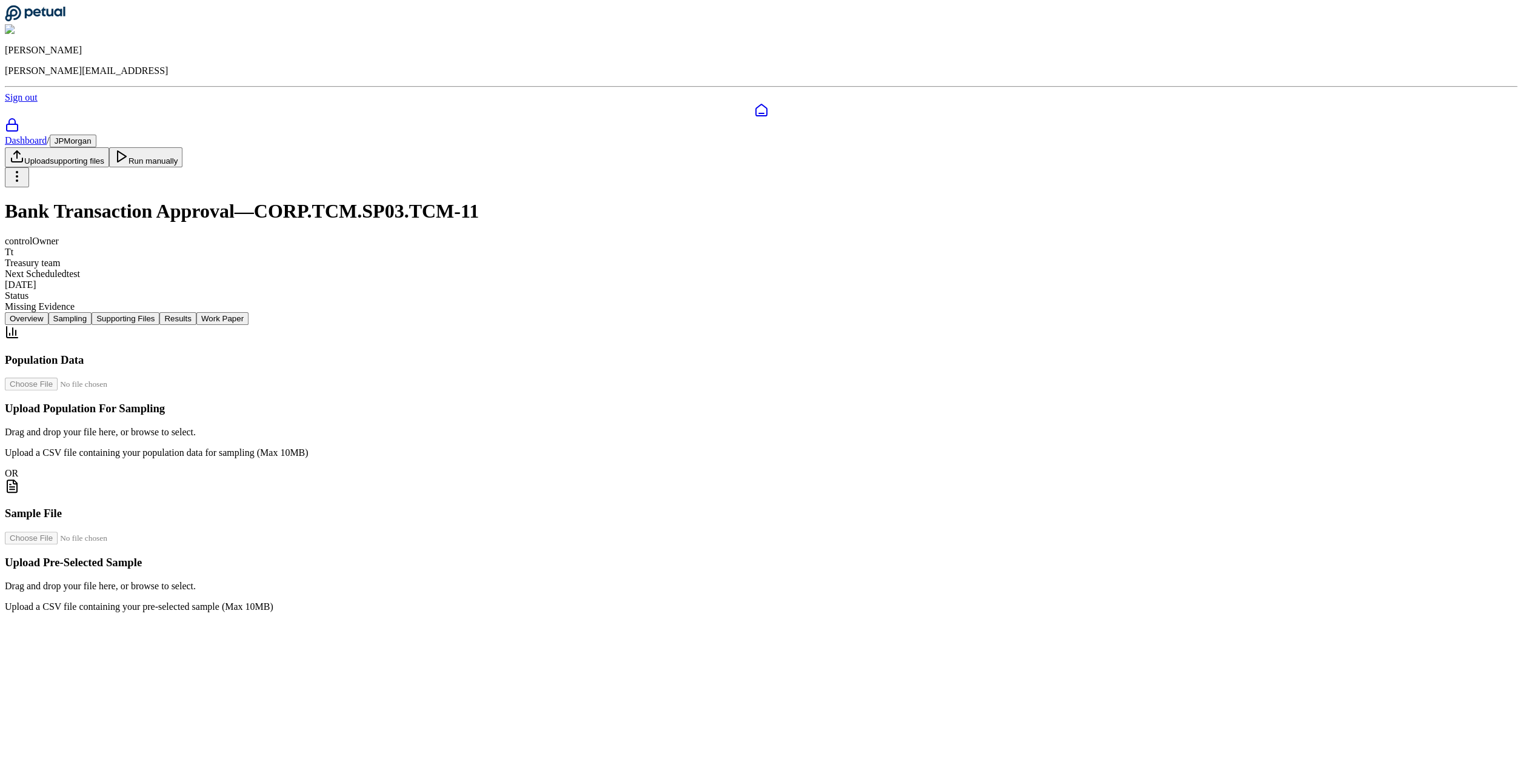
click at [159, 312] on button "Supporting Files" at bounding box center [126, 318] width 68 height 13
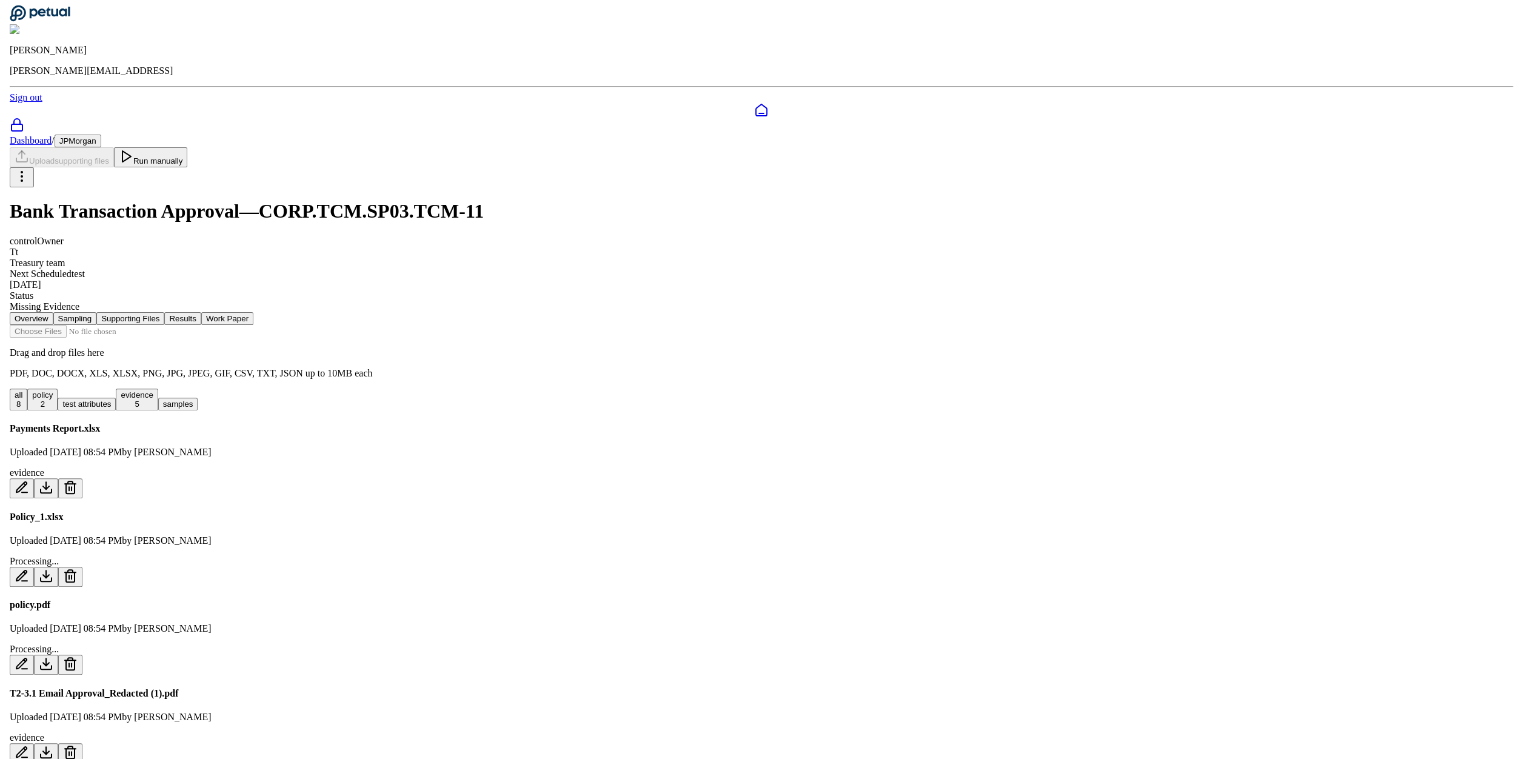
scroll to position [158, 0]
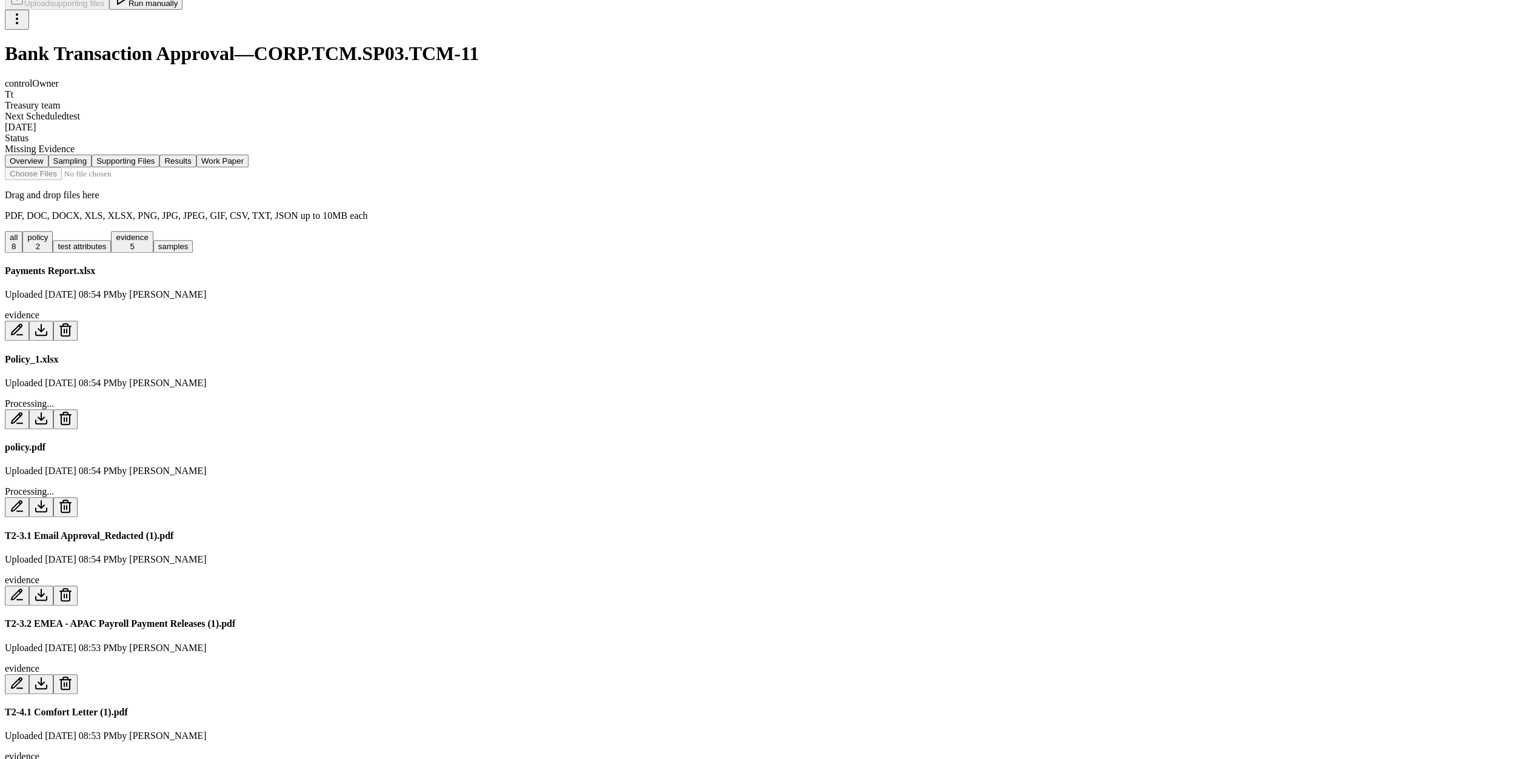
click at [73, 499] on icon at bounding box center [65, 506] width 15 height 15
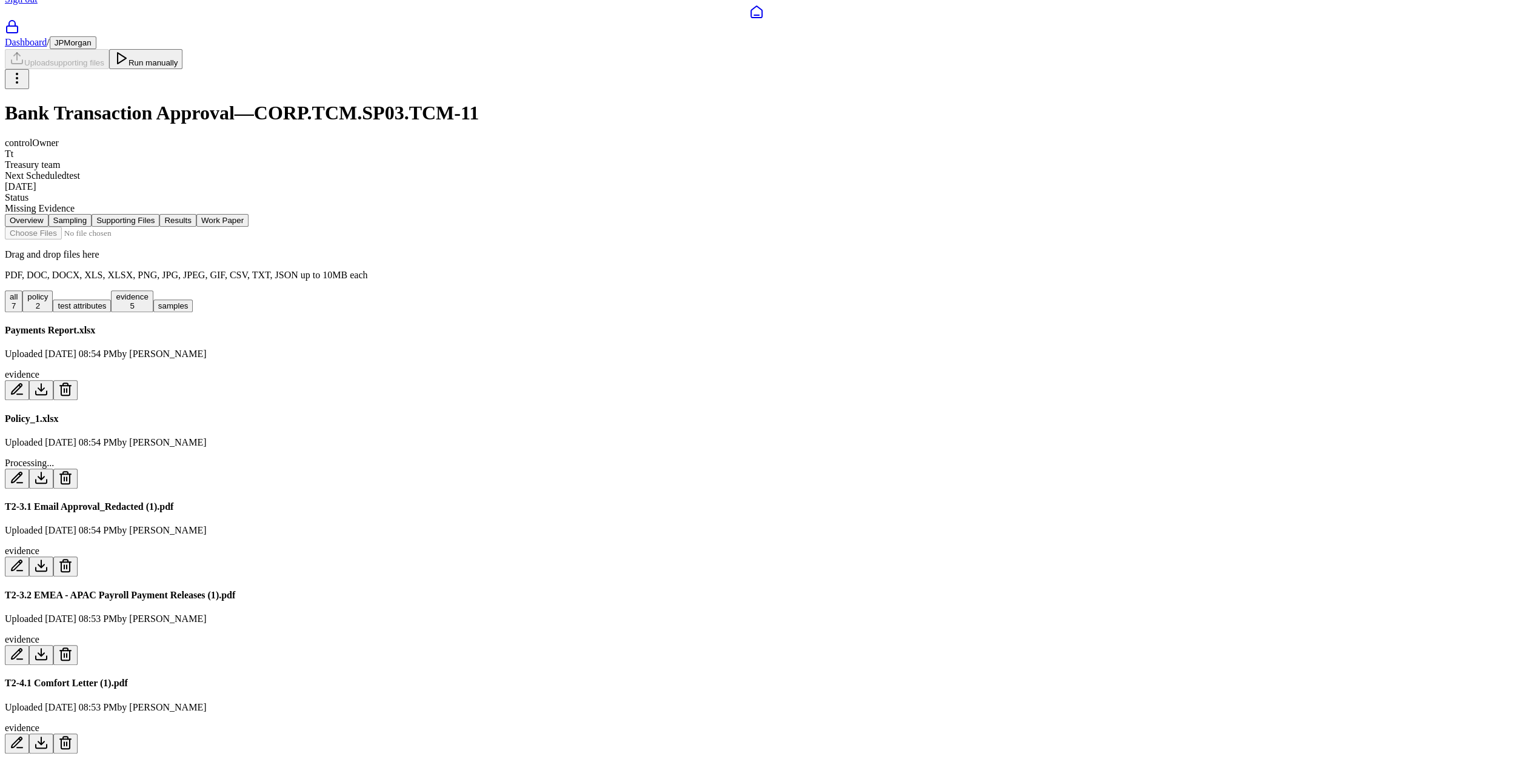
click at [73, 470] on icon at bounding box center [65, 477] width 15 height 15
drag, startPoint x: 838, startPoint y: 413, endPoint x: 838, endPoint y: 402, distance: 10.9
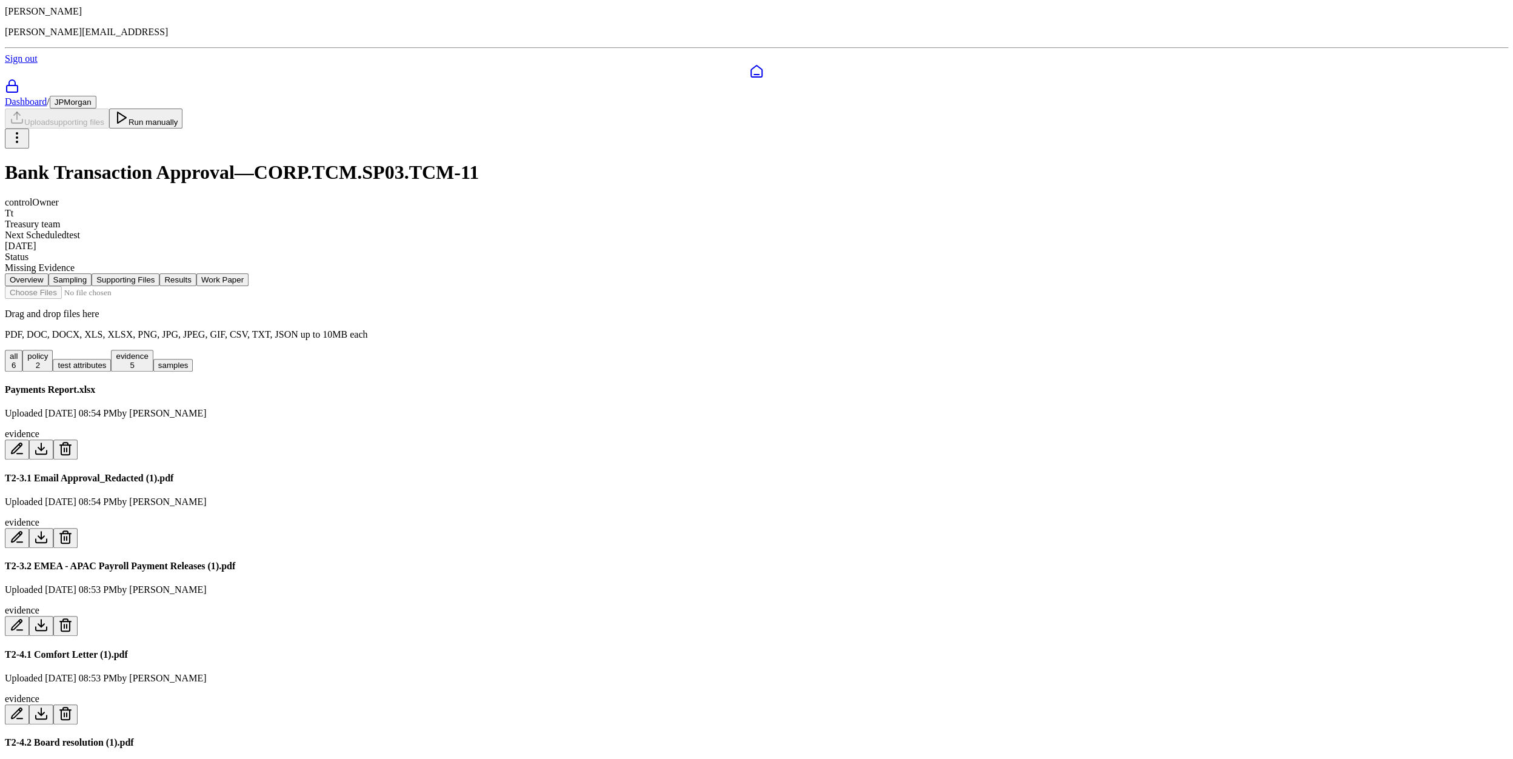
click at [142, 286] on input "file" at bounding box center [74, 292] width 138 height 13
type input "**********"
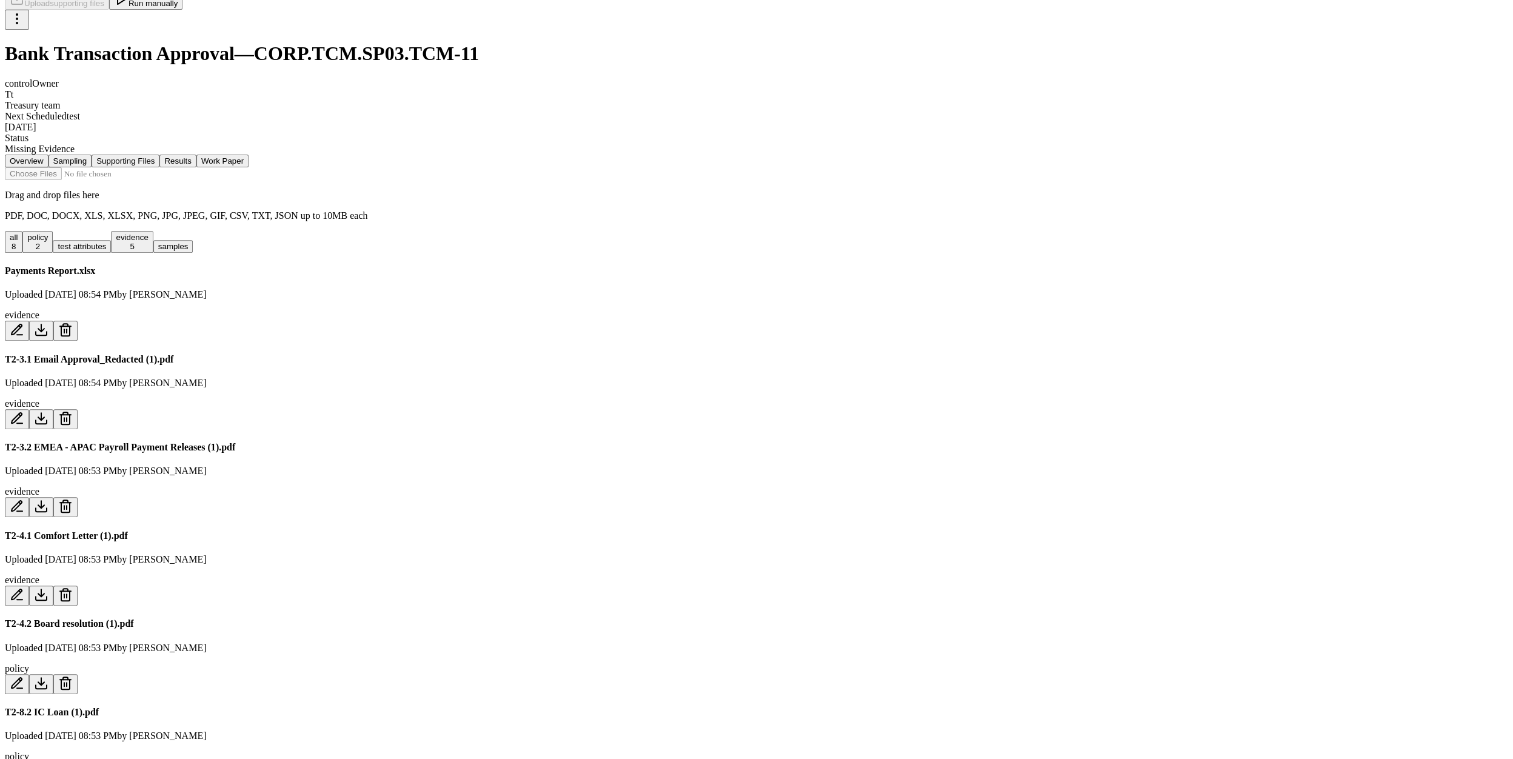
scroll to position [0, 0]
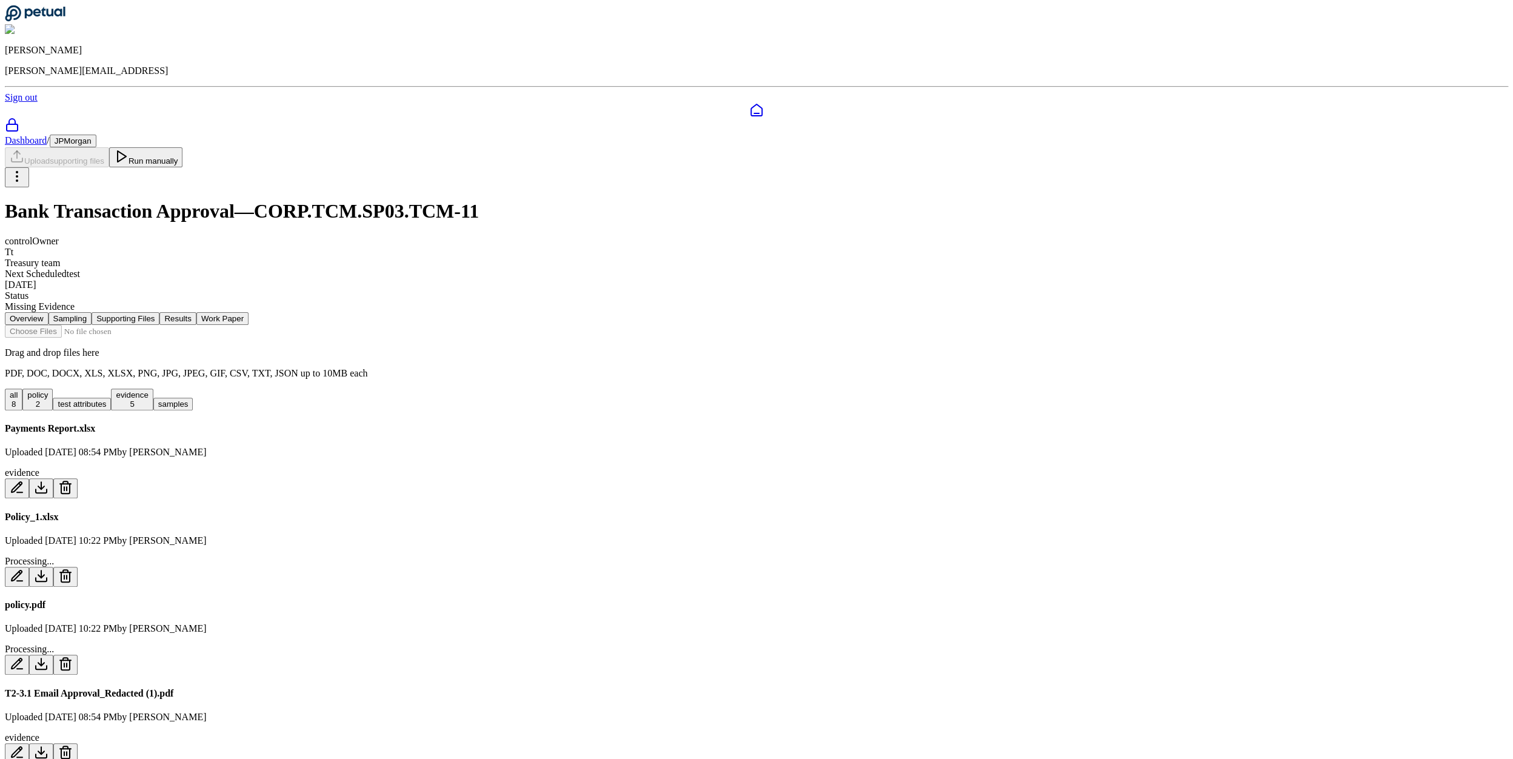
click at [473, 312] on nav "Overview Sampling Supporting Files Results Work Paper" at bounding box center [756, 318] width 1503 height 13
click at [29, 103] on div at bounding box center [756, 110] width 1503 height 15
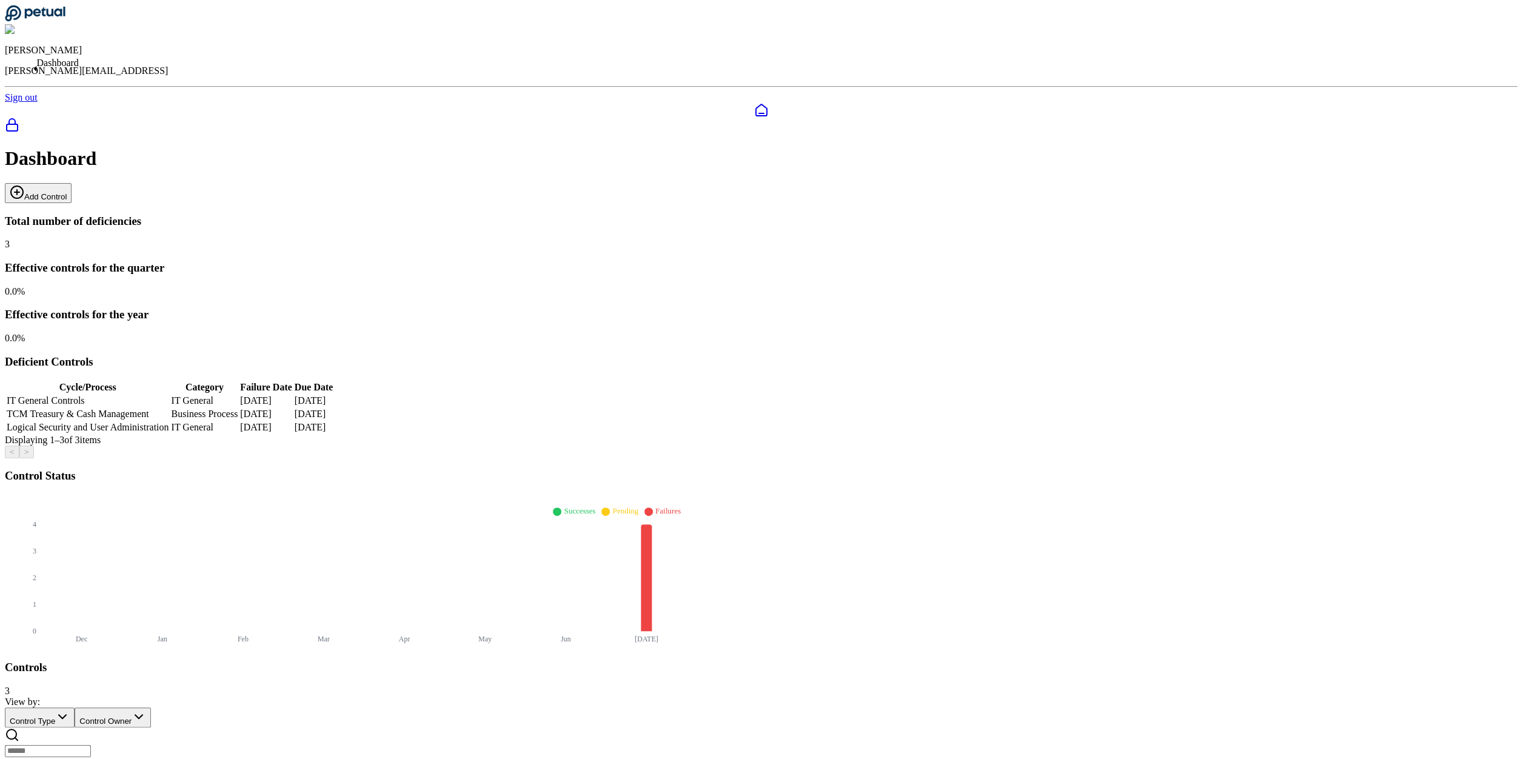
click at [65, 13] on icon at bounding box center [35, 13] width 61 height 17
click at [65, 15] on icon at bounding box center [35, 13] width 61 height 17
